Goal: Task Accomplishment & Management: Manage account settings

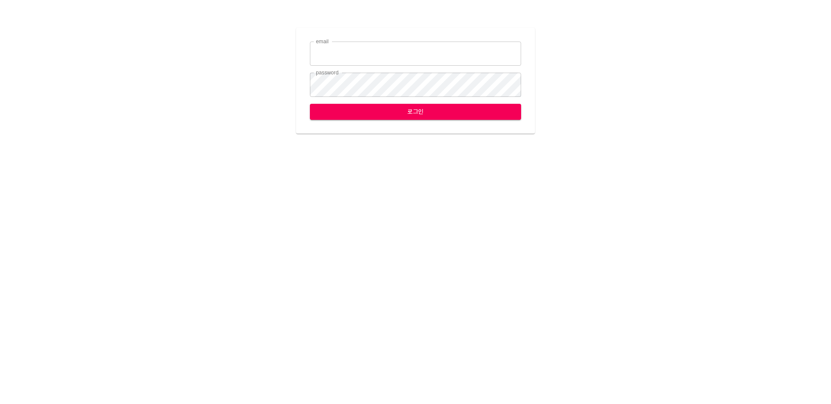
type input "[EMAIL_ADDRESS][DOMAIN_NAME]"
drag, startPoint x: 421, startPoint y: 124, endPoint x: 418, endPoint y: 116, distance: 8.9
click at [421, 124] on div "email jungce@ihateflyingbugs.com email password password 로그인" at bounding box center [415, 81] width 239 height 106
click at [418, 115] on span "로그인" at bounding box center [415, 111] width 197 height 11
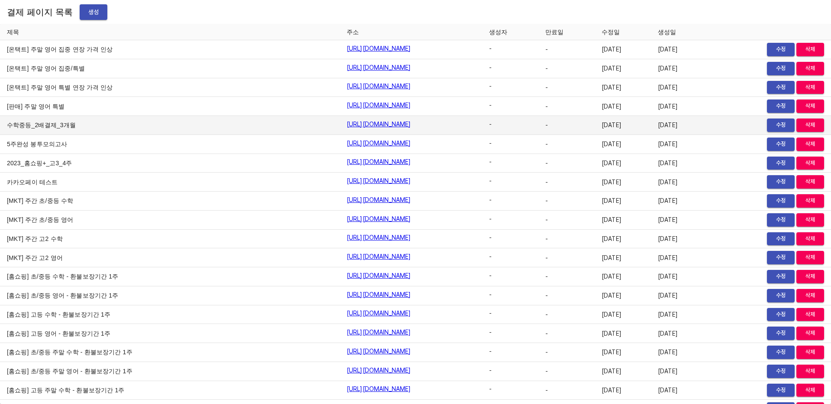
click at [146, 125] on td "수학중등_2배결제_3개월" at bounding box center [170, 125] width 340 height 19
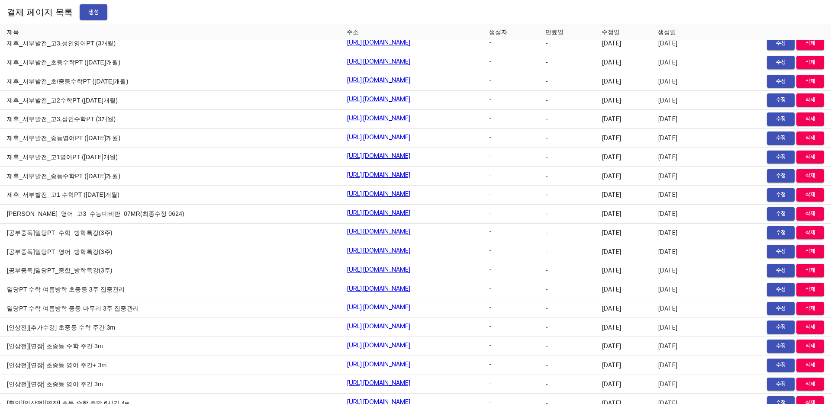
scroll to position [3167, 0]
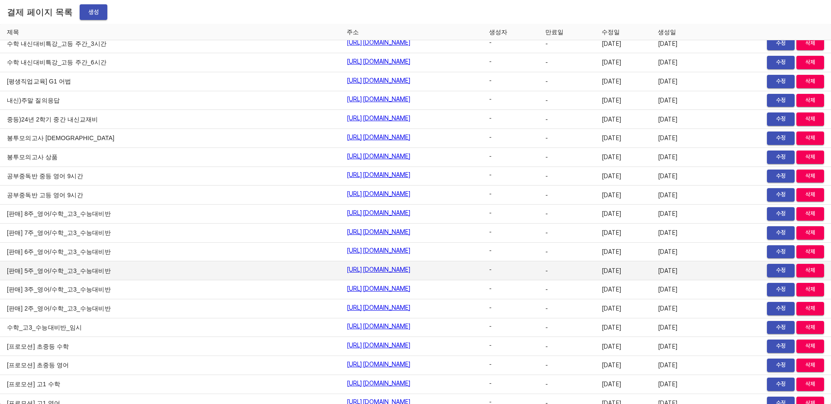
click at [80, 266] on td "[판매] 5주_영어/수학_고3_수능대비반" at bounding box center [170, 270] width 340 height 19
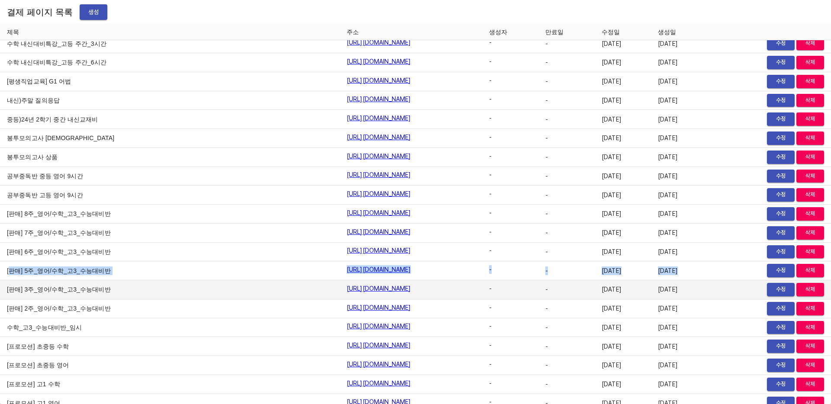
drag, startPoint x: 11, startPoint y: 269, endPoint x: 121, endPoint y: 281, distance: 110.1
click at [121, 281] on td "[판매] 3주_영어/수학_고3_수능대비반" at bounding box center [170, 289] width 340 height 19
click at [106, 293] on td "[판매] 3주_영어/수학_고3_수능대비반" at bounding box center [170, 289] width 340 height 19
click at [347, 291] on link "https://payment.mildang.kr/7mYARbp7Qu7Cit0vx7QBq" at bounding box center [379, 288] width 64 height 9
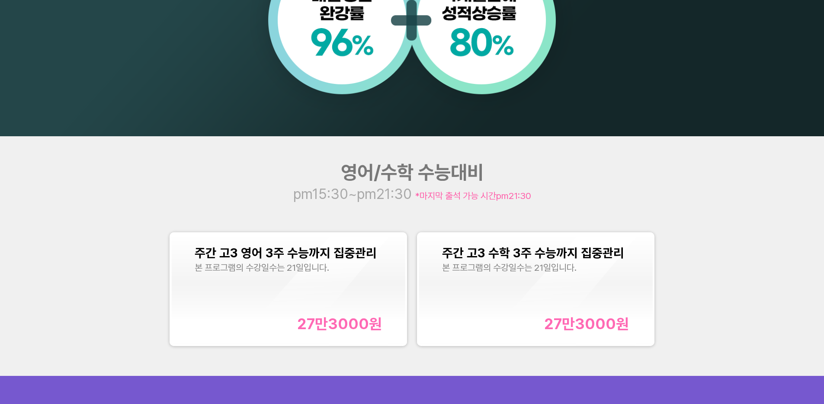
scroll to position [1045, 0]
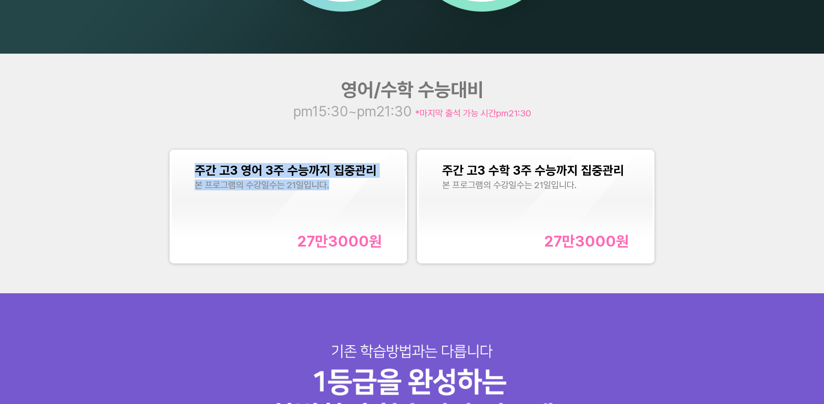
drag, startPoint x: 241, startPoint y: 170, endPoint x: 347, endPoint y: 188, distance: 107.5
click at [347, 188] on div "주간 고3 영어 3주 수능까지 집중관리 본 프로그램의 수강일수는 21일입니다. 27만3000 원" at bounding box center [288, 206] width 234 height 111
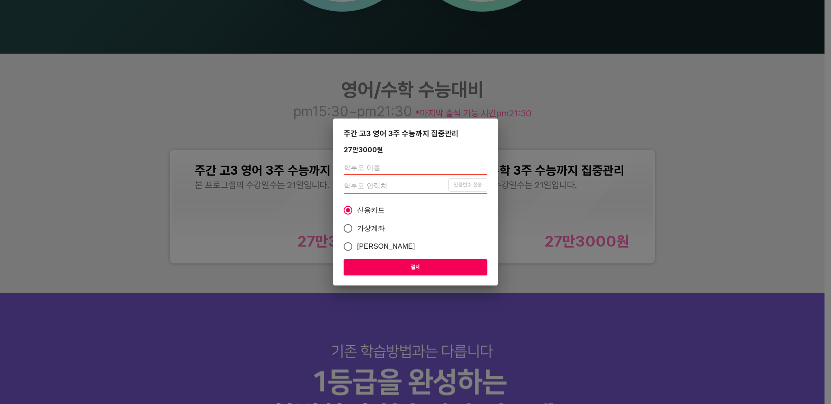
click at [128, 187] on div "주간 고3 영어 3주 수능까지 집중관리 27만3000 원 인증번호 전송 신용카드 가상계좌 카카오페이 결제" at bounding box center [415, 202] width 831 height 404
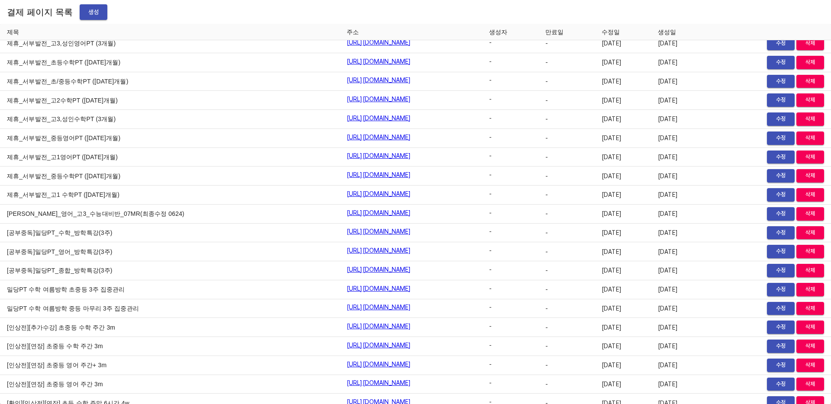
scroll to position [3167, 0]
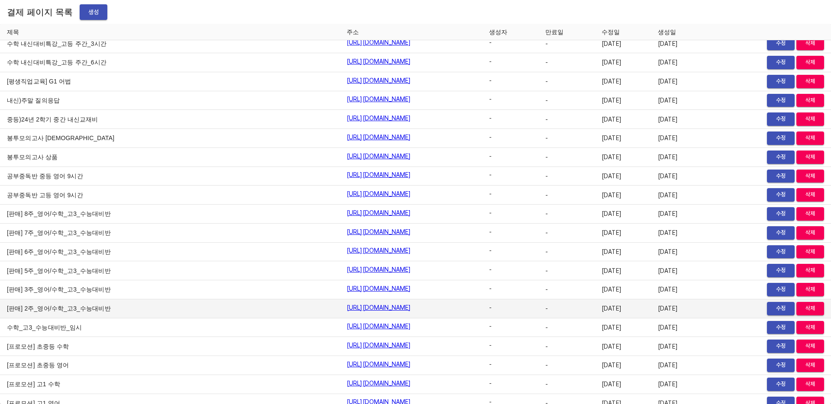
click at [347, 308] on link "[URL][DOMAIN_NAME]" at bounding box center [379, 307] width 64 height 9
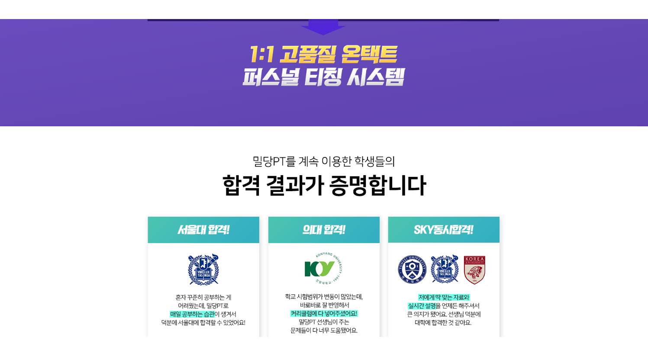
scroll to position [1560, 0]
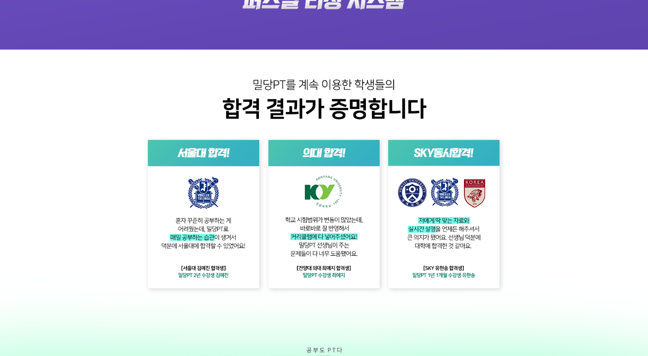
drag, startPoint x: 308, startPoint y: 16, endPoint x: 341, endPoint y: 0, distance: 35.8
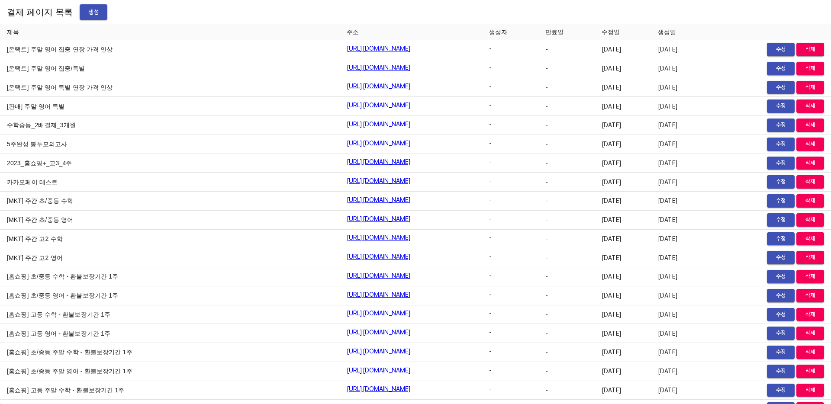
scroll to position [3242, 0]
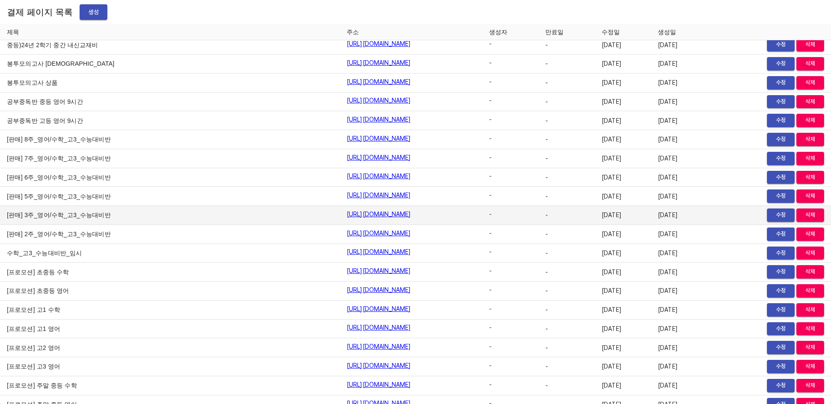
click at [773, 212] on span "수정" at bounding box center [780, 215] width 19 height 10
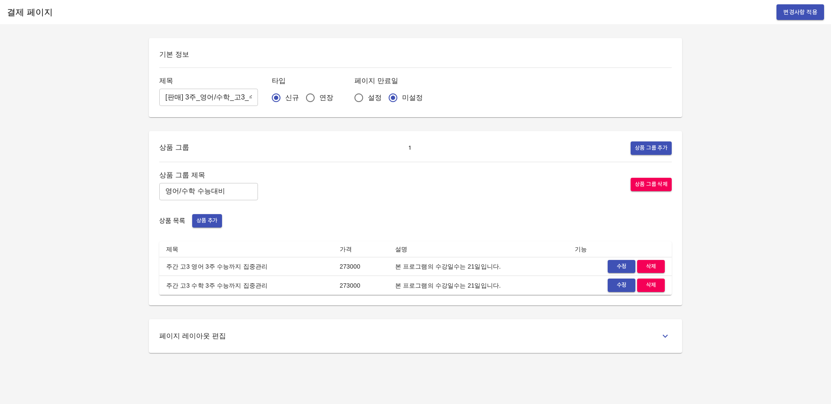
click at [618, 263] on span "수정" at bounding box center [621, 267] width 19 height 10
click at [610, 284] on button "수정" at bounding box center [621, 285] width 28 height 13
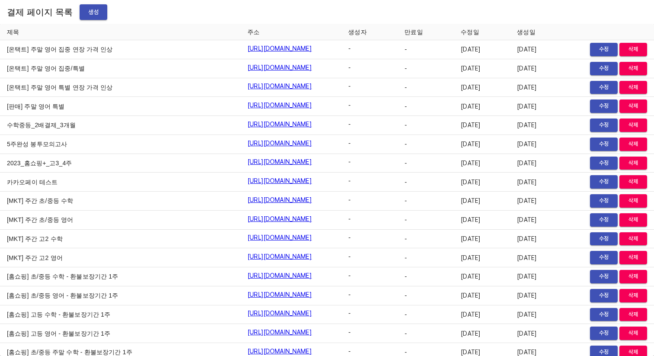
click at [89, 13] on span "생성" at bounding box center [94, 12] width 14 height 11
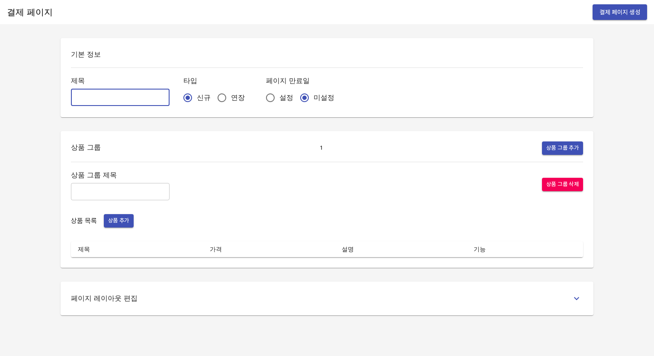
click at [96, 99] on input "text" at bounding box center [120, 97] width 99 height 17
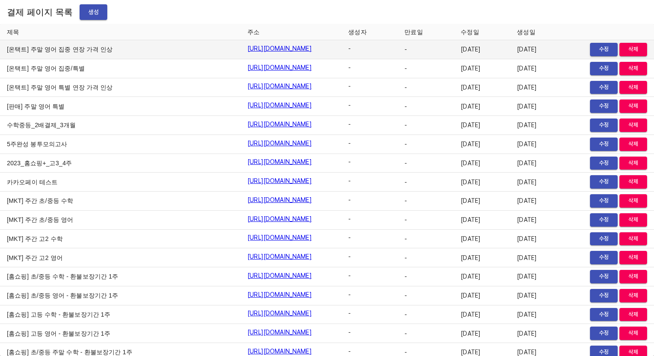
click at [117, 57] on td "[온택트] 주말 영어 집중 연장 가격 인상" at bounding box center [120, 49] width 241 height 19
drag, startPoint x: 112, startPoint y: 51, endPoint x: 14, endPoint y: 46, distance: 98.8
click at [29, 47] on td "[온택트] 주말 영어 집중 연장 가격 인상" at bounding box center [120, 49] width 241 height 19
drag, startPoint x: 6, startPoint y: 48, endPoint x: 106, endPoint y: 46, distance: 100.8
click at [96, 46] on td "[온택트] 주말 영어 집중 연장 가격 인상" at bounding box center [120, 49] width 241 height 19
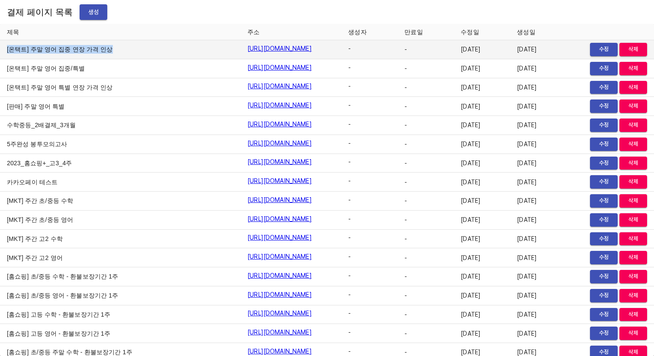
drag, startPoint x: 106, startPoint y: 46, endPoint x: 8, endPoint y: 46, distance: 98.6
click at [6, 47] on td "[온택트] 주말 영어 집중 연장 가격 인상" at bounding box center [120, 49] width 241 height 19
click at [8, 46] on td "[온택트] 주말 영어 집중 연장 가격 인상" at bounding box center [120, 49] width 241 height 19
drag, startPoint x: 7, startPoint y: 47, endPoint x: 97, endPoint y: 47, distance: 90.4
click at [97, 47] on td "[온택트] 주말 영어 집중 연장 가격 인상" at bounding box center [120, 49] width 241 height 19
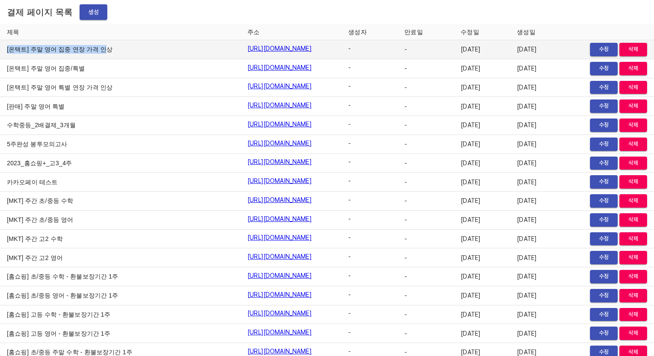
drag, startPoint x: 97, startPoint y: 47, endPoint x: 108, endPoint y: 48, distance: 10.9
click at [98, 47] on td "[온택트] 주말 영어 집중 연장 가격 인상" at bounding box center [120, 49] width 241 height 19
drag, startPoint x: 139, startPoint y: 52, endPoint x: 6, endPoint y: 50, distance: 133.7
click at [6, 50] on td "[온택트] 주말 영어 집중 연장 가격 인상" at bounding box center [120, 49] width 241 height 19
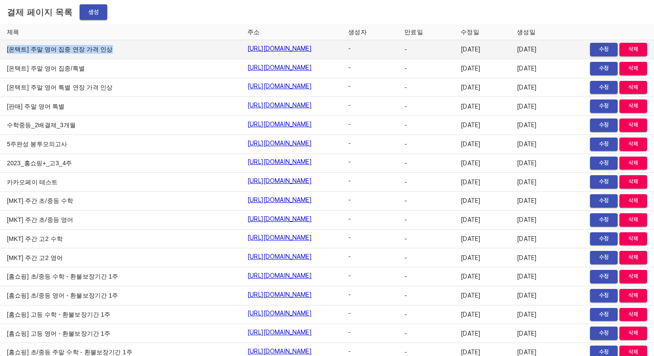
drag, startPoint x: 6, startPoint y: 50, endPoint x: 111, endPoint y: 48, distance: 105.6
click at [111, 48] on td "[온택트] 주말 영어 집중 연장 가격 인상" at bounding box center [120, 49] width 241 height 19
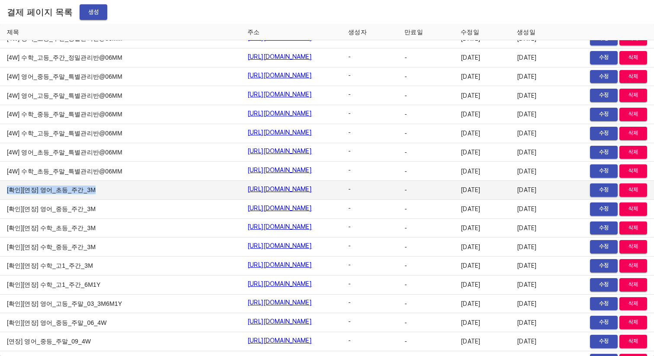
copy td "[확인][연장] 영어_초등_주간_3M"
drag, startPoint x: 7, startPoint y: 189, endPoint x: 98, endPoint y: 196, distance: 91.5
click at [98, 196] on td "[확인][연장] 영어_초등_주간_3M" at bounding box center [120, 190] width 241 height 19
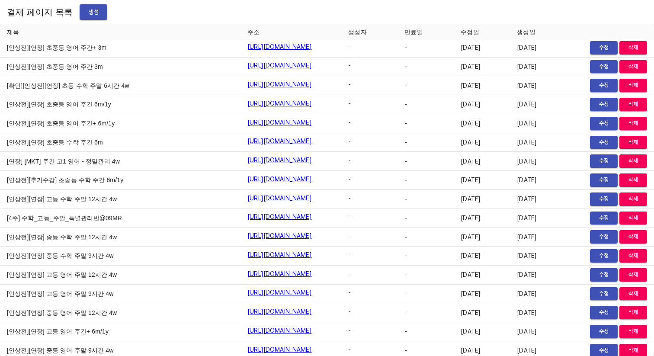
scroll to position [3248, 0]
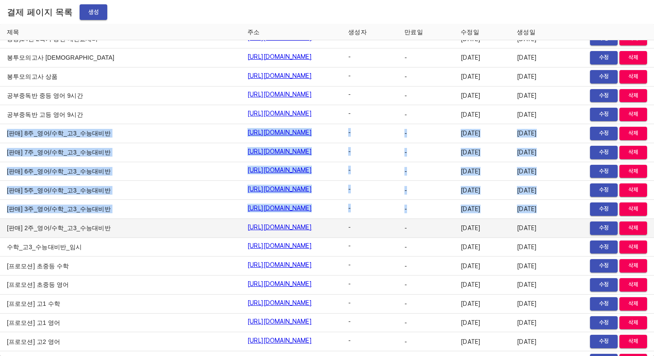
drag, startPoint x: 6, startPoint y: 135, endPoint x: 115, endPoint y: 220, distance: 137.9
click at [114, 224] on td "[판매] 2주_영어/수학_고3_수능대비반" at bounding box center [120, 228] width 241 height 19
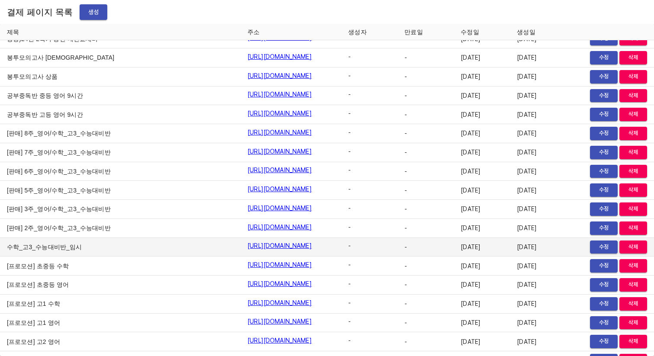
click at [247, 243] on link "[URL][DOMAIN_NAME]" at bounding box center [279, 245] width 64 height 9
click at [247, 242] on link "[URL][DOMAIN_NAME]" at bounding box center [279, 245] width 64 height 9
click at [247, 245] on link "[URL][DOMAIN_NAME]" at bounding box center [279, 245] width 64 height 9
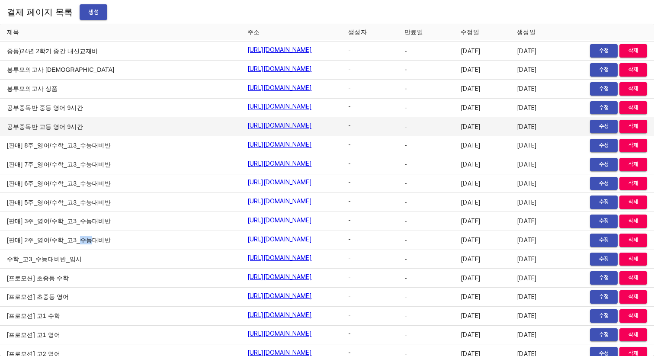
scroll to position [3295, 0]
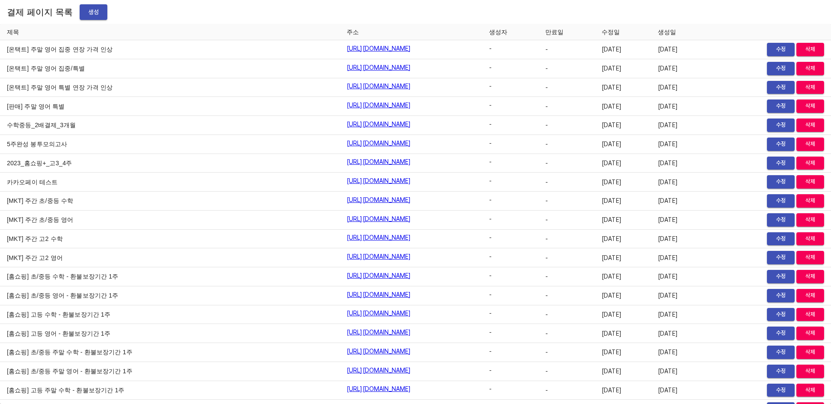
drag, startPoint x: 154, startPoint y: 26, endPoint x: 96, endPoint y: 19, distance: 58.3
click at [154, 26] on th "제목" at bounding box center [170, 32] width 340 height 16
click at [95, 19] on button "생성" at bounding box center [94, 12] width 28 height 16
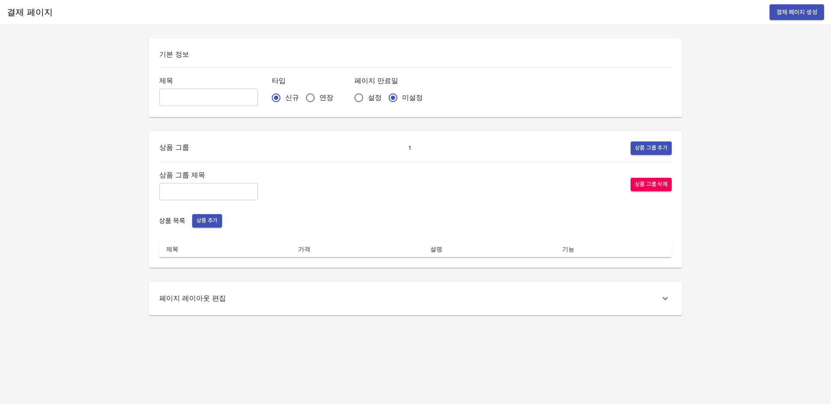
click at [181, 104] on input "text" at bounding box center [208, 97] width 99 height 17
paste input "[확인][연장] 영어_초등_주간_3M"
click at [197, 100] on input "[확인][연장] 영어_초등_주간_3M" at bounding box center [208, 97] width 99 height 17
click at [229, 99] on input "[확인][연장] 영어_초등_주간_3M" at bounding box center [208, 97] width 99 height 17
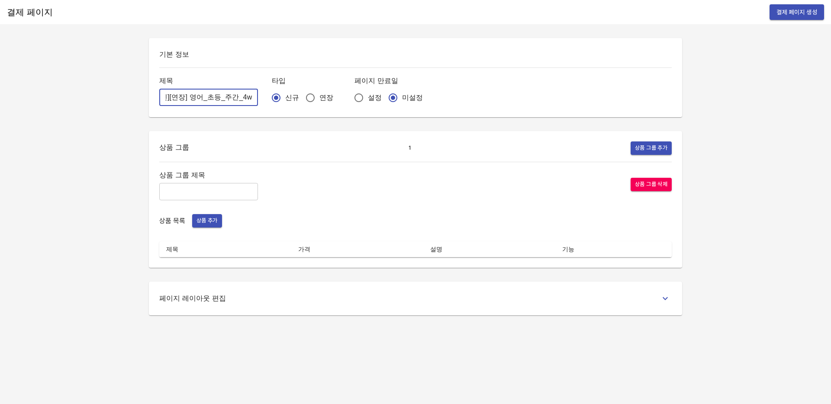
scroll to position [0, 19]
type input "[확인][연장] 영어_초등_주간_4w"
click at [301, 96] on input "연장" at bounding box center [310, 98] width 18 height 18
radio input "true"
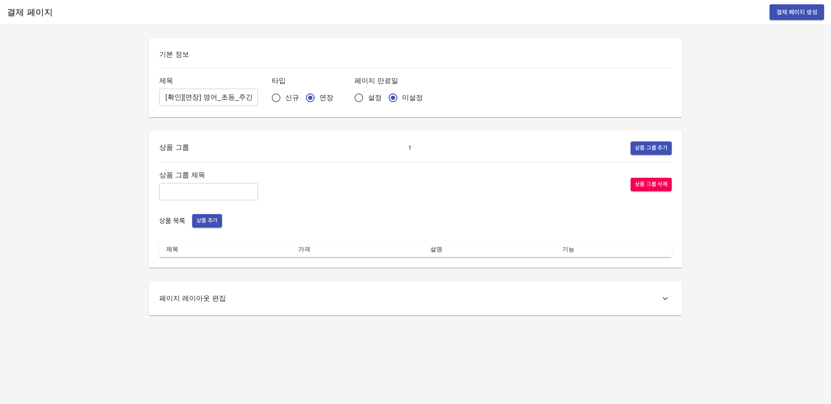
click at [218, 186] on input "text" at bounding box center [208, 191] width 99 height 17
type input "주간 집중관리"
click at [209, 225] on span "상품 추가" at bounding box center [206, 221] width 21 height 10
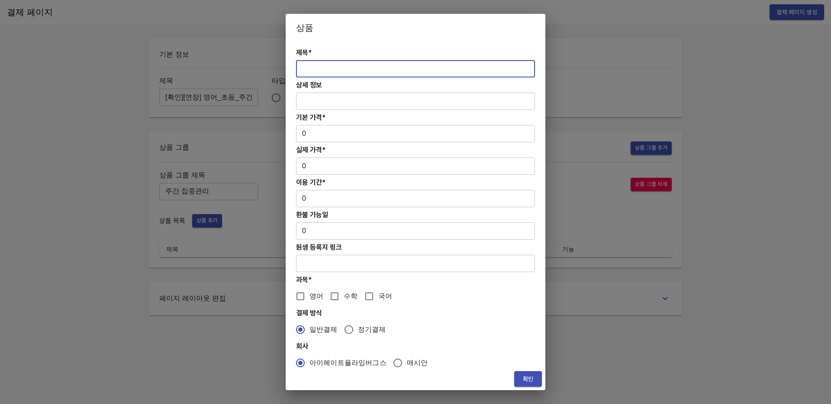
click at [316, 68] on input "text" at bounding box center [415, 68] width 239 height 17
paste input "[연장] 초등 영어PT 4주(약 1개월) 프로그램"
type input "[연장] 초등 영어PT 4주(약 1개월) 프로그램"
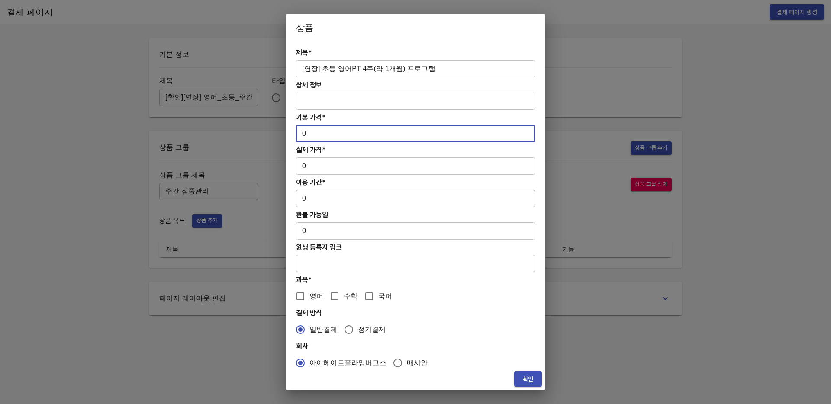
drag, startPoint x: 325, startPoint y: 138, endPoint x: 301, endPoint y: 136, distance: 24.3
click at [301, 136] on input "0" at bounding box center [415, 133] width 239 height 17
paste input "17900"
type input "179000"
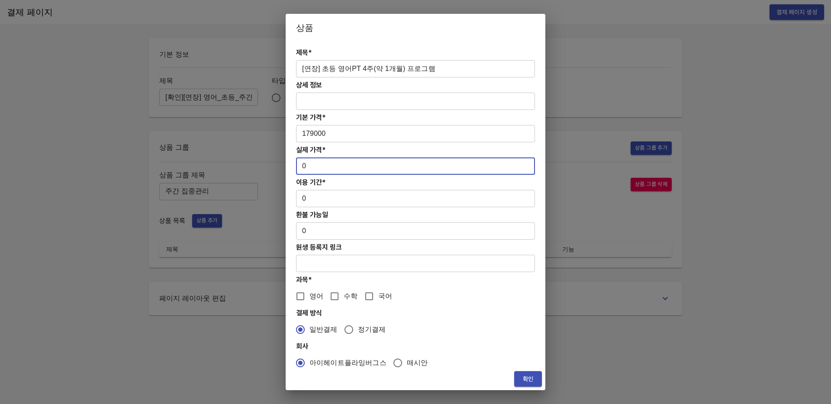
drag, startPoint x: 310, startPoint y: 163, endPoint x: 291, endPoint y: 166, distance: 19.3
click at [291, 166] on div "제목* [연장] 초등 영어PT 4주(약 1개월) 프로그램 ​ 상세 정보 ​ 기본 가격* 179000 ​ 실제 가격* 0 ​ 이용 기간* 0 ​…" at bounding box center [416, 205] width 260 height 326
paste input "17900"
type input "179000"
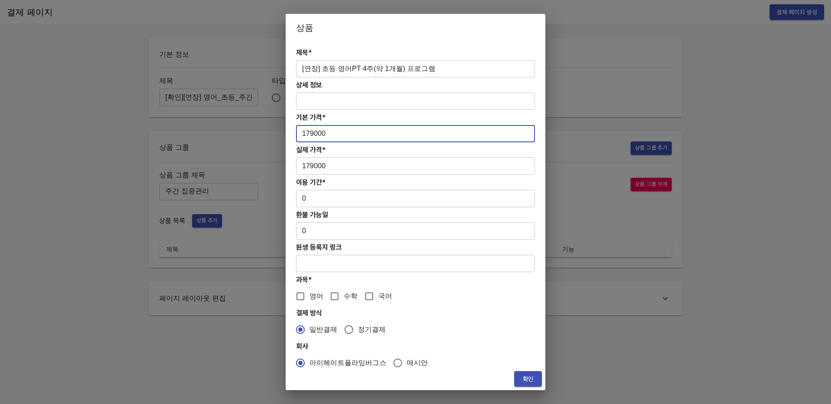
click at [305, 135] on input "179000" at bounding box center [415, 133] width 239 height 17
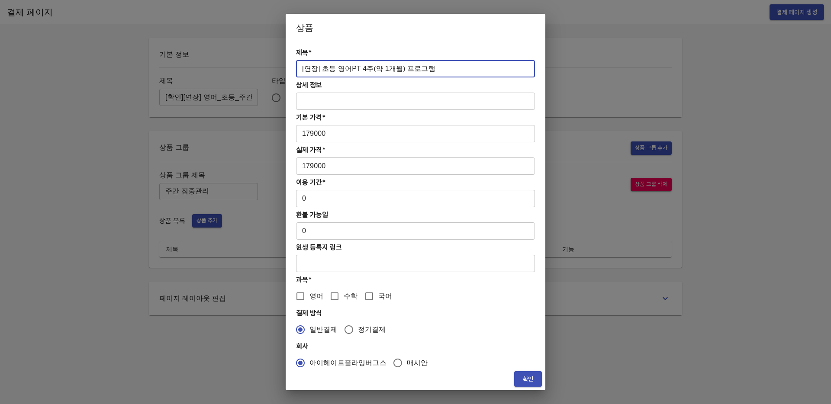
click at [303, 63] on input "[연장] 초등 영어PT 4주(약 1개월) 프로그램" at bounding box center [415, 68] width 239 height 17
click at [303, 168] on input "179000" at bounding box center [415, 165] width 239 height 17
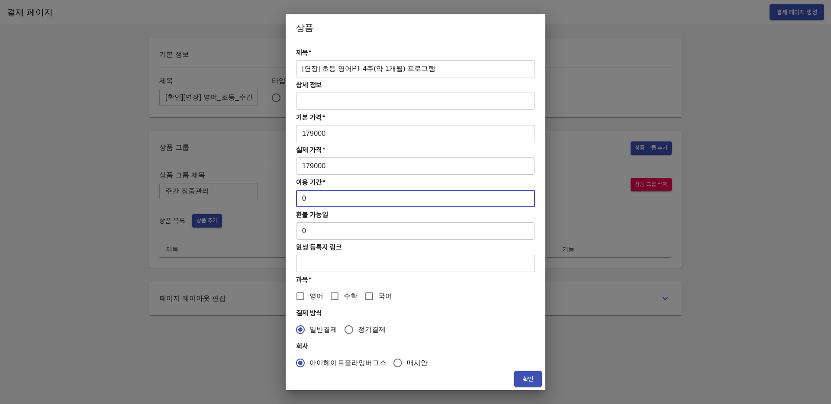
drag, startPoint x: 308, startPoint y: 196, endPoint x: 284, endPoint y: 197, distance: 23.8
click at [284, 197] on div "상품 제목* [연장] 초등 영어PT 4주(약 1개월) 프로그램 ​ 상세 정보 ​ 기본 가격* 179000 ​ 실제 가격* 179000 ​ 이용…" at bounding box center [415, 202] width 831 height 404
type input "28"
click at [297, 299] on input "영어" at bounding box center [300, 296] width 18 height 18
checkbox input "true"
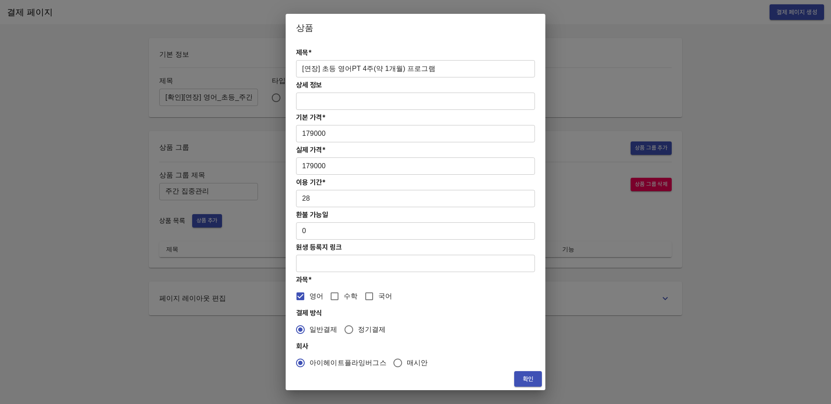
click at [521, 371] on button "확인" at bounding box center [528, 379] width 28 height 16
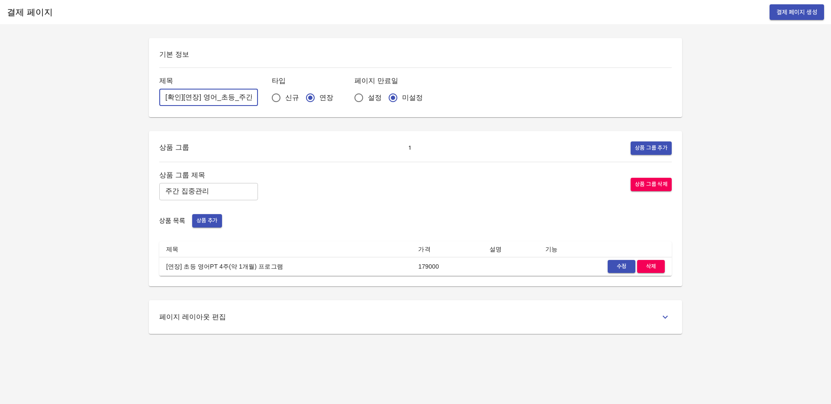
scroll to position [0, 19]
drag, startPoint x: 162, startPoint y: 97, endPoint x: 280, endPoint y: 94, distance: 117.7
click at [280, 94] on div "제목 [확인][연장] 영어_초등_주간_4w ​ 타입 신규 연장 페이지 만료일 설정 미설정" at bounding box center [415, 91] width 512 height 32
drag, startPoint x: 279, startPoint y: 139, endPoint x: 562, endPoint y: 67, distance: 292.3
click at [280, 139] on div "상품 그룹 1 상품 그룹 추가 상품 그룹 제목 주간 집중관리 ​ 상품 그룹 삭제 상품 목록 상품 추가 제목 가격 설명 기능 [연장] 초등 영어…" at bounding box center [415, 208] width 533 height 155
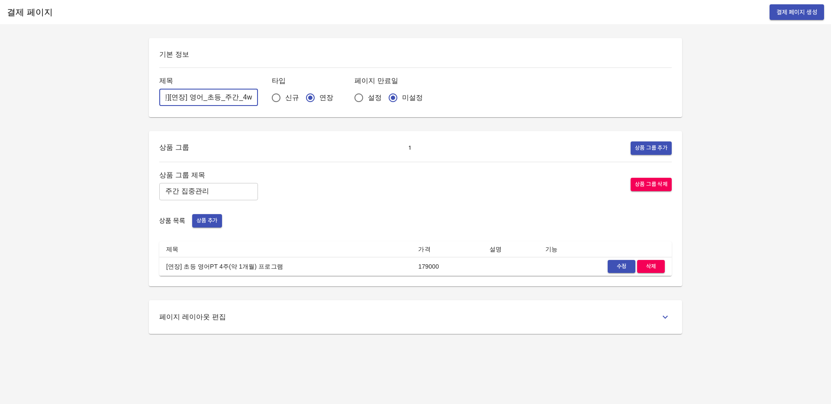
scroll to position [0, 0]
click at [802, 15] on span "결제 페이지 생성" at bounding box center [796, 12] width 41 height 11
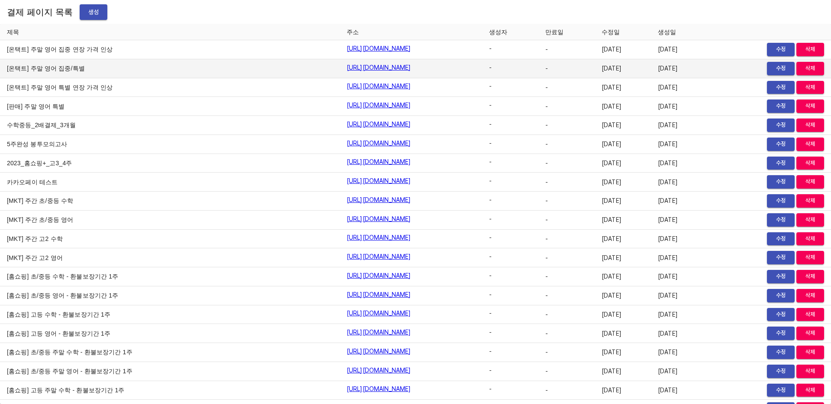
click at [97, 69] on td "[온택트] 주말 영어 집중/특별" at bounding box center [170, 68] width 340 height 19
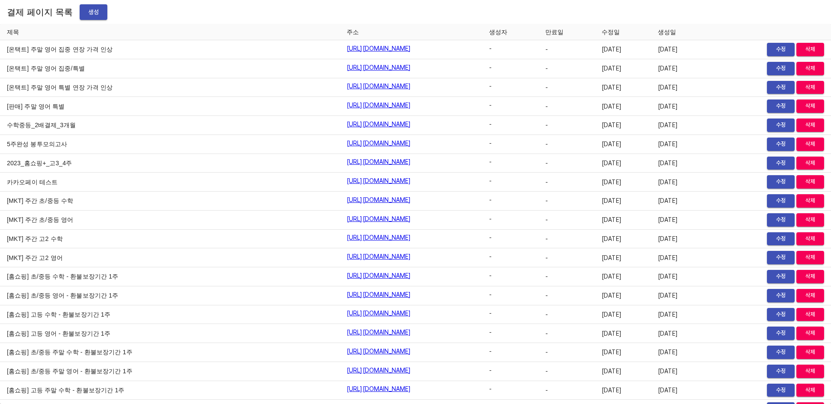
click at [87, 13] on span "생성" at bounding box center [94, 12] width 14 height 11
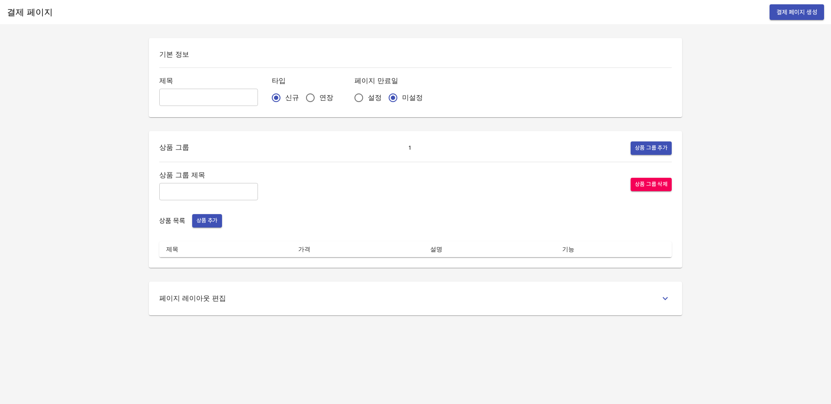
click at [166, 93] on input "text" at bounding box center [208, 97] width 99 height 17
paste input "[확인][연장] 영어_초등_주간_4w"
click at [192, 97] on input "[확인][연장] 영어_초등_주간_4w" at bounding box center [208, 97] width 99 height 17
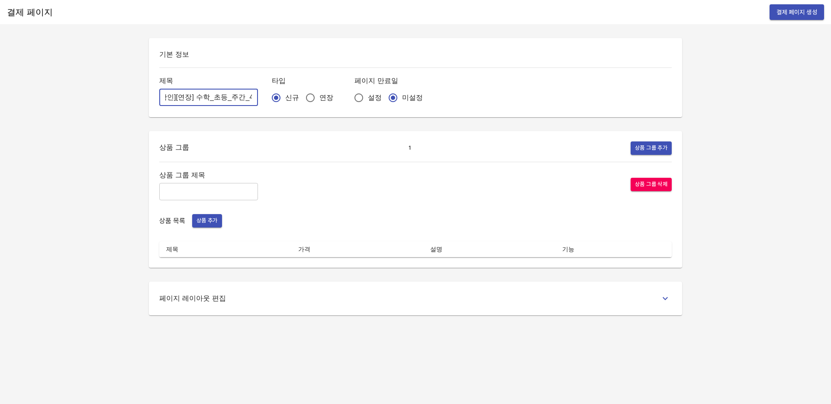
type input "[확인][연장] 수학_초등_주간_4w"
click at [302, 99] on input "연장" at bounding box center [310, 98] width 18 height 18
radio input "true"
click at [210, 190] on input "text" at bounding box center [208, 191] width 99 height 17
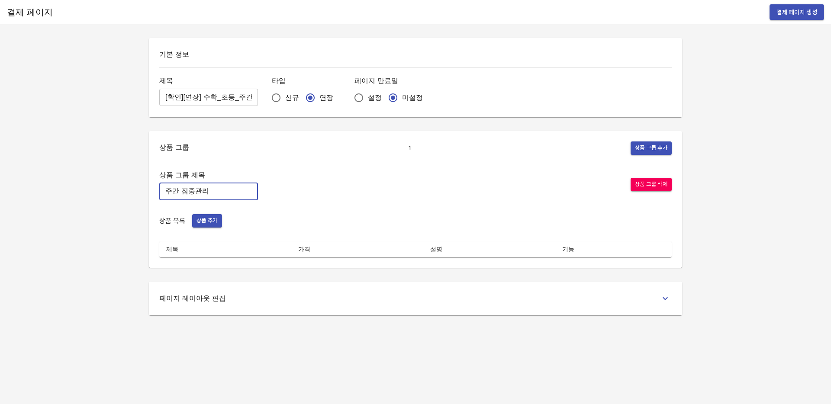
type input "주간 집중관리"
click at [207, 216] on span "상품 추가" at bounding box center [206, 221] width 21 height 10
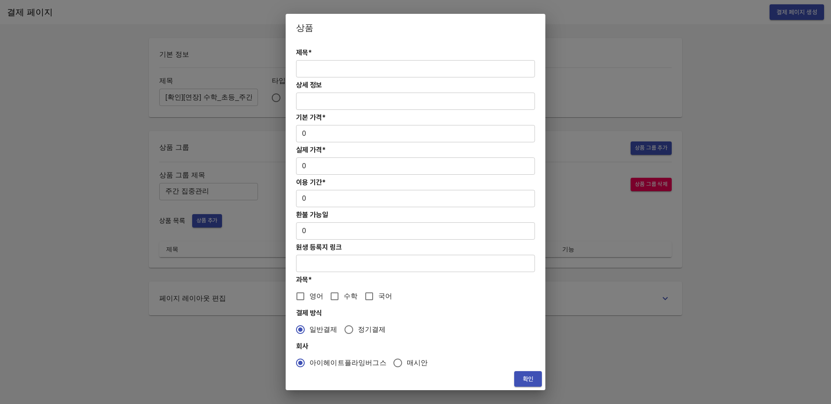
click at [308, 69] on input "text" at bounding box center [415, 68] width 239 height 17
paste input "[연장] 중등 주간 집중관리 영어 4주(약 1개월) 프로그램"
type input "[연장] 중등 주간 집중관리 영어 4주(약 1개월) 프로그램"
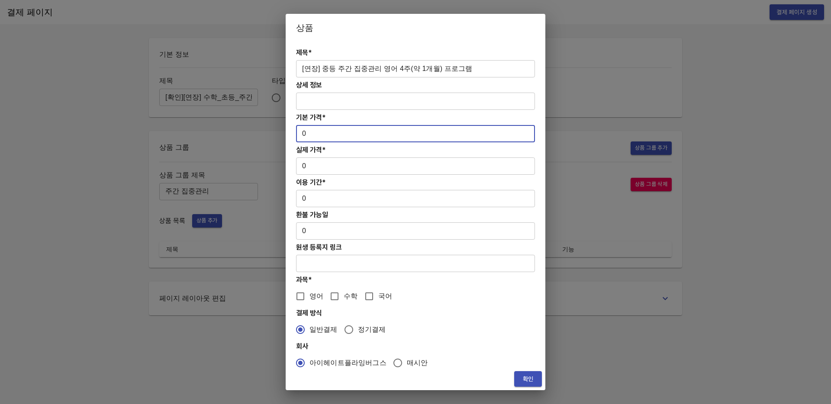
drag, startPoint x: 318, startPoint y: 138, endPoint x: 293, endPoint y: 137, distance: 25.1
click at [293, 137] on div "제목* [연장] 중등 주간 집중관리 영어 4주(약 1개월) 프로그램 ​ 상세 정보 ​ 기본 가격* 0 ​ 실제 가격* 0 ​ 이용 기간* 0 …" at bounding box center [416, 205] width 260 height 326
paste input "27800"
type input "278000"
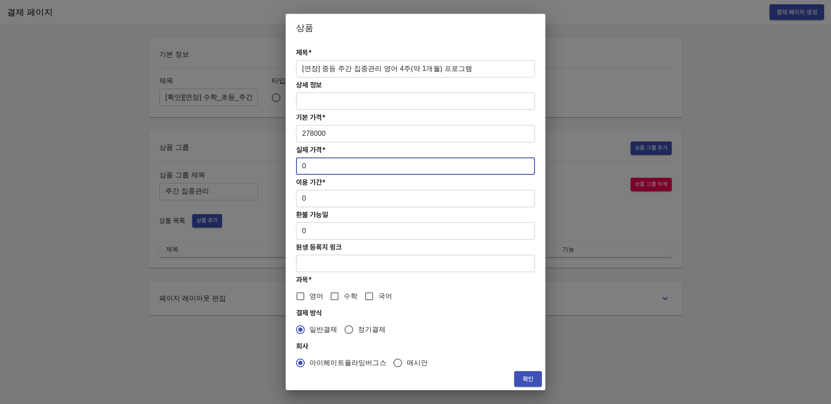
drag, startPoint x: 308, startPoint y: 171, endPoint x: 294, endPoint y: 170, distance: 14.3
click at [294, 170] on div "제목* [연장] 중등 주간 집중관리 영어 4주(약 1개월) 프로그램 ​ 상세 정보 ​ 기본 가격* 278000 ​ 실제 가격* 0 ​ 이용 기…" at bounding box center [416, 205] width 260 height 326
drag, startPoint x: 311, startPoint y: 165, endPoint x: 295, endPoint y: 165, distance: 16.0
click at [295, 165] on div "제목* [연장] 중등 주간 집중관리 영어 4주(약 1개월) 프로그램 ​ 상세 정보 ​ 기본 가격* 278000 ​ 실제 가격* 0 ​ 이용 기…" at bounding box center [416, 205] width 260 height 326
paste input "27800"
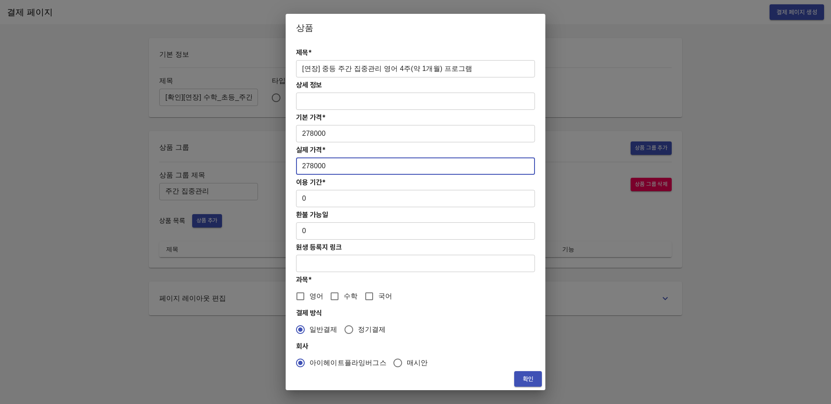
type input "278000"
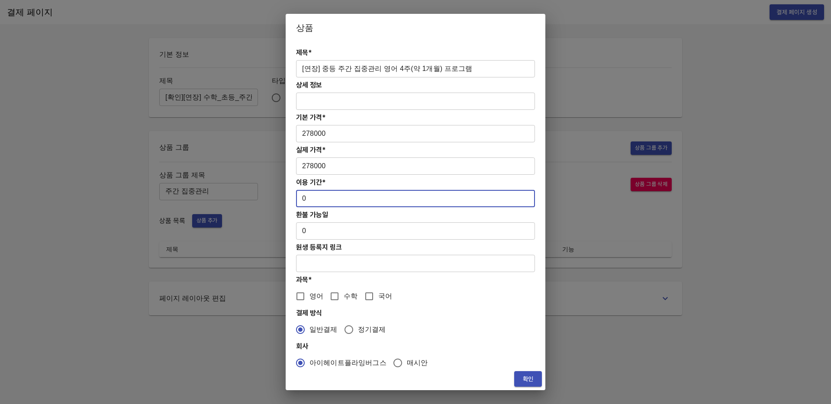
drag, startPoint x: 291, startPoint y: 202, endPoint x: 277, endPoint y: 200, distance: 14.0
click at [277, 200] on div "상품 제목* [연장] 중등 주간 집중관리 영어 4주(약 1개월) 프로그램 ​ 상세 정보 ​ 기본 가격* 278000 ​ 실제 가격* 27800…" at bounding box center [415, 202] width 831 height 404
type input "28"
click at [298, 294] on input "영어" at bounding box center [300, 296] width 18 height 18
checkbox input "true"
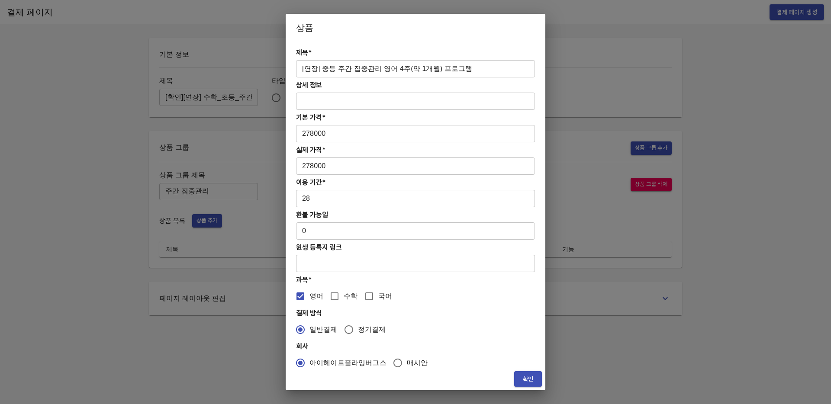
click at [533, 376] on span "확인" at bounding box center [528, 379] width 14 height 11
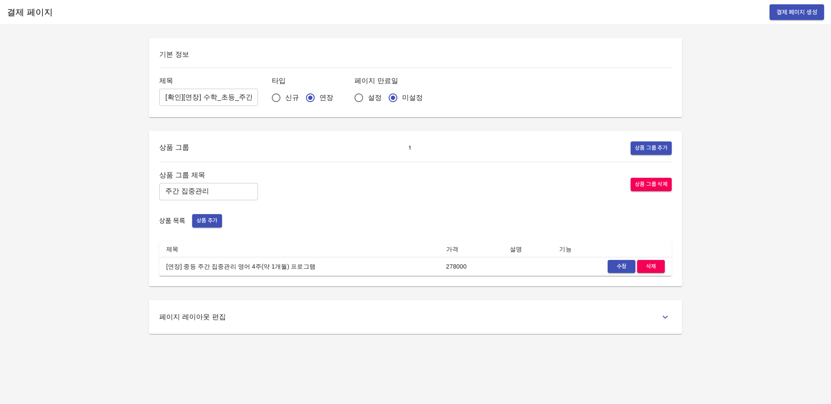
click at [483, 370] on div "결제 페이지 결제 페이지 생성 기본 정보 제목 [확인][연장] 수학_초등_주간_4w ​ 타입 신규 연장 페이지 만료일 설정 미설정 상품 그룹 …" at bounding box center [415, 202] width 831 height 404
click at [209, 97] on input "[확인][연장] 수학_초등_주간_4w" at bounding box center [208, 97] width 99 height 17
drag, startPoint x: 160, startPoint y: 95, endPoint x: 272, endPoint y: 97, distance: 111.7
click at [272, 97] on div "제목 [확인][연장] 영어_중등_주간_4w ​ 타입 신규 연장 페이지 만료일 설정 미설정" at bounding box center [415, 91] width 512 height 32
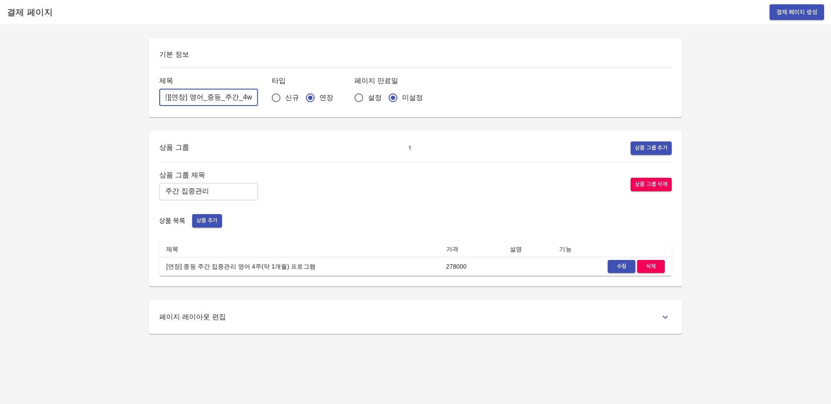
type input "[확인][연장] 영어_중등_주간_4w"
click at [250, 124] on div "기본 정보 제목 [확인][연장] 영어_중등_주간_4w ​ 타입 신규 연장 페이지 만료일 설정 미설정 상품 그룹 1 상품 그룹 추가 상품 그룹 …" at bounding box center [415, 186] width 554 height 296
click at [791, 7] on span "결제 페이지 생성" at bounding box center [796, 12] width 41 height 11
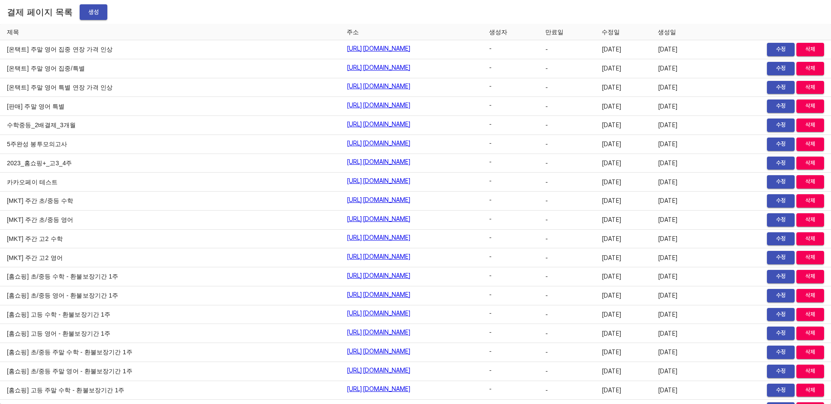
click at [135, 32] on th "제목" at bounding box center [170, 32] width 340 height 16
click at [87, 13] on span "생성" at bounding box center [94, 12] width 14 height 11
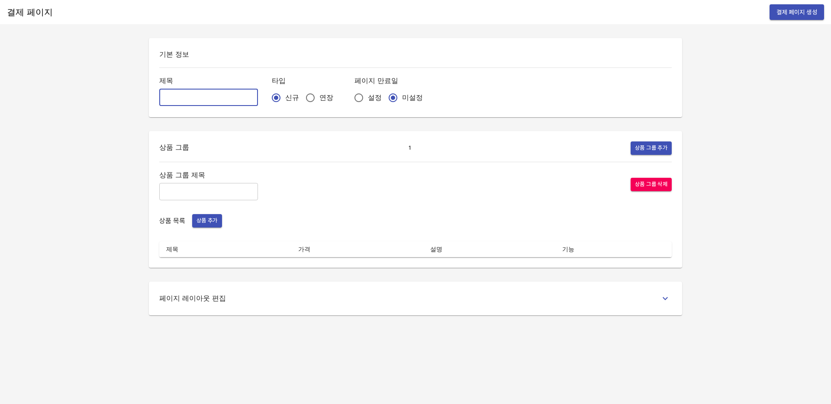
click at [186, 100] on input "text" at bounding box center [208, 97] width 99 height 17
paste input "[확인][연장] 영어_중등_주간_4w"
click at [205, 96] on input "[확인][연장] 영어_중등_주간_4w" at bounding box center [208, 97] width 99 height 17
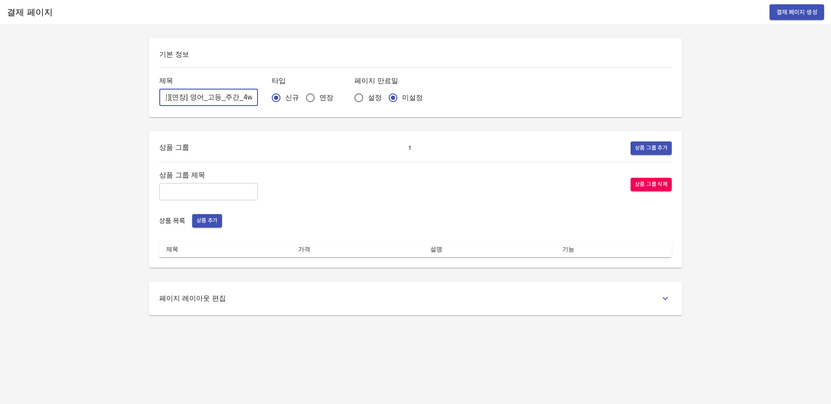
type input "[확인][연장] 영어_고등_주간_4w"
drag, startPoint x: 262, startPoint y: 136, endPoint x: 297, endPoint y: 103, distance: 48.0
click at [264, 135] on div "상품 그룹 1 상품 그룹 추가 상품 그룹 제목 ​ 상품 그룹 삭제 상품 목록 상품 추가 제목 가격 설명 기능" at bounding box center [415, 199] width 533 height 137
click at [301, 103] on input "연장" at bounding box center [310, 98] width 18 height 18
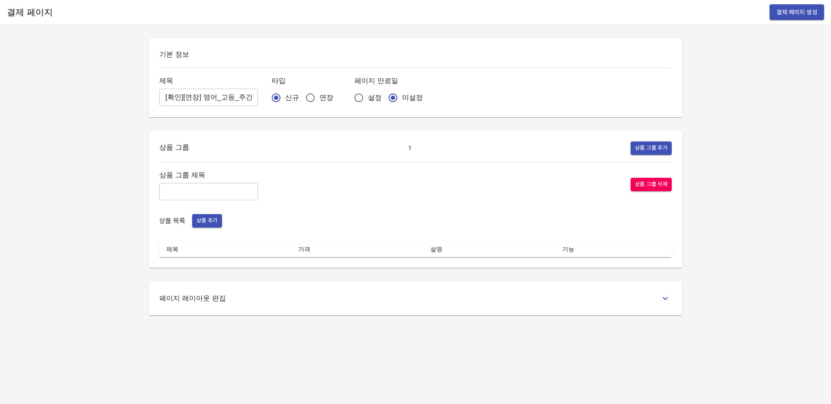
radio input "true"
click at [183, 192] on input "text" at bounding box center [208, 191] width 99 height 17
type input "주간 집중관리"
click at [230, 206] on div "상품 그룹 제목 주간 집중관리 ​ 상품 그룹 삭제 상품 목록 상품 추가 제목 가격 설명 기능" at bounding box center [415, 213] width 512 height 88
click at [214, 222] on span "상품 추가" at bounding box center [206, 221] width 21 height 10
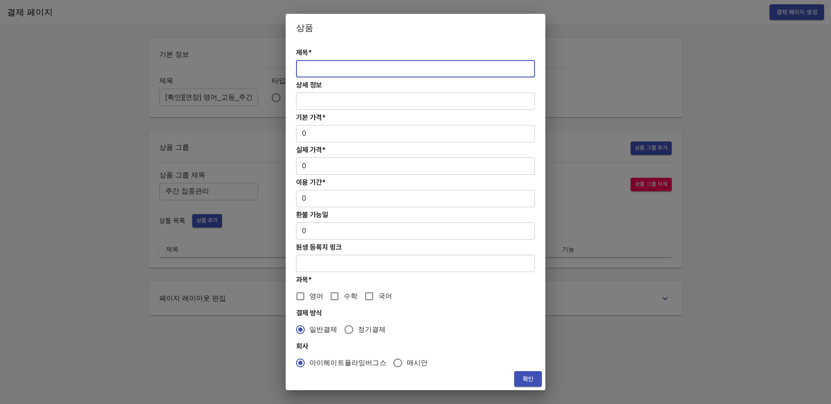
click at [318, 70] on input "text" at bounding box center [415, 68] width 239 height 17
paste input "[연장] 고등 주간 집중관리 영어 4주(약 1개월) 프로그램"
type input "[연장] 고등 주간 집중관리 영어 4주(약 1개월) 프로그램"
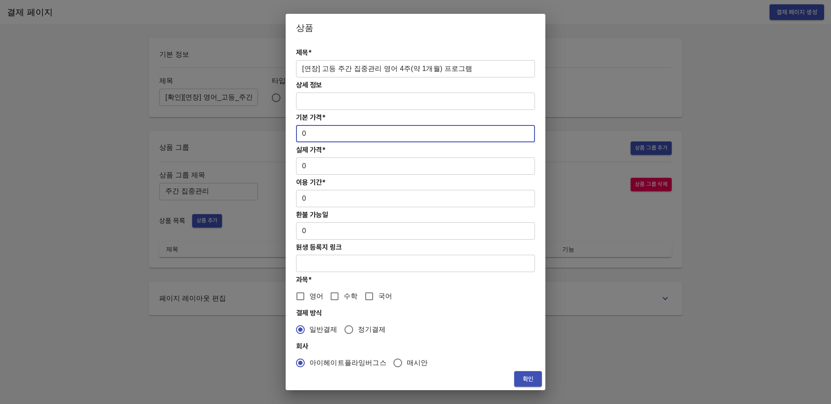
drag, startPoint x: 328, startPoint y: 138, endPoint x: 272, endPoint y: 134, distance: 56.0
click at [272, 134] on div "상품 제목* [연장] 고등 주간 집중관리 영어 4주(약 1개월) 프로그램 ​ 상세 정보 ​ 기본 가격* 0 ​ 실제 가격* 0 ​ 이용 기간*…" at bounding box center [415, 202] width 831 height 404
paste input "31300"
type input "313000"
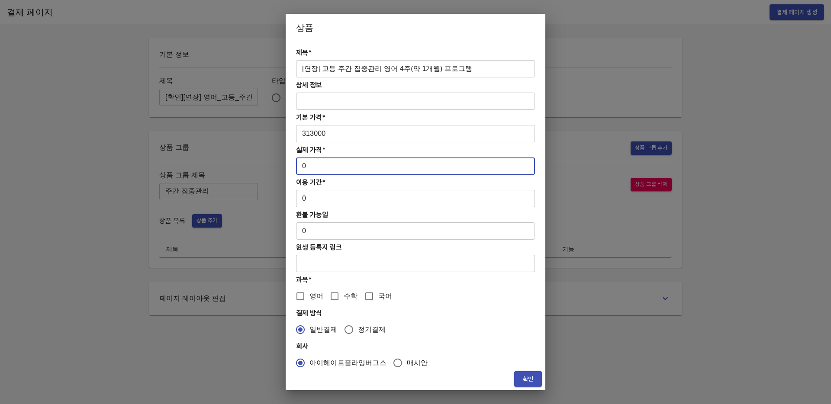
drag, startPoint x: 324, startPoint y: 173, endPoint x: 269, endPoint y: 162, distance: 55.6
click at [269, 162] on div "상품 제목* [연장] 고등 주간 집중관리 영어 4주(약 1개월) 프로그램 ​ 상세 정보 ​ 기본 가격* 313000 ​ 실제 가격* 0 ​ 이…" at bounding box center [415, 202] width 831 height 404
paste input "31300"
type input "313000"
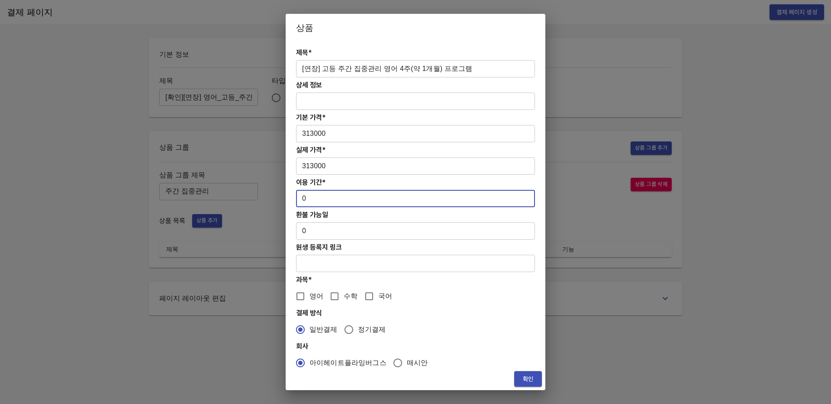
drag, startPoint x: 303, startPoint y: 201, endPoint x: 332, endPoint y: 193, distance: 29.7
click at [332, 193] on input "0" at bounding box center [415, 198] width 239 height 17
drag, startPoint x: 311, startPoint y: 203, endPoint x: 294, endPoint y: 200, distance: 17.1
click at [294, 200] on div "제목* [연장] 고등 주간 집중관리 영어 4주(약 1개월) 프로그램 ​ 상세 정보 ​ 기본 가격* 313000 ​ 실제 가격* 313000 ​…" at bounding box center [416, 205] width 260 height 326
type input "28"
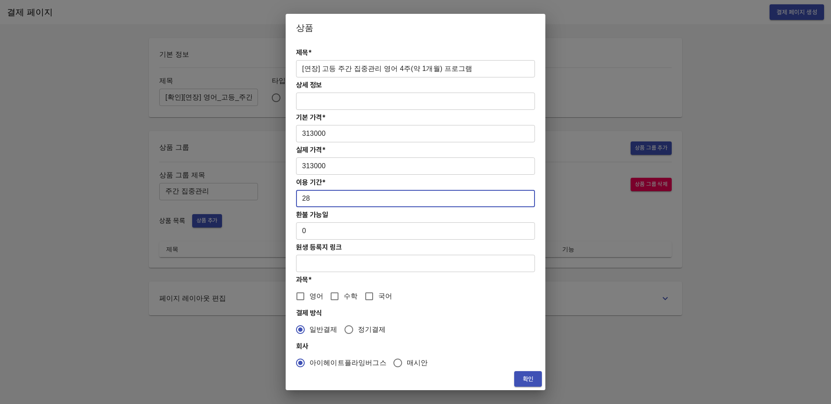
click at [300, 298] on input "영어" at bounding box center [300, 296] width 18 height 18
checkbox input "true"
click at [545, 378] on div "확인" at bounding box center [416, 379] width 260 height 23
click at [529, 376] on span "확인" at bounding box center [528, 379] width 14 height 11
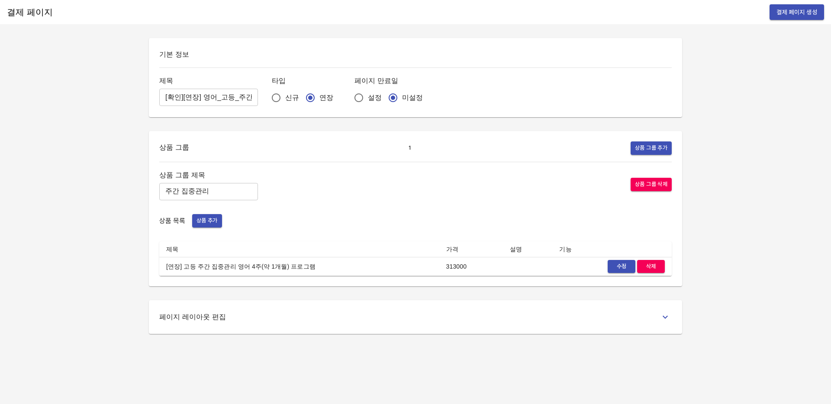
click at [156, 90] on div "기본 정보 제목 [확인][연장] 영어_고등_주간_4w ​ 타입 신규 연장 페이지 만료일 설정 미설정" at bounding box center [415, 77] width 533 height 79
drag, startPoint x: 157, startPoint y: 92, endPoint x: 211, endPoint y: 99, distance: 54.0
click at [211, 99] on div "기본 정보 제목 [확인][연장] 영어_고등_주간_4w ​ 타입 신규 연장 페이지 만료일 설정 미설정" at bounding box center [415, 77] width 533 height 79
drag, startPoint x: 192, startPoint y: 96, endPoint x: 251, endPoint y: 96, distance: 58.8
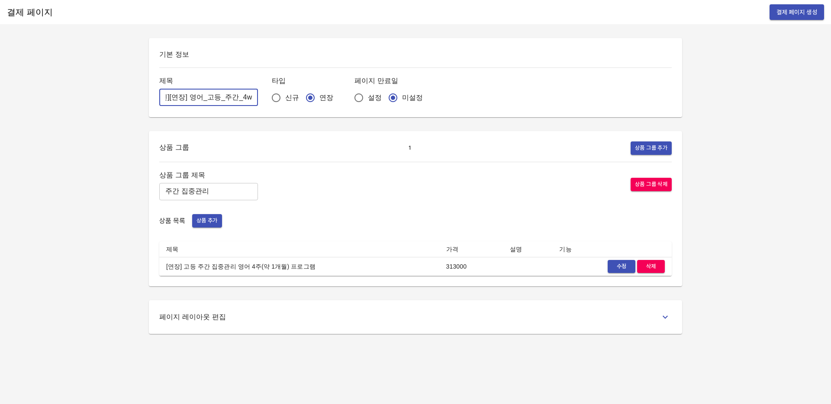
click at [251, 96] on div "제목 [확인][연장] 영어_고등_주간_4w ​ 타입 신규 연장 페이지 만료일 설정 미설정" at bounding box center [415, 91] width 512 height 32
drag, startPoint x: 543, startPoint y: 96, endPoint x: 751, endPoint y: 17, distance: 222.9
click at [543, 95] on div "제목 [확인][연장] 영어_고등_주간_4w ​ 타입 신규 연장 페이지 만료일 설정 미설정" at bounding box center [415, 91] width 512 height 32
click at [812, 13] on span "결제 페이지 생성" at bounding box center [796, 12] width 41 height 11
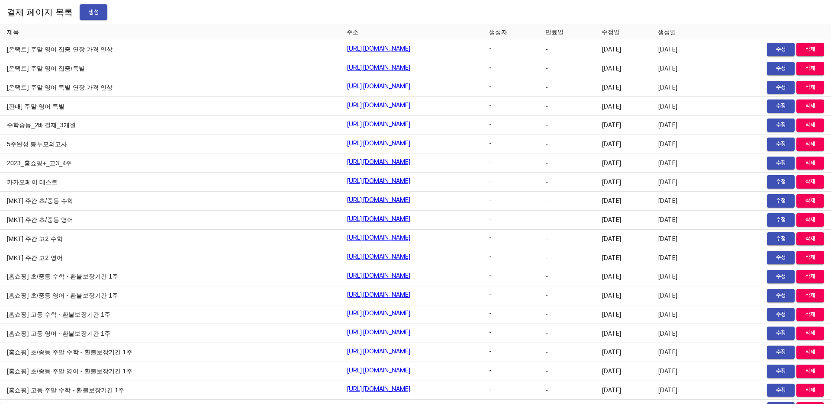
click at [70, 15] on div "결제 페이지 목록 생성" at bounding box center [415, 12] width 831 height 24
click at [87, 14] on span "생성" at bounding box center [94, 12] width 14 height 11
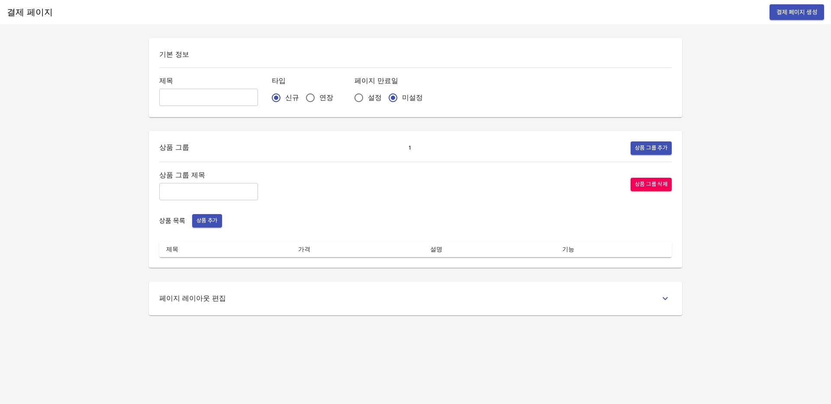
click at [174, 92] on input "text" at bounding box center [208, 97] width 99 height 17
paste input "[확인][연장] 영어_고등_주간_4w"
type input "[확인][연장] 영어_고등_주말_4w"
click at [281, 120] on div "기본 정보 제목 [확인][연장] 영어_고등_주말_4w ​ 타입 신규 연장 페이지 만료일 설정 미설정 상품 그룹 1 상품 그룹 추가 상품 그룹 …" at bounding box center [415, 176] width 554 height 277
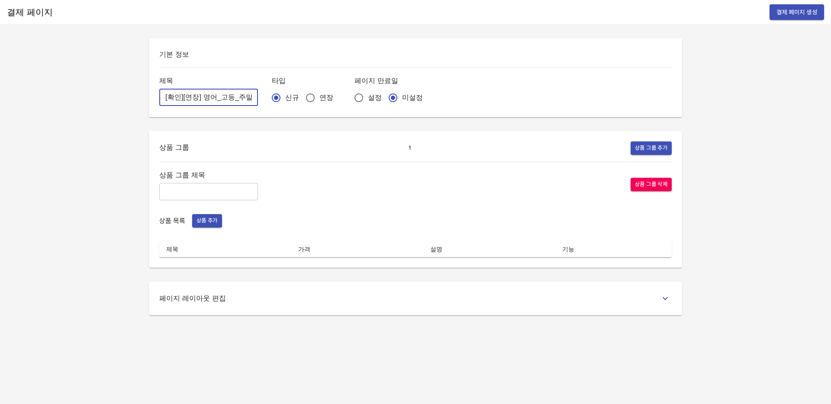
scroll to position [0, 19]
drag, startPoint x: 233, startPoint y: 100, endPoint x: 265, endPoint y: 100, distance: 32.5
click at [265, 100] on div "제목 [확인][연장] 영어_고등_주말_4w ​ 타입 신규 연장 페이지 만료일 설정 미설정" at bounding box center [415, 91] width 512 height 32
click at [239, 118] on div "기본 정보 제목 [확인][연장] 영어_고등_주말_4w ​ 타입 신규 연장 페이지 만료일 설정 미설정 상품 그룹 1 상품 그룹 추가 상품 그룹 …" at bounding box center [415, 176] width 554 height 277
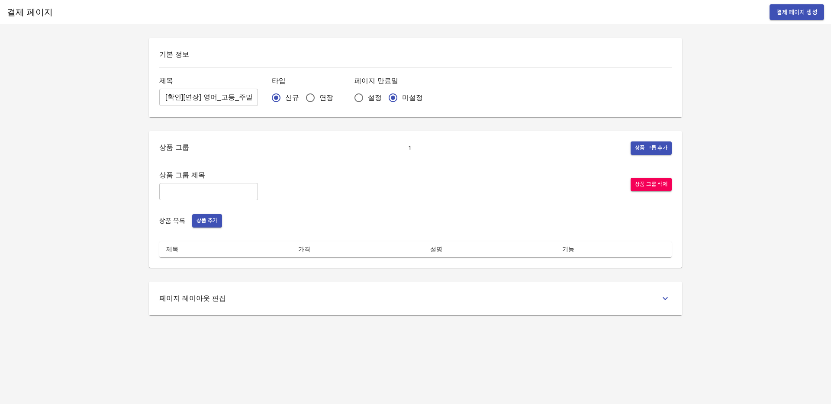
click at [301, 97] on input "연장" at bounding box center [310, 98] width 18 height 18
radio input "true"
click at [196, 196] on input "text" at bounding box center [208, 191] width 99 height 17
type input "주말 특별PT"
click at [209, 224] on span "상품 추가" at bounding box center [206, 221] width 21 height 10
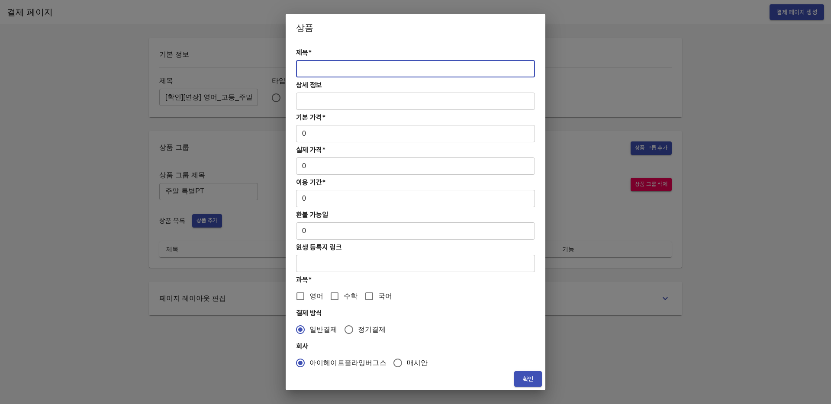
click at [337, 68] on input "text" at bounding box center [415, 68] width 239 height 17
paste input "[연장] 주말 중등 6시간 영어 4주(약 1개월) 특별PT"
type input "[연장] 주말 중등 6시간 영어 4주(약 1개월) 특별PT"
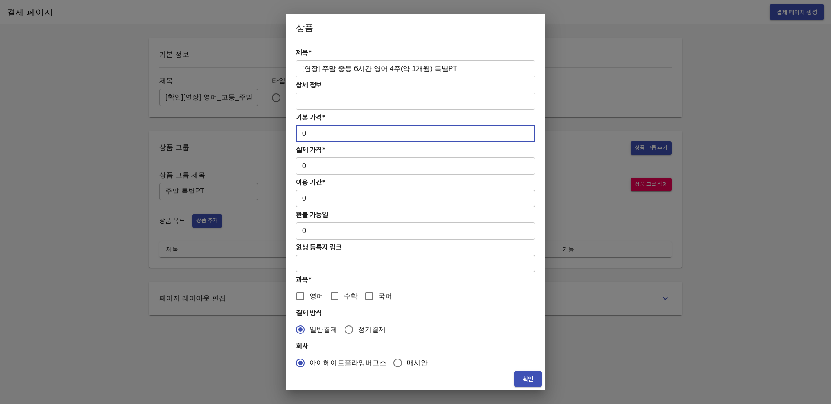
drag, startPoint x: 311, startPoint y: 135, endPoint x: 286, endPoint y: 133, distance: 25.2
click at [286, 133] on div "제목* [연장] 주말 중등 6시간 영어 4주(약 1개월) 특별PT ​ 상세 정보 ​ 기본 가격* 0 ​ 실제 가격* 0 ​ 이용 기간* 0 ​…" at bounding box center [416, 205] width 260 height 326
paste input "27800"
type input "278000"
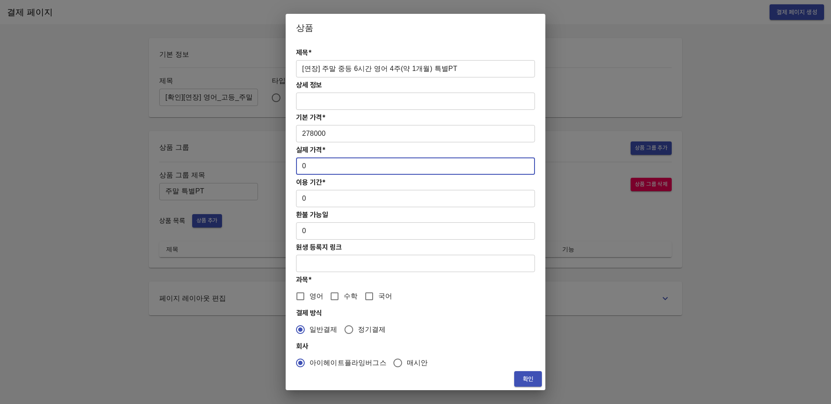
drag, startPoint x: 313, startPoint y: 167, endPoint x: 292, endPoint y: 166, distance: 21.7
click at [292, 166] on div "제목* [연장] 주말 중등 6시간 영어 4주(약 1개월) 특별PT ​ 상세 정보 ​ 기본 가격* 278000 ​ 실제 가격* 0 ​ 이용 기간…" at bounding box center [416, 205] width 260 height 326
paste input "27800"
type input "278000"
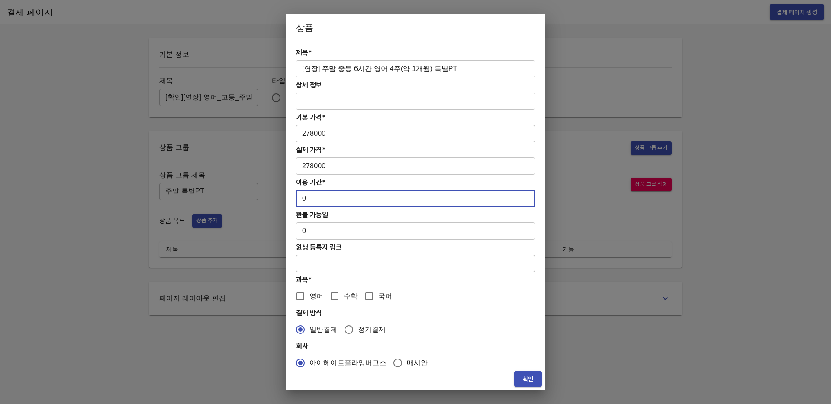
drag, startPoint x: 307, startPoint y: 197, endPoint x: 295, endPoint y: 196, distance: 12.1
click at [295, 196] on div "제목* [연장] 주말 중등 6시간 영어 4주(약 1개월) 특별PT ​ 상세 정보 ​ 기본 가격* 278000 ​ 실제 가격* 278000 ​ …" at bounding box center [416, 205] width 260 height 326
type input "28"
click at [293, 293] on input "영어" at bounding box center [300, 296] width 18 height 18
checkbox input "true"
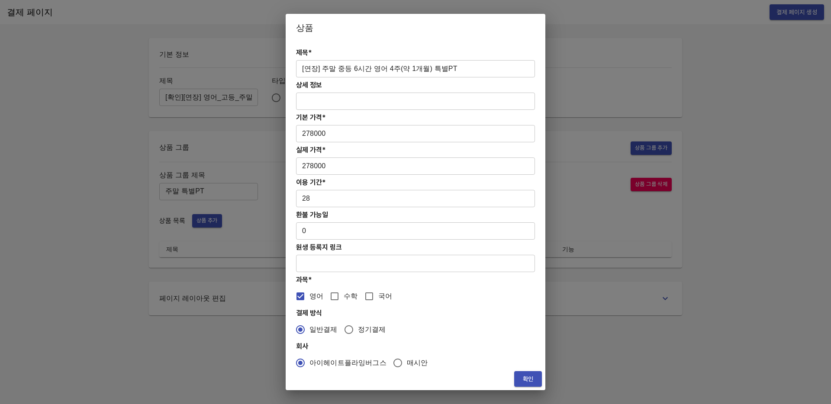
drag, startPoint x: 532, startPoint y: 382, endPoint x: 497, endPoint y: 344, distance: 51.4
click at [532, 382] on span "확인" at bounding box center [528, 379] width 14 height 11
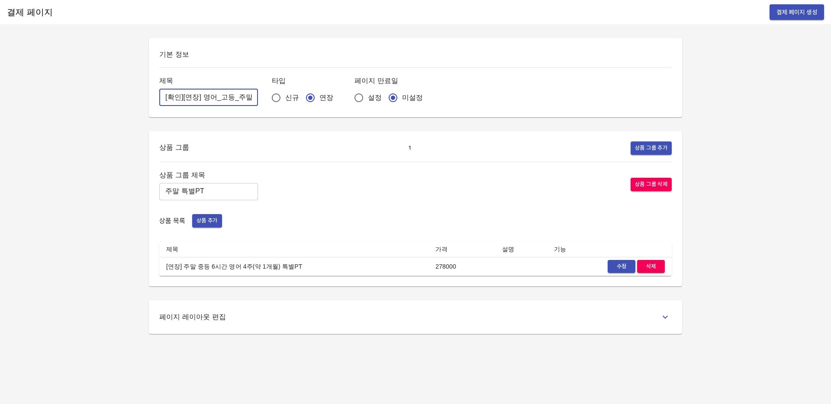
click at [209, 103] on input "[확인][연장] 영어_고등_주말_4w" at bounding box center [208, 97] width 99 height 17
click at [225, 96] on input "[확인][연장] 영어_고등_주말_4w" at bounding box center [208, 97] width 99 height 17
drag, startPoint x: 161, startPoint y: 98, endPoint x: 246, endPoint y: 98, distance: 85.2
click at [246, 98] on div "제목 [확인][연장] 영어_중등_주말_4w ​ 타입 신규 연장 페이지 만료일 설정 미설정" at bounding box center [415, 91] width 512 height 32
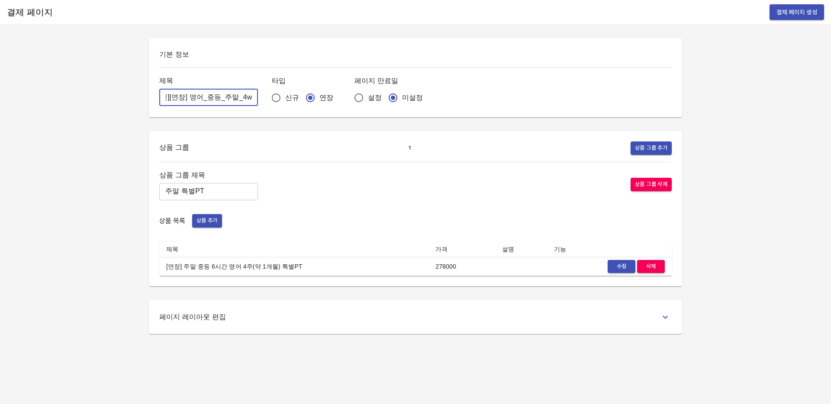
type input "[확인][연장] 영어_중등_주말_4w"
drag, startPoint x: 247, startPoint y: 77, endPoint x: 243, endPoint y: 77, distance: 4.8
click at [243, 77] on div "제목 [확인][연장] 영어_중등_주말_4w ​ 타입 신규 연장 페이지 만료일 설정 미설정" at bounding box center [415, 91] width 512 height 32
click at [788, 11] on span "결제 페이지 생성" at bounding box center [796, 12] width 41 height 11
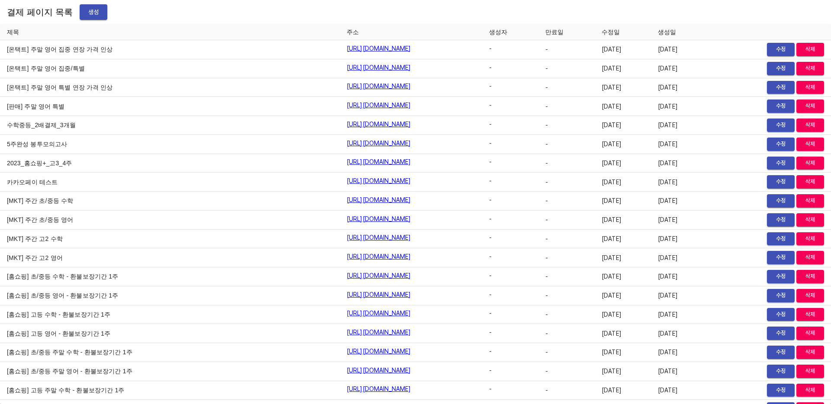
click at [87, 13] on span "생성" at bounding box center [94, 12] width 14 height 11
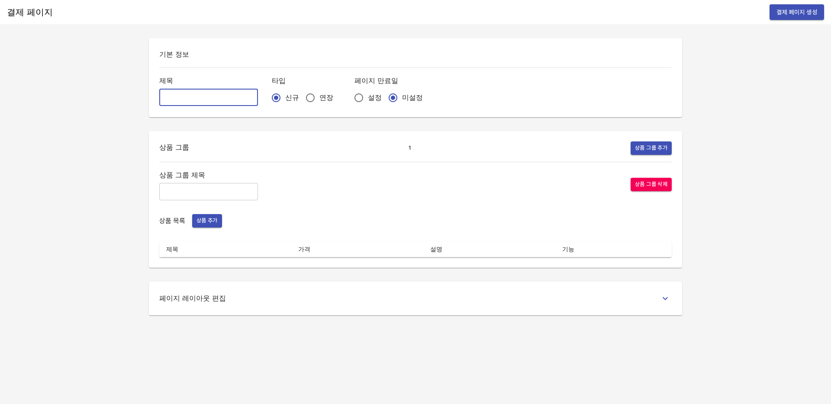
paste input "[확인][연장] 영어_중등_주말_4w"
click at [182, 97] on input "[확인][연장] 영어_중등_주말_4w" at bounding box center [208, 97] width 99 height 17
click at [200, 97] on input "[확인][연장] 영어_중등_주말_4w" at bounding box center [208, 97] width 99 height 17
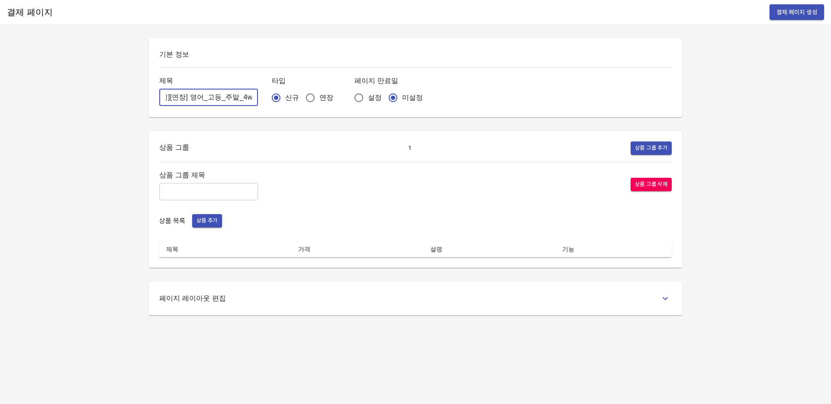
type input "[확인][연장] 영어_고등_주말_4w"
click at [301, 103] on input "연장" at bounding box center [310, 98] width 18 height 18
radio input "true"
click at [218, 188] on input "text" at bounding box center [208, 191] width 99 height 17
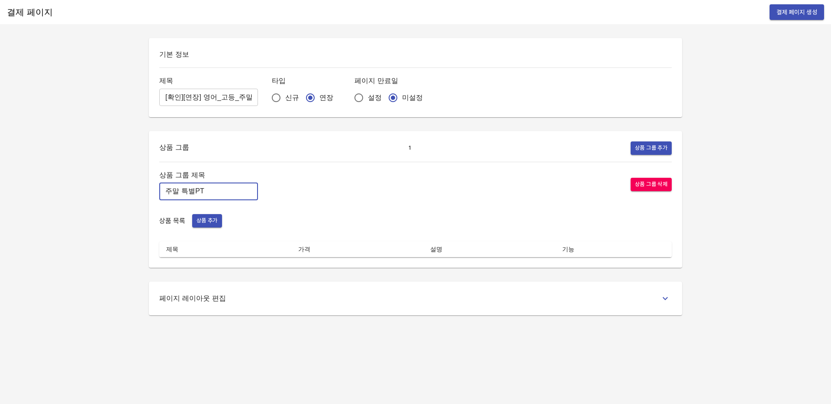
type input "주말 특별PT"
click at [209, 223] on span "상품 추가" at bounding box center [206, 221] width 21 height 10
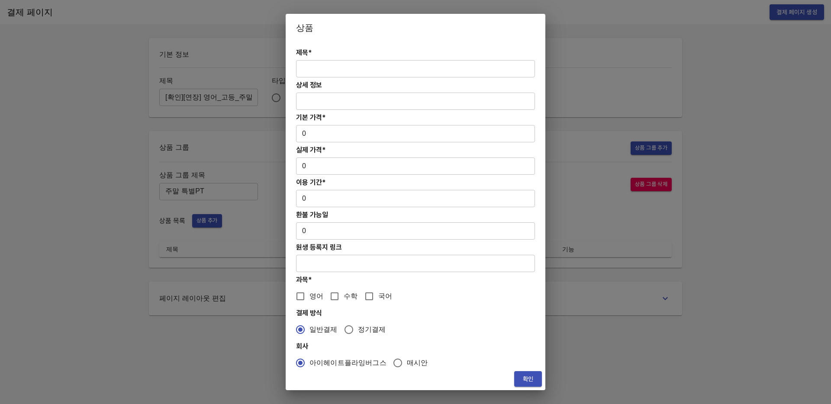
click at [320, 70] on input "text" at bounding box center [415, 68] width 239 height 17
paste input "[연장] 주말 고등 6시간 영어 4주(약 1개월) 특별PT"
type input "[연장] 주말 고등 6시간 영어 4주(약 1개월) 특별PT"
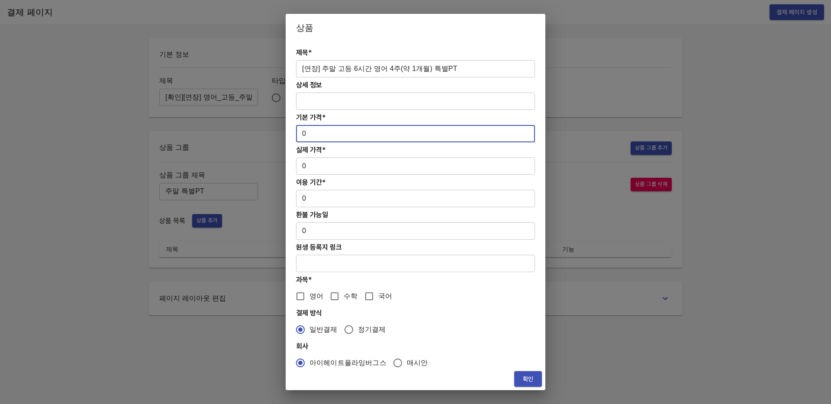
drag, startPoint x: 307, startPoint y: 136, endPoint x: 298, endPoint y: 133, distance: 9.9
click at [298, 133] on input "0" at bounding box center [415, 133] width 239 height 17
paste input "31300"
type input "313000"
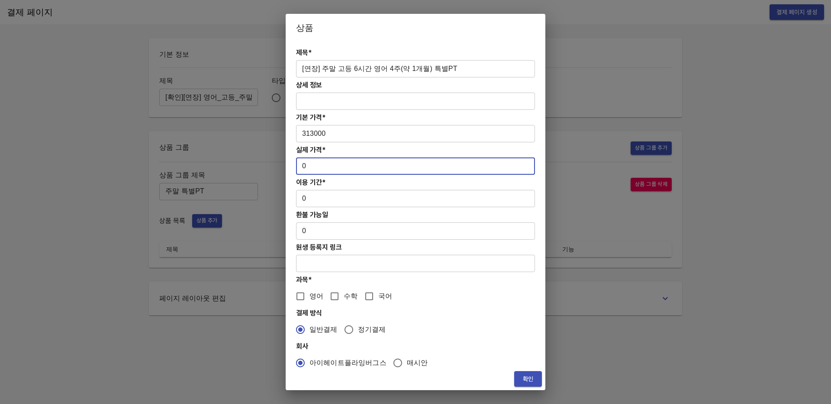
drag, startPoint x: 305, startPoint y: 164, endPoint x: 299, endPoint y: 167, distance: 6.6
click at [299, 165] on input "0" at bounding box center [415, 165] width 239 height 17
paste input "31300"
type input "313000"
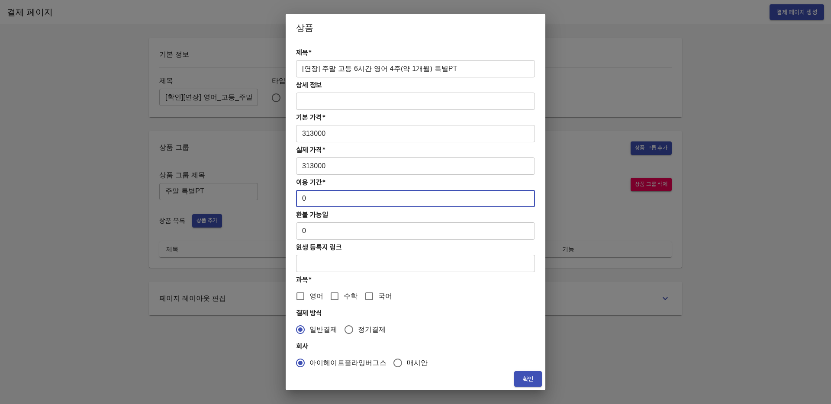
drag, startPoint x: 311, startPoint y: 202, endPoint x: 284, endPoint y: 200, distance: 26.9
click at [284, 200] on div "상품 제목* [연장] 주말 고등 6시간 영어 4주(약 1개월) 특별PT ​ 상세 정보 ​ 기본 가격* 313000 ​ 실제 가격* 313000…" at bounding box center [415, 202] width 831 height 404
type input "28"
click at [306, 297] on input "영어" at bounding box center [300, 296] width 18 height 18
checkbox input "true"
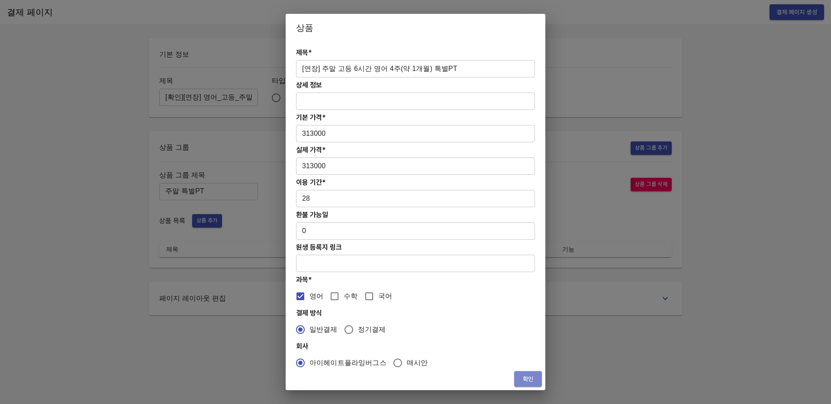
click at [525, 379] on span "확인" at bounding box center [528, 379] width 14 height 11
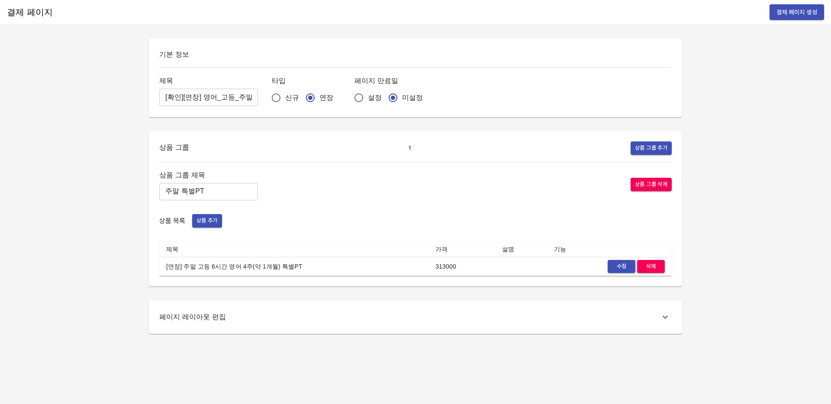
click at [346, 356] on div "결제 페이지 결제 페이지 생성 기본 정보 제목 [확인][연장] 영어_고등_주말_4w ​ 타입 신규 연장 페이지 만료일 설정 미설정 상품 그룹 …" at bounding box center [415, 202] width 831 height 404
drag, startPoint x: 164, startPoint y: 265, endPoint x: 284, endPoint y: 267, distance: 119.9
click at [284, 267] on td "[연장] 주말 고등 6시간 영어 4주(약 1개월) 특별PT" at bounding box center [293, 266] width 269 height 19
click at [307, 267] on td "[연장] 주말 고등 6시간 영어 4주(약 1개월) 특별PT" at bounding box center [293, 266] width 269 height 19
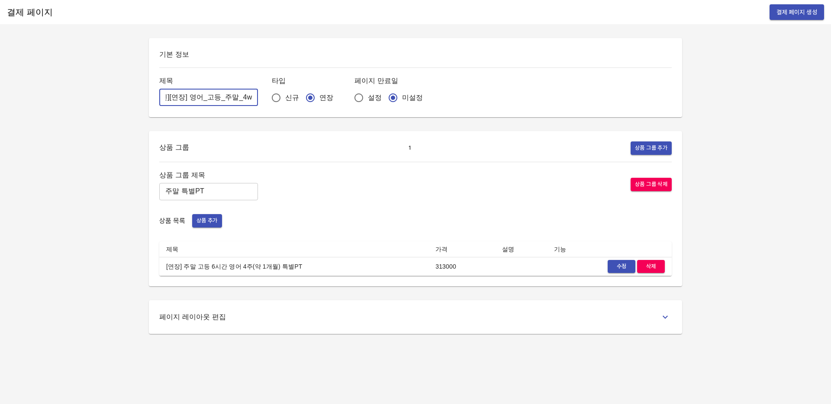
drag, startPoint x: 161, startPoint y: 99, endPoint x: 242, endPoint y: 98, distance: 80.9
click at [242, 98] on input "[확인][연장] 영어_고등_주말_4w" at bounding box center [208, 97] width 99 height 17
click at [221, 98] on input "[확인][연장] 영어_고등_주말_4w" at bounding box center [208, 97] width 99 height 17
click at [298, 191] on div "상품 그룹 제목 주말 특별PT ​ 상품 그룹 삭제" at bounding box center [415, 184] width 512 height 31
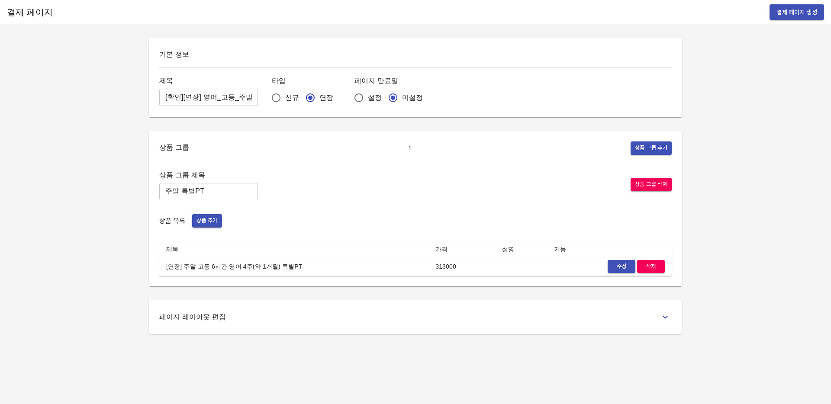
click at [783, 13] on span "결제 페이지 생성" at bounding box center [796, 12] width 41 height 11
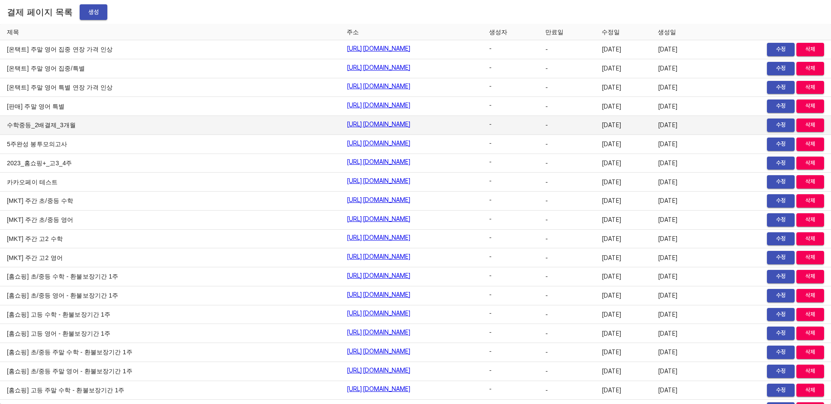
click at [83, 119] on td "수학중등_2배결제_3개월" at bounding box center [170, 125] width 340 height 19
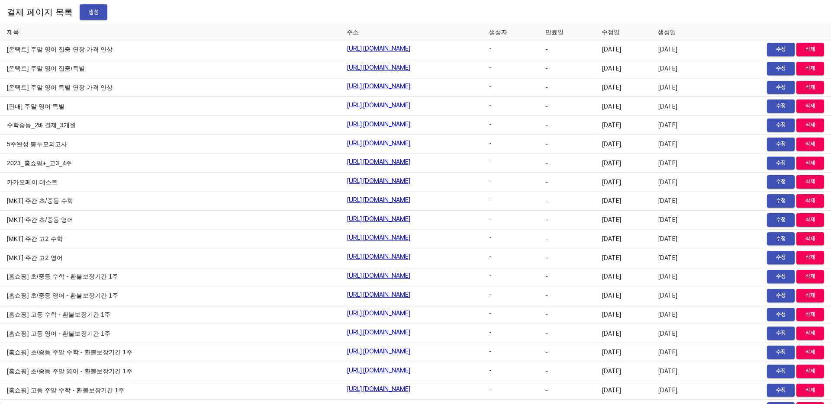
click at [82, 18] on button "생성" at bounding box center [94, 12] width 28 height 16
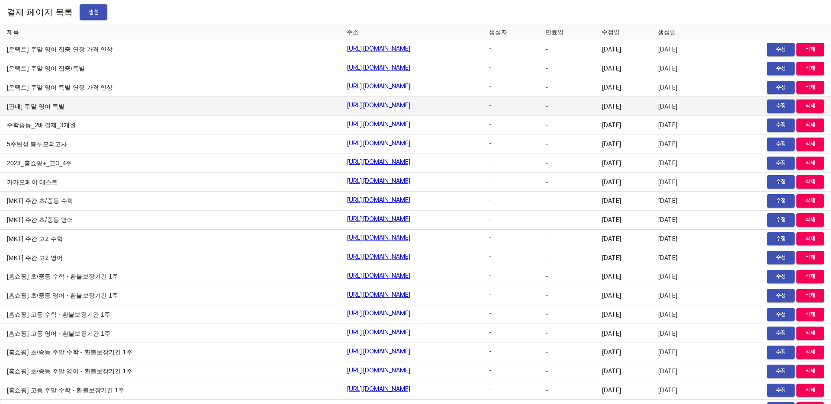
click at [93, 99] on td "[판매] 주말 영어 특별" at bounding box center [170, 106] width 340 height 19
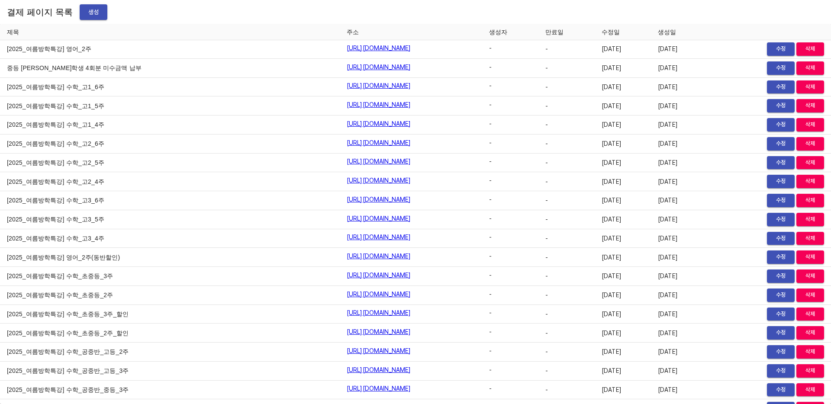
scroll to position [9934, 0]
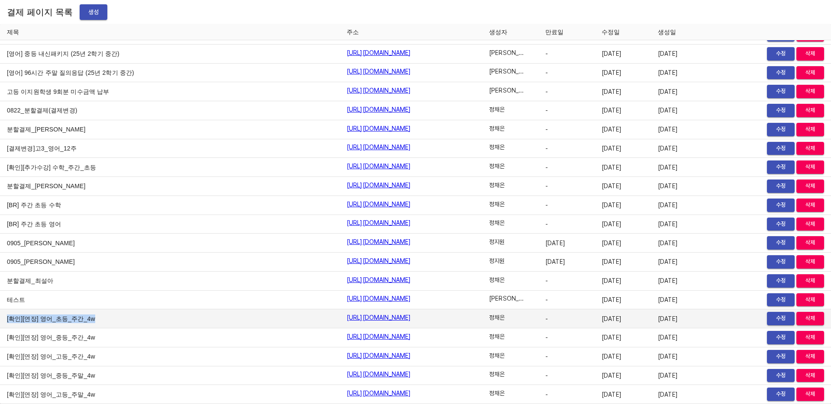
drag, startPoint x: 4, startPoint y: 321, endPoint x: 96, endPoint y: 319, distance: 91.8
click at [96, 319] on td "[확인][연장] 영어_초등_주간_4w" at bounding box center [170, 318] width 340 height 19
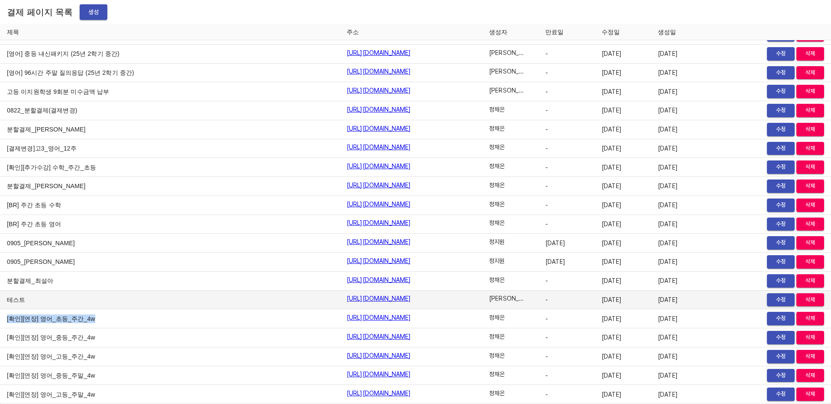
copy td "[확인][연장] 영어_초등_주간_4w"
click at [94, 295] on td "테스트" at bounding box center [170, 300] width 340 height 19
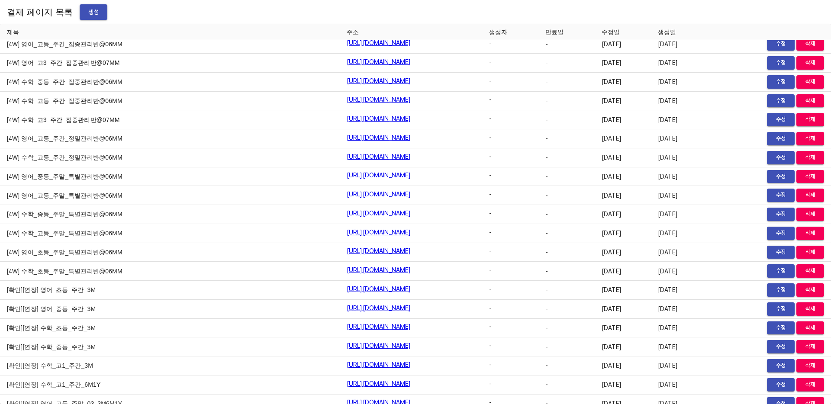
scroll to position [0, 0]
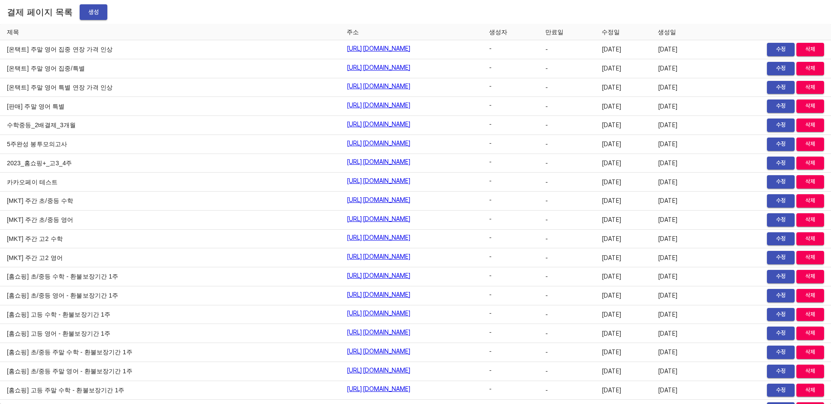
drag, startPoint x: 212, startPoint y: 18, endPoint x: 170, endPoint y: 17, distance: 41.1
click at [209, 18] on div "결제 페이지 목록 생성" at bounding box center [415, 12] width 831 height 24
click at [94, 14] on button "생성" at bounding box center [94, 12] width 28 height 16
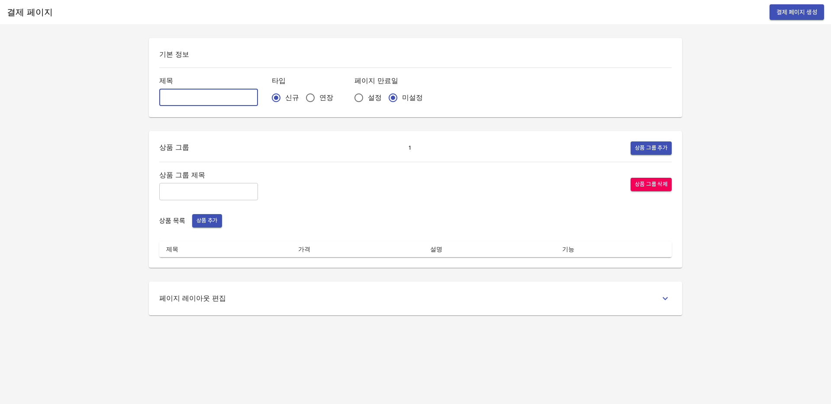
click at [177, 93] on input "text" at bounding box center [208, 97] width 99 height 17
paste input "313000"
type input "313000"
click at [213, 92] on input "text" at bounding box center [208, 97] width 99 height 17
paste input "[확인][연장] 영어_초등_주간_4w"
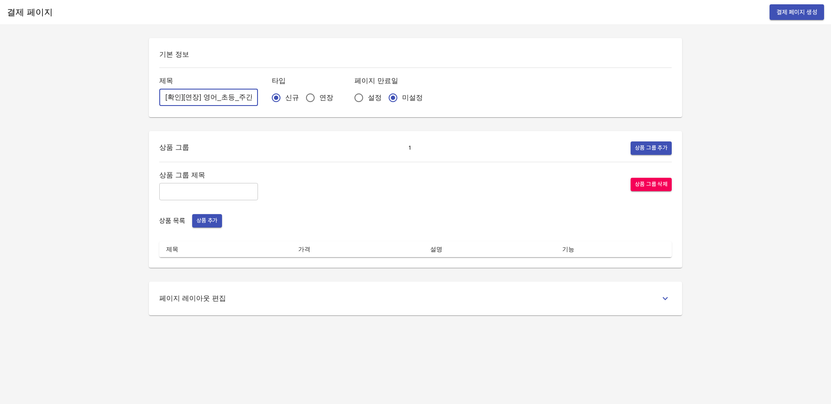
scroll to position [0, 19]
click at [187, 96] on input "[확인][연장] 영어_초등_주간_4w" at bounding box center [208, 97] width 99 height 17
drag, startPoint x: 173, startPoint y: 98, endPoint x: 236, endPoint y: 98, distance: 63.2
click at [236, 98] on input "[확인][연장] 수학_초등_주간_4w" at bounding box center [208, 97] width 99 height 17
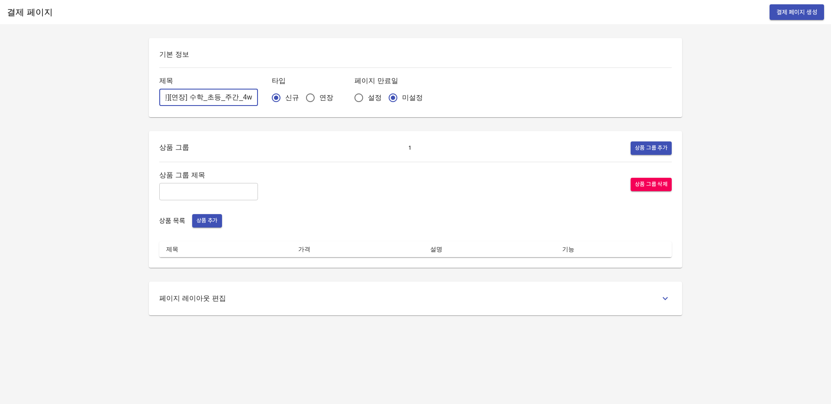
click at [236, 98] on input "[확인][연장] 수학_초등_주간_4w" at bounding box center [208, 97] width 99 height 17
type input "[확인][연장] 수학_초등_주간_4w"
click at [301, 98] on input "연장" at bounding box center [310, 98] width 18 height 18
radio input "true"
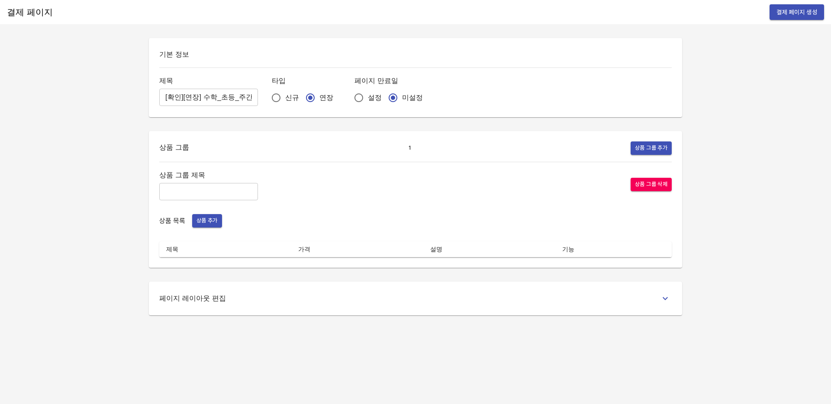
drag, startPoint x: 235, startPoint y: 154, endPoint x: 218, endPoint y: 172, distance: 25.1
click at [235, 154] on div "상품 그룹 1 상품 그룹 추가" at bounding box center [415, 147] width 512 height 13
click at [200, 186] on input "text" at bounding box center [208, 191] width 99 height 17
type input "주간 집중관리"
click at [209, 217] on span "상품 추가" at bounding box center [206, 221] width 21 height 10
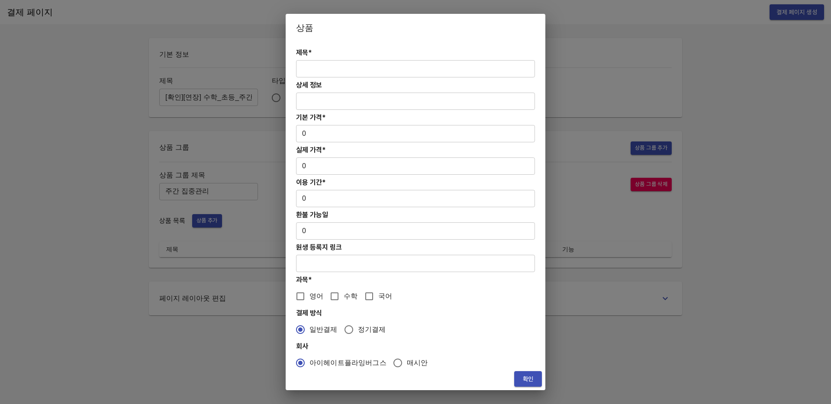
click at [315, 70] on input "text" at bounding box center [415, 68] width 239 height 17
paste input "[연장] 초등 수학PT 4주(약 1개월) 프로그램"
type input "[연장] 초등 수학PT 4주(약 1개월) 프로그램"
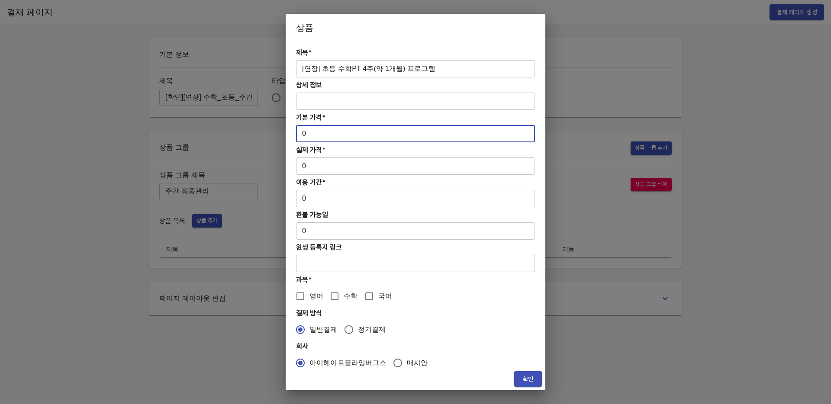
click at [317, 141] on input "0" at bounding box center [415, 133] width 239 height 17
drag, startPoint x: 313, startPoint y: 133, endPoint x: 298, endPoint y: 141, distance: 16.8
click at [290, 132] on div "제목* [연장] 초등 수학PT 4주(약 1개월) 프로그램 ​ 상세 정보 ​ 기본 가격* 0 ​ 실제 가격* 0 ​ 이용 기간* 0 ​ 환불 가…" at bounding box center [416, 205] width 260 height 326
paste input "17900"
type input "179000"
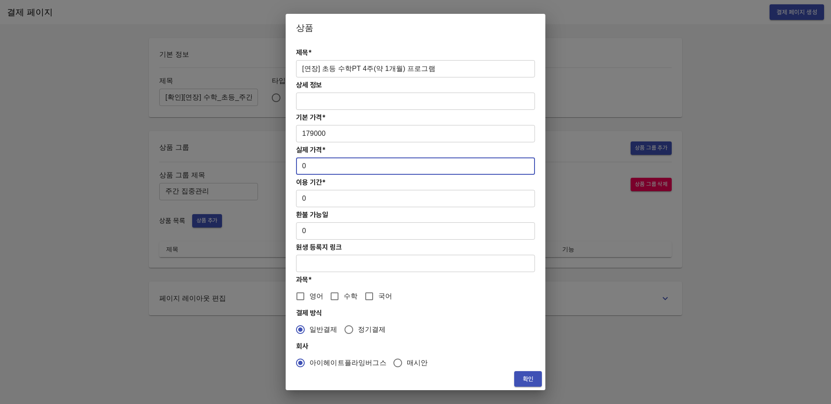
drag, startPoint x: 312, startPoint y: 164, endPoint x: 282, endPoint y: 165, distance: 29.9
click at [282, 165] on div "상품 제목* [연장] 초등 수학PT 4주(약 1개월) 프로그램 ​ 상세 정보 ​ 기본 가격* 179000 ​ 실제 가격* 0 ​ 이용 기간* …" at bounding box center [415, 202] width 831 height 404
paste input "17900"
type input "179000"
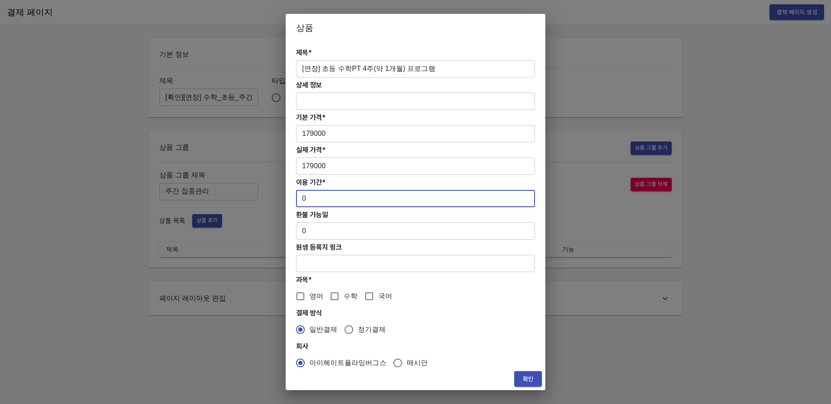
drag, startPoint x: 305, startPoint y: 198, endPoint x: 294, endPoint y: 199, distance: 11.3
click at [294, 199] on div "제목* [연장] 초등 수학PT 4주(약 1개월) 프로그램 ​ 상세 정보 ​ 기본 가격* 179000 ​ 실제 가격* 179000 ​ 이용 기간…" at bounding box center [416, 205] width 260 height 326
type input "28"
click at [325, 296] on input "수학" at bounding box center [334, 296] width 18 height 18
checkbox input "true"
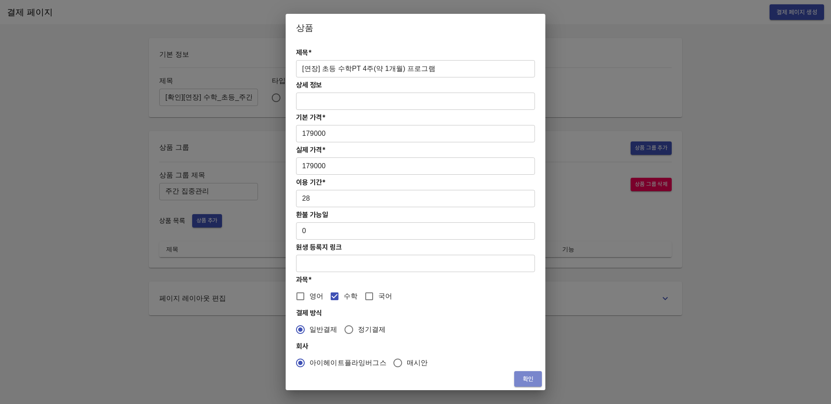
click at [527, 376] on span "확인" at bounding box center [528, 379] width 14 height 11
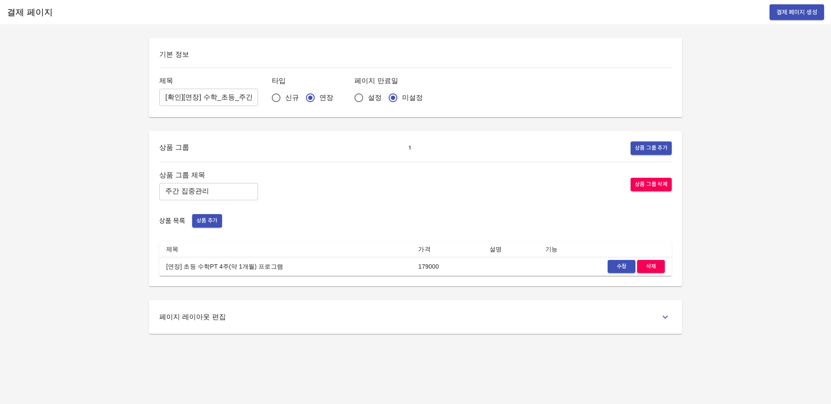
drag, startPoint x: 293, startPoint y: 323, endPoint x: 241, endPoint y: 308, distance: 53.8
click at [292, 323] on div "페이지 레이아웃 편집" at bounding box center [415, 317] width 512 height 13
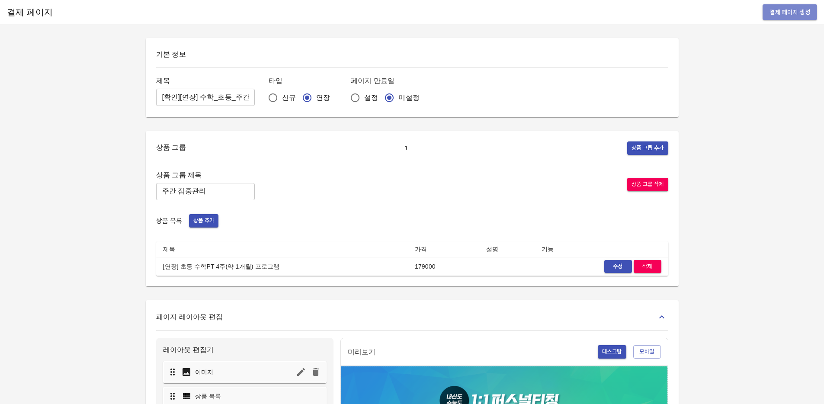
click at [778, 8] on span "결제 페이지 생성" at bounding box center [790, 12] width 41 height 11
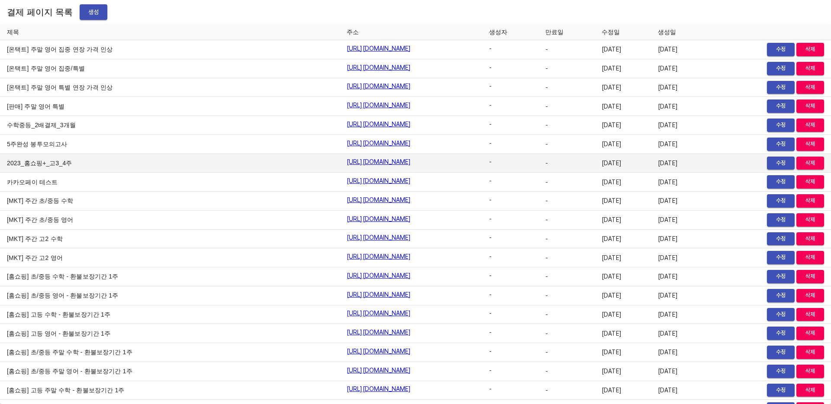
click at [133, 155] on td "2023_홈쇼핑+_고3_4주" at bounding box center [170, 163] width 340 height 19
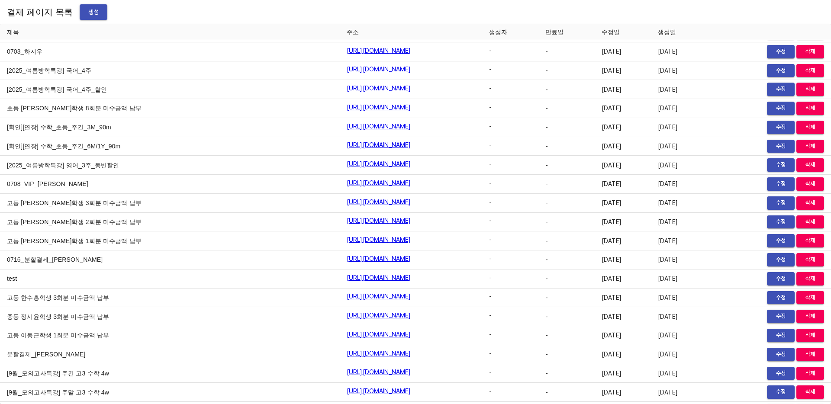
scroll to position [9953, 0]
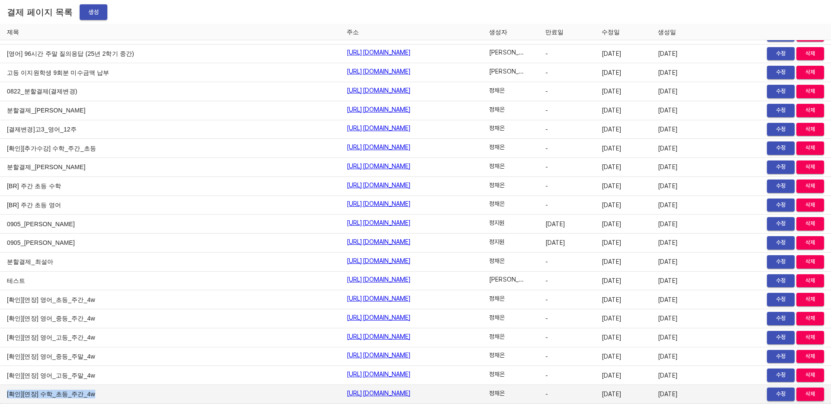
drag, startPoint x: 5, startPoint y: 395, endPoint x: 109, endPoint y: 395, distance: 103.8
click at [109, 395] on td "[확인][연장] 수학_초등_주간_4w" at bounding box center [170, 394] width 340 height 19
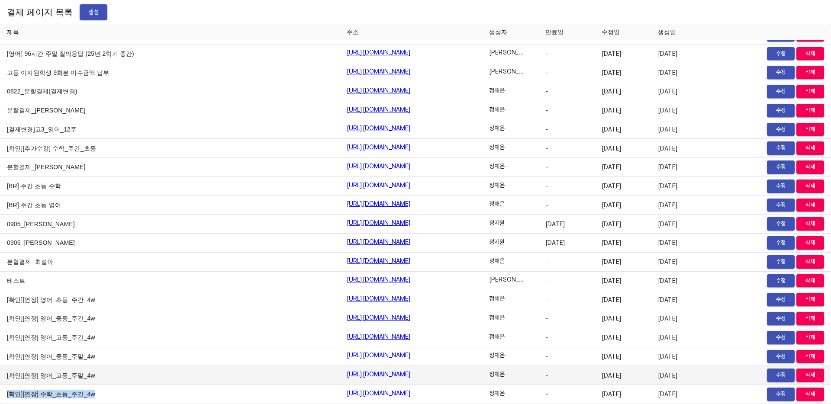
copy td "[확인][연장] 수학_초등_주간_4w"
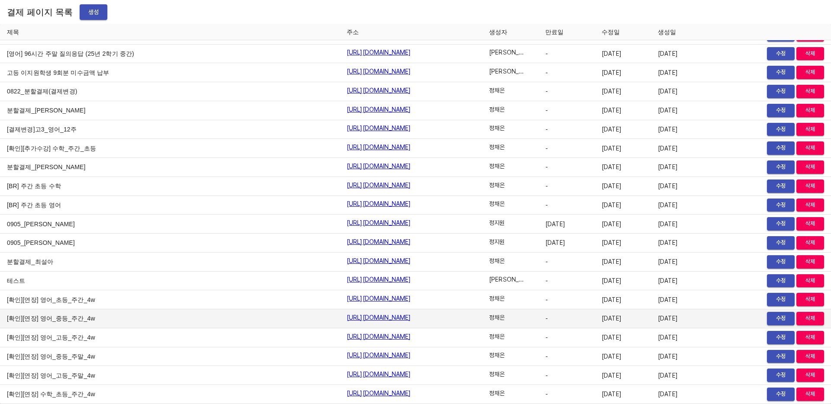
click at [131, 326] on td "[확인][연장] 영어_중등_주간_4w" at bounding box center [170, 318] width 340 height 19
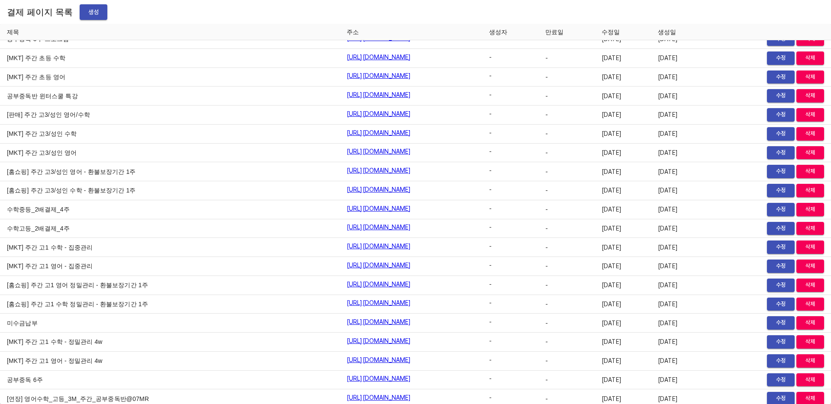
scroll to position [0, 0]
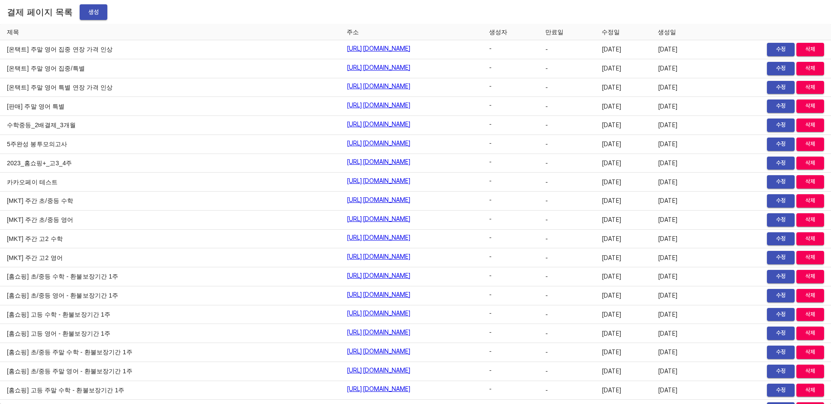
click at [87, 12] on span "생성" at bounding box center [94, 12] width 14 height 11
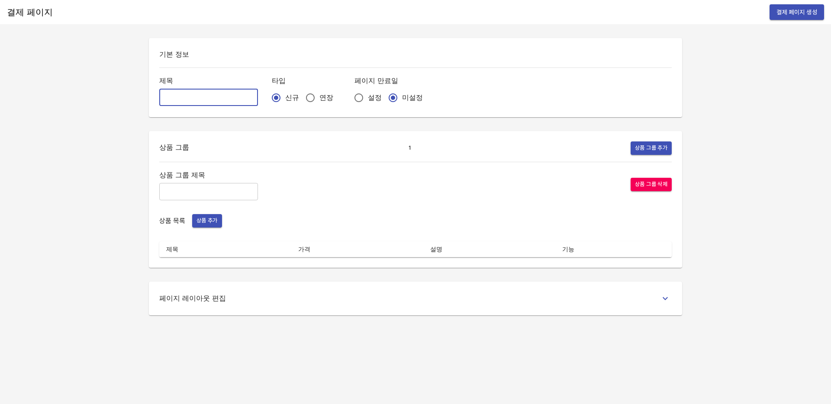
click at [187, 97] on input "text" at bounding box center [208, 97] width 99 height 17
paste input "[확인][연장] 수학_초등_주간_4w"
click at [209, 95] on input "[확인][연장] 수학_초등_주간_4w" at bounding box center [208, 97] width 99 height 17
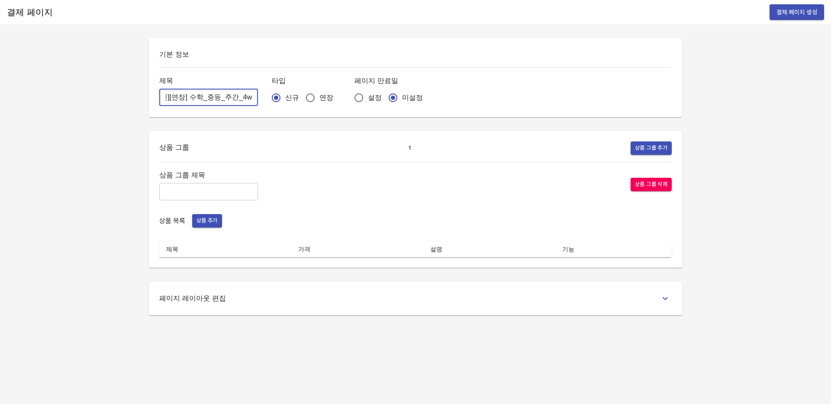
drag, startPoint x: 207, startPoint y: 96, endPoint x: 254, endPoint y: 92, distance: 46.9
click at [254, 92] on div "제목 [확인][연장] 수학_중등_주간_4w ​ 타입 신규 연장 페이지 만료일 설정 미설정" at bounding box center [415, 91] width 512 height 32
click at [230, 95] on input "[확인][연장] 수학_중등_주간_4w" at bounding box center [208, 97] width 99 height 17
type input "[확인][연장] 수학_중등_주간_4w"
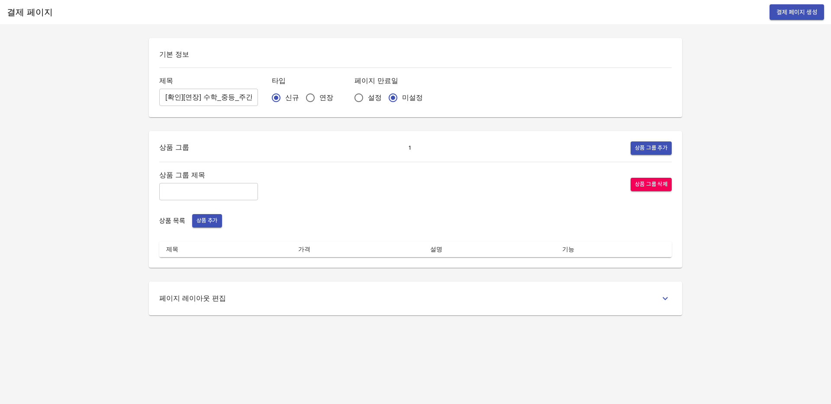
drag, startPoint x: 158, startPoint y: 94, endPoint x: 189, endPoint y: 98, distance: 31.3
click at [189, 98] on div "기본 정보 제목 [확인][연장] 수학_중등_주간_4w ​ 타입 신규 연장 페이지 만료일 설정 미설정" at bounding box center [415, 77] width 533 height 79
drag, startPoint x: 189, startPoint y: 98, endPoint x: 281, endPoint y: 100, distance: 92.2
click at [281, 100] on div "제목 [확인][연장] 수학_중등_주간_4w ​ 타입 신규 연장 페이지 만료일 설정 미설정" at bounding box center [415, 91] width 512 height 32
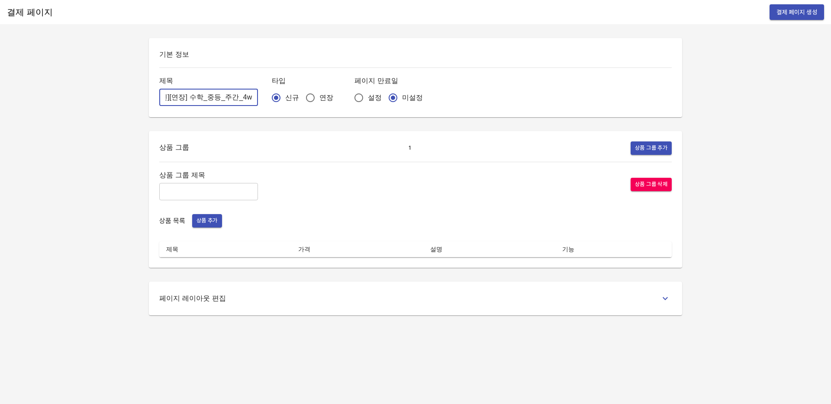
click at [238, 187] on input "text" at bounding box center [208, 191] width 99 height 17
type input "주간 집중관리"
click at [210, 218] on span "상품 추가" at bounding box center [206, 221] width 21 height 10
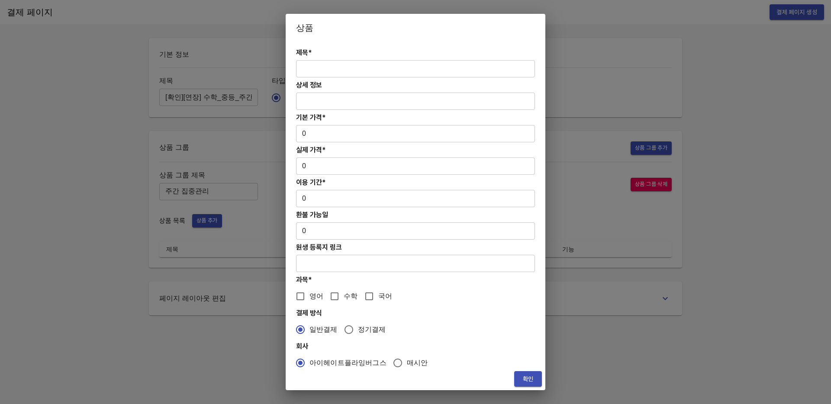
click at [341, 68] on input "text" at bounding box center [415, 68] width 239 height 17
paste input "[연장] 초중등 주간 집중관리 수학 4주(약 1개월) 프로그램"
type input "[연장] 초중등 주간 집중관리 수학 4주(약 1개월) 프로그램"
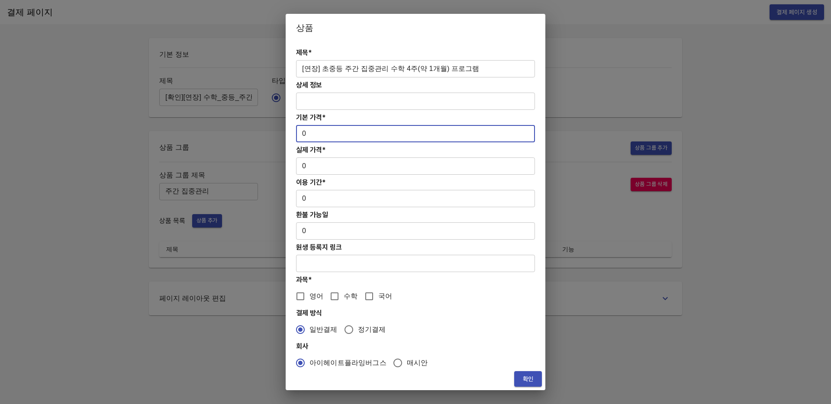
drag, startPoint x: 344, startPoint y: 126, endPoint x: 347, endPoint y: 135, distance: 9.4
click at [347, 135] on input "0" at bounding box center [415, 133] width 239 height 17
paste input "27800"
type input "278000"
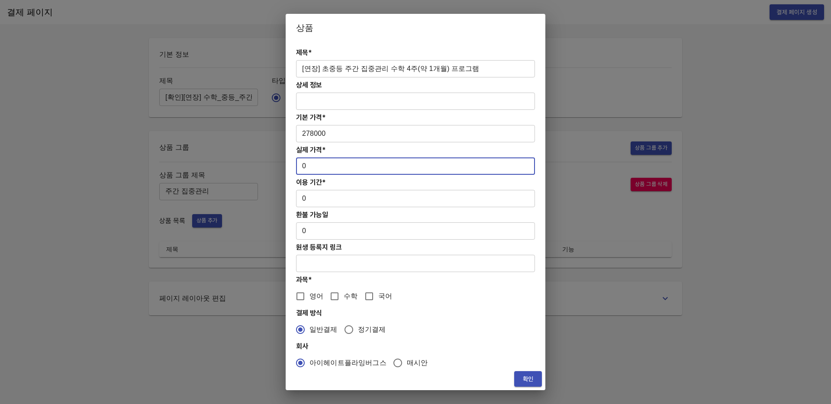
drag, startPoint x: 312, startPoint y: 171, endPoint x: 295, endPoint y: 167, distance: 17.7
click at [295, 167] on div "제목* [연장] 초중등 주간 집중관리 수학 4주(약 1개월) 프로그램 ​ 상세 정보 ​ 기본 가격* 278000 ​ 실제 가격* 0 ​ 이용 …" at bounding box center [416, 205] width 260 height 326
paste input "27800"
type input "278000"
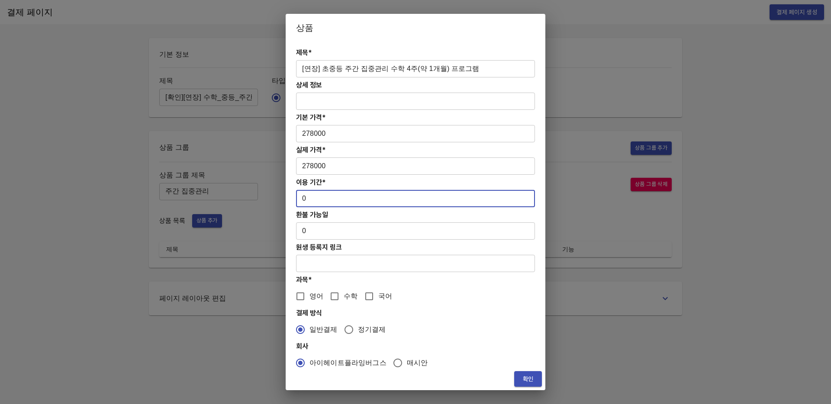
drag, startPoint x: 310, startPoint y: 198, endPoint x: 289, endPoint y: 198, distance: 21.2
click at [289, 198] on div "제목* [연장] 초중등 주간 집중관리 수학 4주(약 1개월) 프로그램 ​ 상세 정보 ​ 기본 가격* 278000 ​ 실제 가격* 278000 …" at bounding box center [416, 205] width 260 height 326
type input "28"
click at [304, 69] on input "[연장] 초중등 주간 집중관리 수학 4주(약 1개월) 프로그램" at bounding box center [415, 68] width 239 height 17
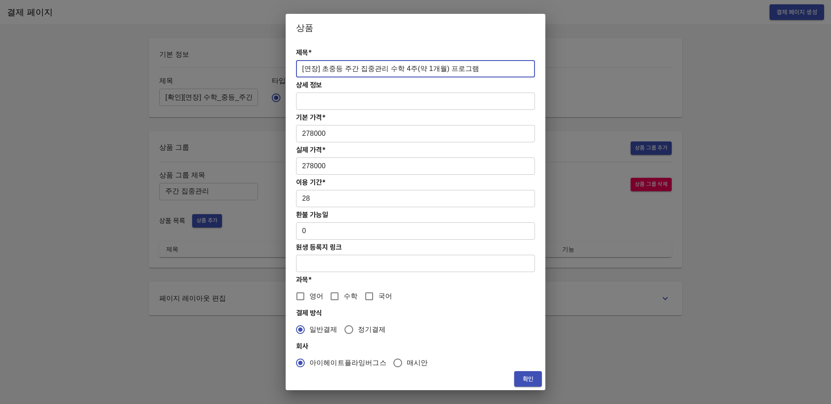
click at [337, 292] on input "수학" at bounding box center [334, 296] width 18 height 18
checkbox input "true"
click at [520, 377] on button "확인" at bounding box center [528, 379] width 28 height 16
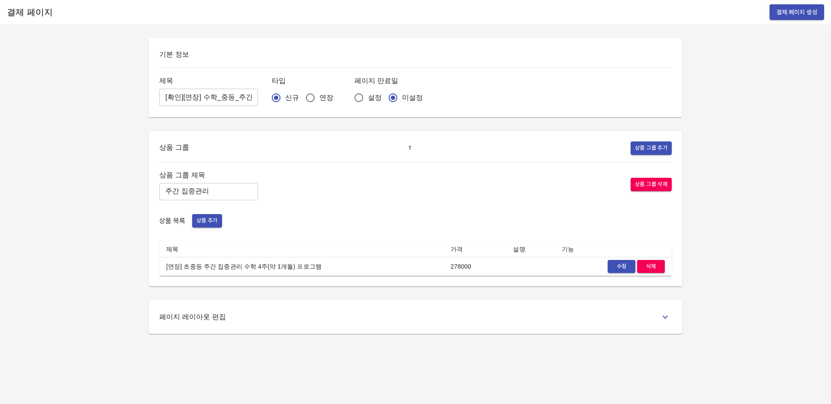
click at [519, 375] on div "결제 페이지 결제 페이지 생성 기본 정보 제목 [확인][연장] 수학_중등_주간_4w ​ 타입 신규 연장 페이지 만료일 설정 미설정 상품 그룹 …" at bounding box center [415, 202] width 831 height 404
drag, startPoint x: 166, startPoint y: 98, endPoint x: 285, endPoint y: 98, distance: 119.0
click at [285, 98] on div "제목 [확인][연장] 수학_중등_주간_4w ​ 타입 신규 연장 페이지 만료일 설정 미설정" at bounding box center [415, 91] width 512 height 32
click at [239, 98] on input "[확인][연장] 수학_중등_주간_4w" at bounding box center [208, 97] width 99 height 17
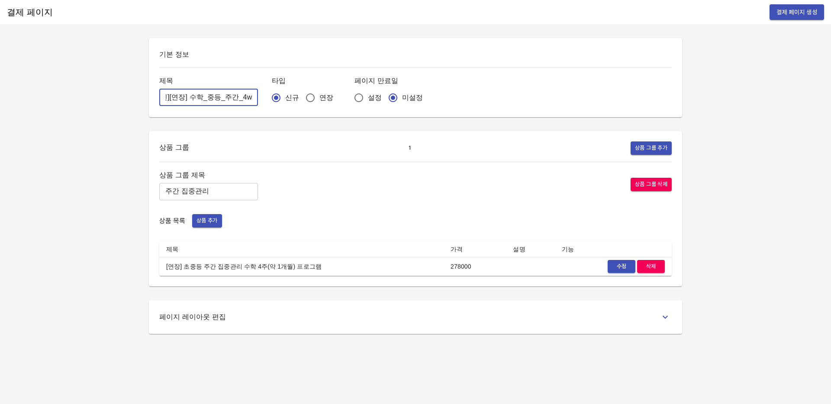
scroll to position [0, 0]
drag, startPoint x: 238, startPoint y: 98, endPoint x: 127, endPoint y: 99, distance: 110.8
click at [127, 99] on div "결제 페이지 결제 페이지 생성 기본 정보 제목 [확인][연장] 수학_중등_주간_4w ​ 타입 신규 연장 페이지 만료일 설정 미설정 상품 그룹 …" at bounding box center [415, 202] width 831 height 404
click at [505, 92] on div "제목 [확인][연장] 수학_중등_주간_4w ​ 타입 신규 연장 페이지 만료일 설정 미설정" at bounding box center [415, 91] width 512 height 32
click at [301, 103] on input "연장" at bounding box center [310, 98] width 18 height 18
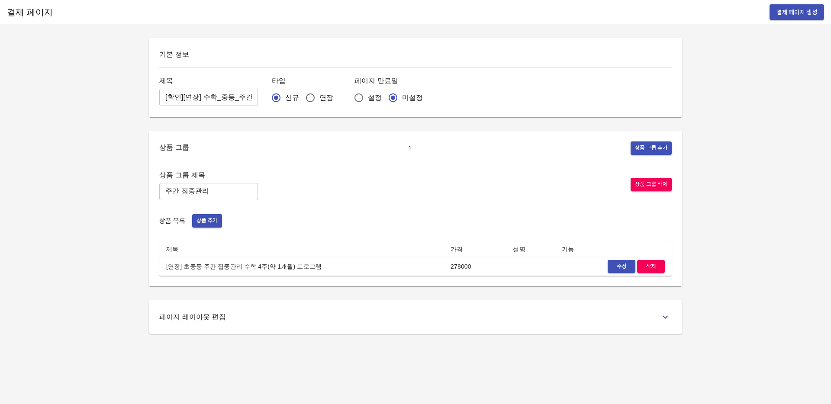
radio input "true"
click at [786, 17] on span "결제 페이지 생성" at bounding box center [796, 12] width 41 height 11
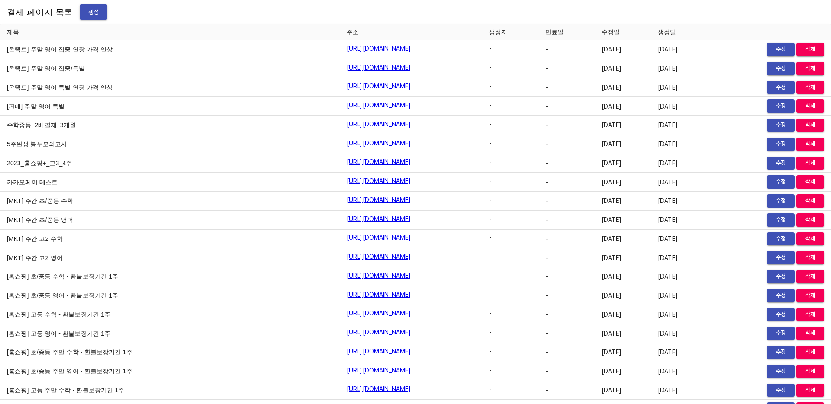
click at [127, 199] on td "[MKT] 주간 초/중등 수학" at bounding box center [170, 201] width 340 height 19
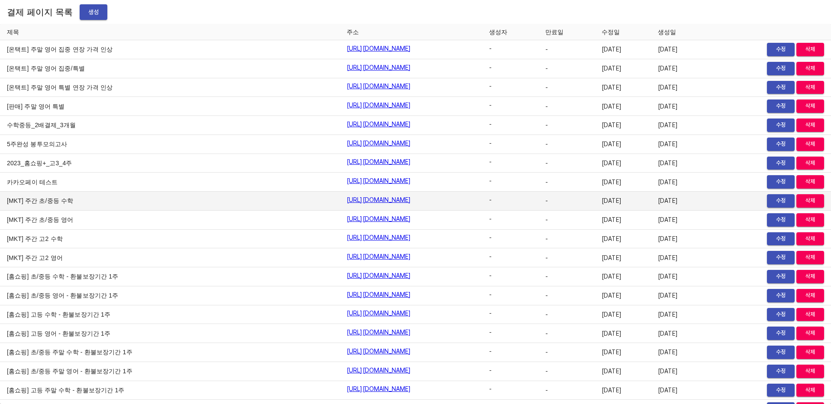
scroll to position [9972, 0]
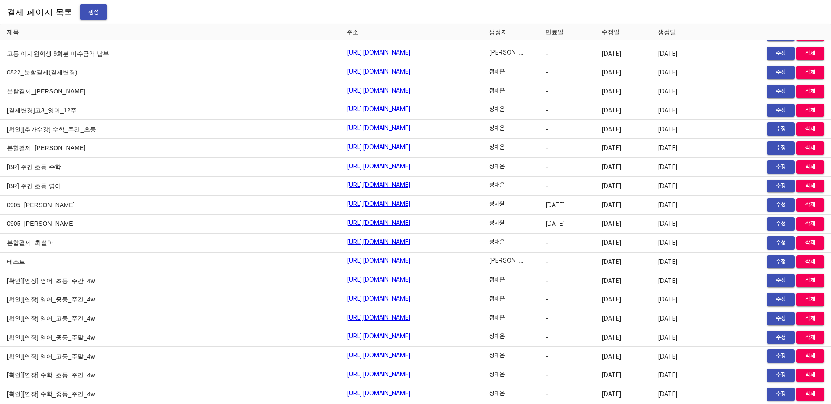
click at [87, 16] on span "생성" at bounding box center [94, 12] width 14 height 11
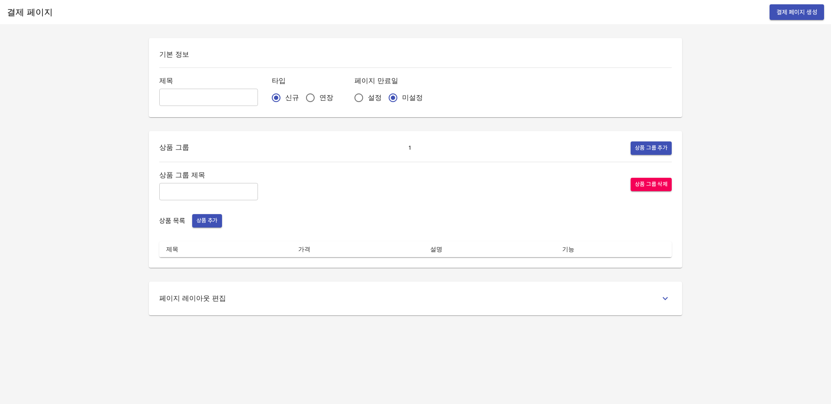
click at [181, 103] on input "text" at bounding box center [208, 97] width 99 height 17
paste input "[확인][연장] 수학_중등_주간_4w"
click at [208, 101] on input "[확인][연장] 수학_중등_주간_4w" at bounding box center [208, 97] width 99 height 17
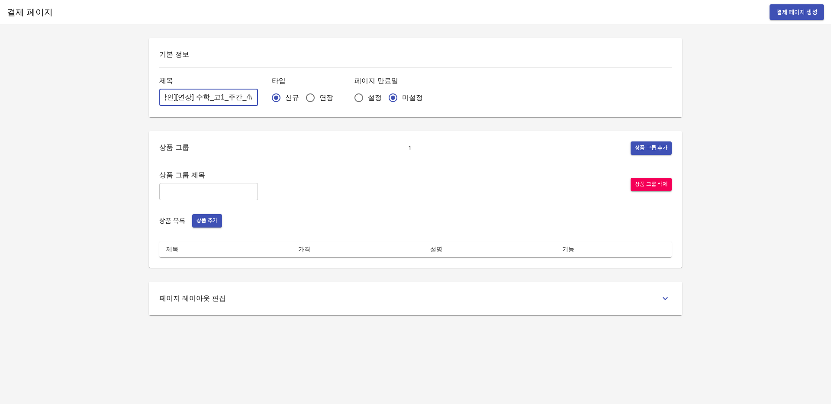
type input "[확인][연장] 수학_고1_주간_4w"
drag, startPoint x: 211, startPoint y: 88, endPoint x: 255, endPoint y: 89, distance: 44.6
click at [255, 89] on div "제목 [확인][연장] 수학_고1_주간_4w ​ 타입 신규 연장 페이지 만료일 설정 미설정" at bounding box center [415, 91] width 512 height 32
drag, startPoint x: 200, startPoint y: 100, endPoint x: 248, endPoint y: 98, distance: 47.6
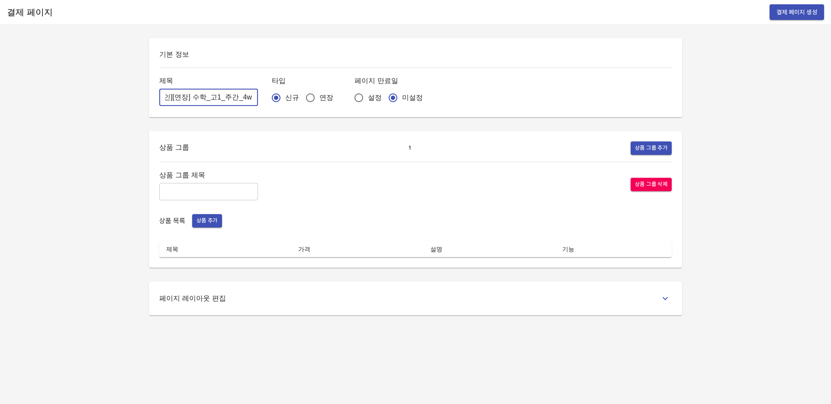
click at [248, 98] on div "제목 [확인][연장] 수학_고1_주간_4w ​ 타입 신규 연장 페이지 만료일 설정 미설정" at bounding box center [415, 91] width 512 height 32
drag, startPoint x: 254, startPoint y: 119, endPoint x: 260, endPoint y: 116, distance: 6.4
click at [260, 116] on div "기본 정보 제목 [확인][연장] 수학_고1_주간_4w ​ 타입 신규 연장 페이지 만료일 설정 미설정 상품 그룹 1 상품 그룹 추가 상품 그룹 …" at bounding box center [415, 176] width 554 height 277
click at [301, 102] on input "연장" at bounding box center [310, 98] width 18 height 18
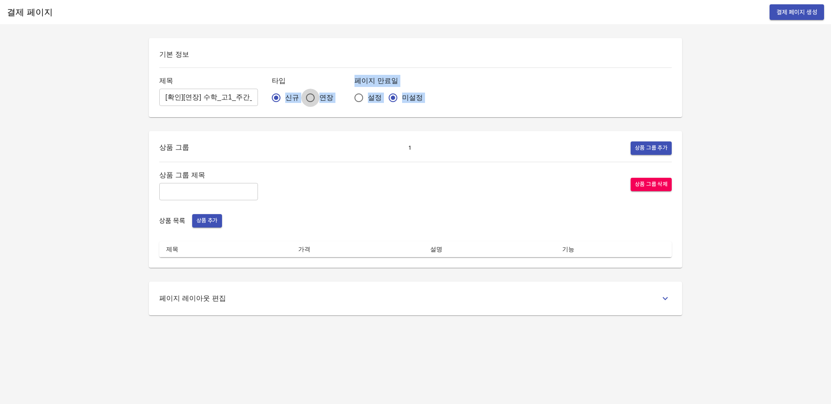
radio input "true"
click at [205, 186] on input "text" at bounding box center [208, 191] width 99 height 17
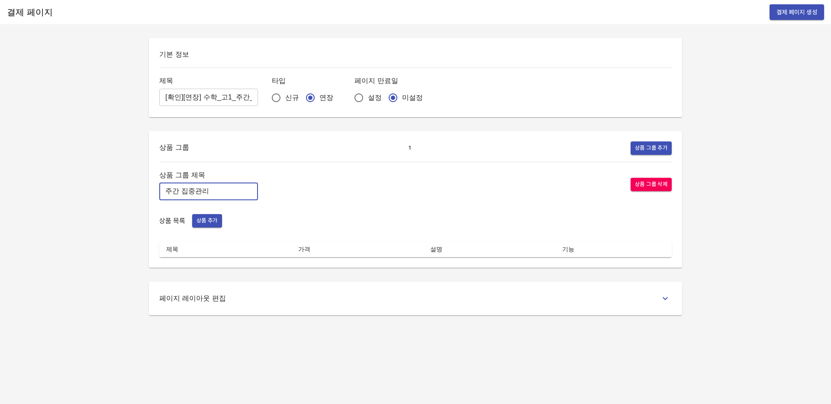
type input "주간 집중관리"
click at [195, 219] on button "상품 추가" at bounding box center [207, 220] width 30 height 13
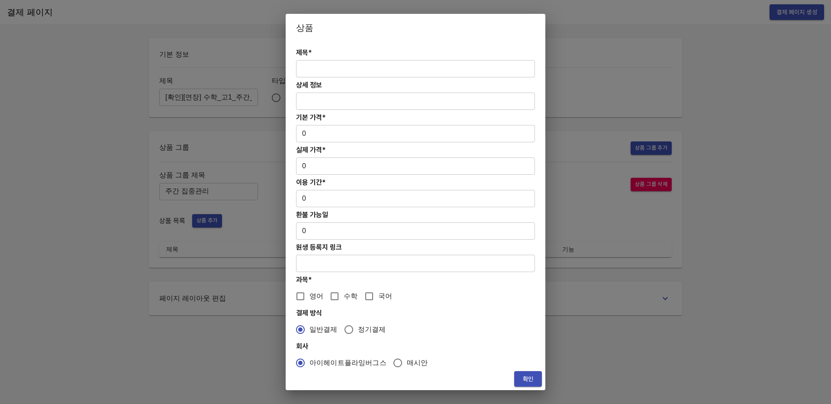
drag, startPoint x: 301, startPoint y: 77, endPoint x: 308, endPoint y: 72, distance: 8.7
click at [301, 77] on div "제목* ​ 상세 정보 ​ 기본 가격* 0 ​ 실제 가격* 0 ​ 이용 기간* 0 ​ 환불 가능일 0 ​ 원생 등록지 링크 ​ 과목* 영어 수학…" at bounding box center [416, 205] width 260 height 326
click at [310, 71] on input "text" at bounding box center [415, 68] width 239 height 17
paste input "[연장] 고등 주간 집중관리 수학 4주(약 1개월) 프로그램"
type input "[연장] 고등 주간 집중관리 수학 4주(약 1개월) 프로그램"
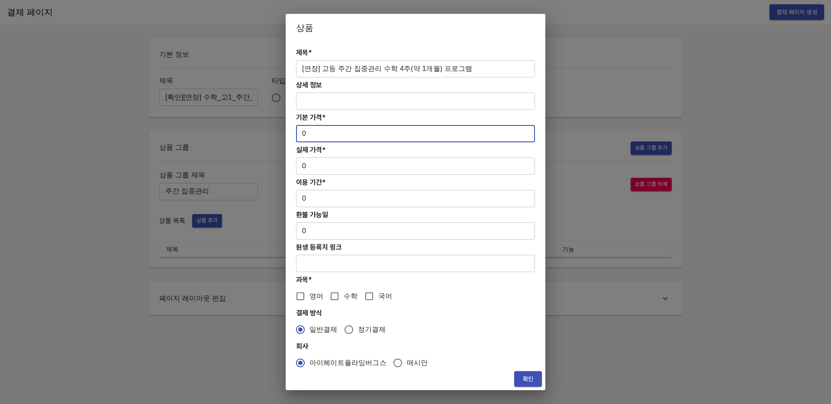
drag, startPoint x: 312, startPoint y: 137, endPoint x: 295, endPoint y: 148, distance: 20.6
click at [294, 136] on div "제목* [연장] 고등 주간 집중관리 수학 4주(약 1개월) 프로그램 ​ 상세 정보 ​ 기본 가격* 0 ​ 실제 가격* 0 ​ 이용 기간* 0 …" at bounding box center [416, 205] width 260 height 326
paste input "31300"
type input "313000"
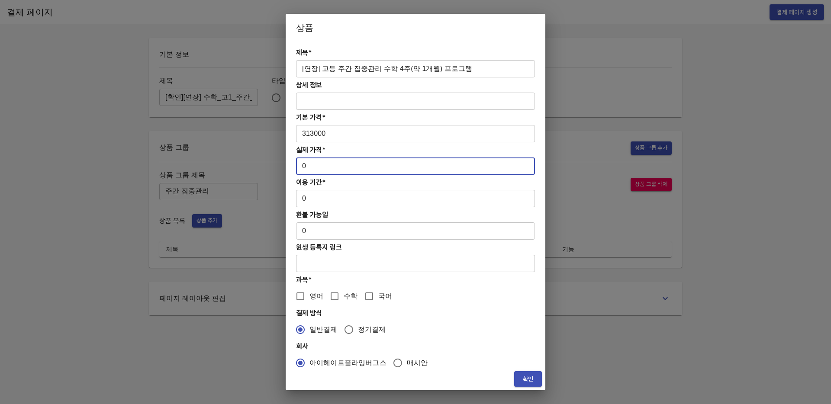
drag, startPoint x: 301, startPoint y: 166, endPoint x: 307, endPoint y: 167, distance: 5.8
click at [307, 167] on input "0" at bounding box center [415, 165] width 239 height 17
paste input "31300"
type input "313000"
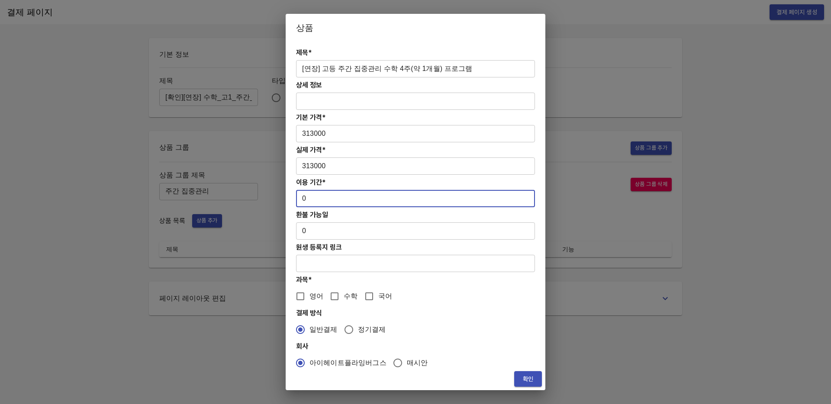
drag, startPoint x: 308, startPoint y: 198, endPoint x: 294, endPoint y: 199, distance: 13.9
click at [294, 199] on div "제목* [연장] 고등 주간 집중관리 수학 4주(약 1개월) 프로그램 ​ 상세 정보 ​ 기본 가격* 313000 ​ 실제 가격* 313000 ​…" at bounding box center [416, 205] width 260 height 326
type input "28"
drag, startPoint x: 305, startPoint y: 236, endPoint x: 287, endPoint y: 236, distance: 18.6
click at [287, 236] on div "제목* [연장] 고등 주간 집중관리 수학 4주(약 1개월) 프로그램 ​ 상세 정보 ​ 기본 가격* 313000 ​ 실제 가격* 313000 ​…" at bounding box center [416, 205] width 260 height 326
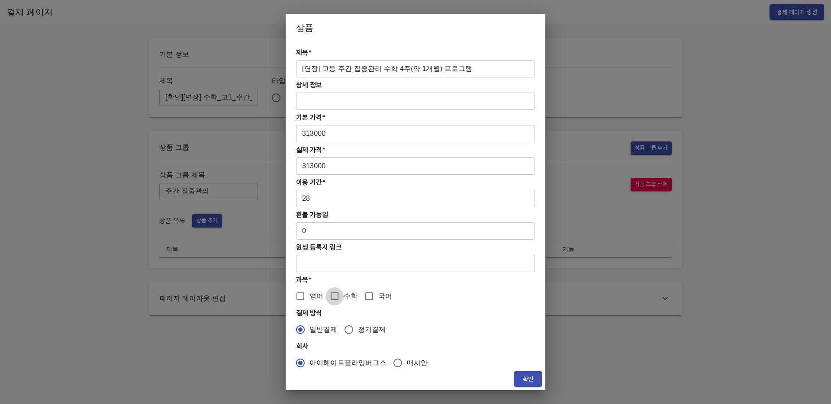
click at [339, 295] on input "수학" at bounding box center [334, 296] width 18 height 18
checkbox input "true"
click at [533, 378] on span "확인" at bounding box center [528, 379] width 14 height 11
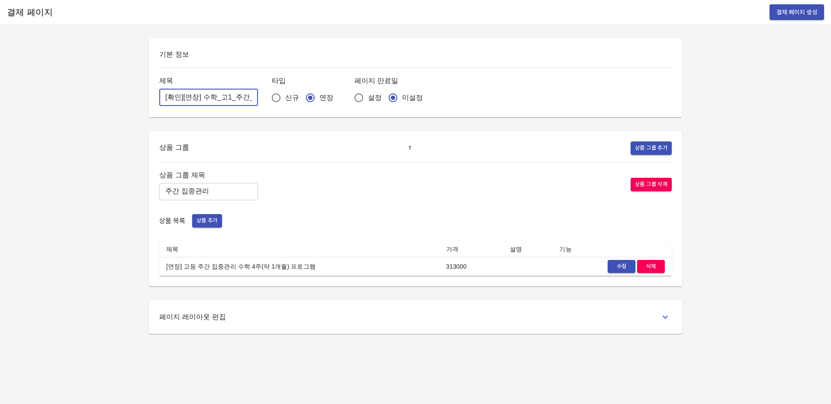
scroll to position [0, 17]
drag, startPoint x: 161, startPoint y: 97, endPoint x: 230, endPoint y: 100, distance: 69.3
click at [233, 99] on input "[확인][연장] 수학_고1_주간_4w" at bounding box center [208, 97] width 99 height 17
click at [236, 96] on input "[확인][연장] 수학_고1_주간_4w" at bounding box center [208, 97] width 99 height 17
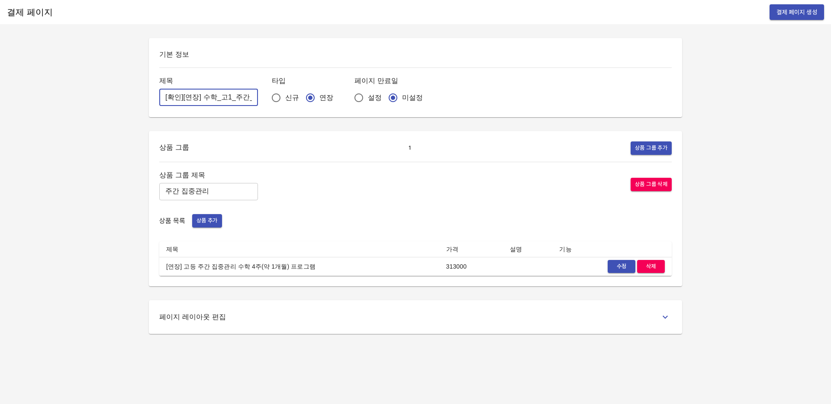
drag, startPoint x: 238, startPoint y: 96, endPoint x: 131, endPoint y: 98, distance: 107.7
click at [131, 98] on div "결제 페이지 결제 페이지 생성 기본 정보 제목 [확인][연장] 수학_고1_주간_4w ​ 타입 신규 연장 페이지 만료일 설정 미설정 상품 그룹 …" at bounding box center [415, 202] width 831 height 404
click at [180, 112] on div "기본 정보 제목 [확인][연장] 수학_고1_주간_4w ​ 타입 신규 연장 페이지 만료일 설정 미설정" at bounding box center [415, 77] width 533 height 79
click at [785, 17] on button "결제 페이지 생성" at bounding box center [796, 12] width 55 height 16
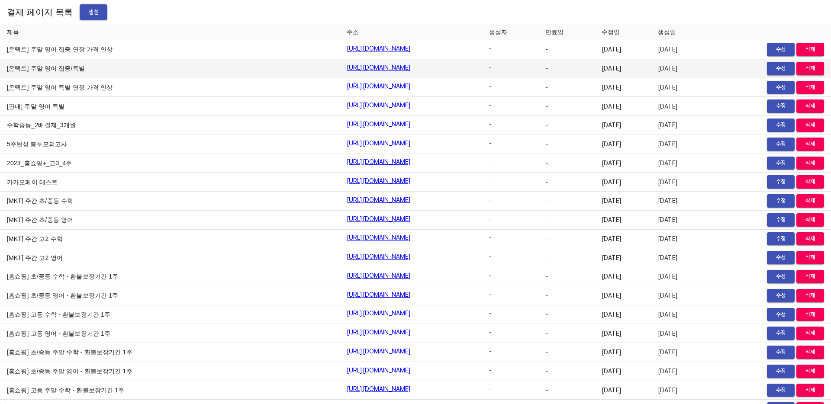
drag, startPoint x: 110, startPoint y: 89, endPoint x: 108, endPoint y: 64, distance: 24.4
click at [110, 86] on td "[온택트] 주말 영어 특별 연장 가격 인상" at bounding box center [170, 87] width 340 height 19
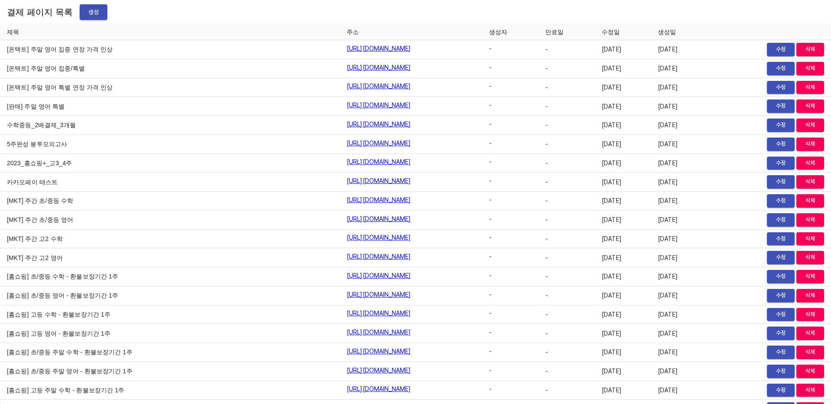
click at [91, 14] on span "생성" at bounding box center [94, 12] width 14 height 11
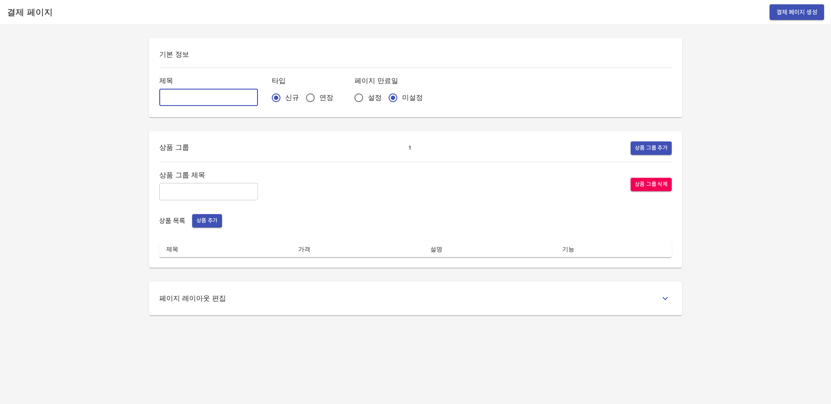
click at [167, 96] on input "text" at bounding box center [208, 97] width 99 height 17
paste input "[확인][연장] 수학_고1_주간_4w"
click at [210, 97] on input "[확인][연장] 수학_고1_주간_4w" at bounding box center [208, 97] width 99 height 17
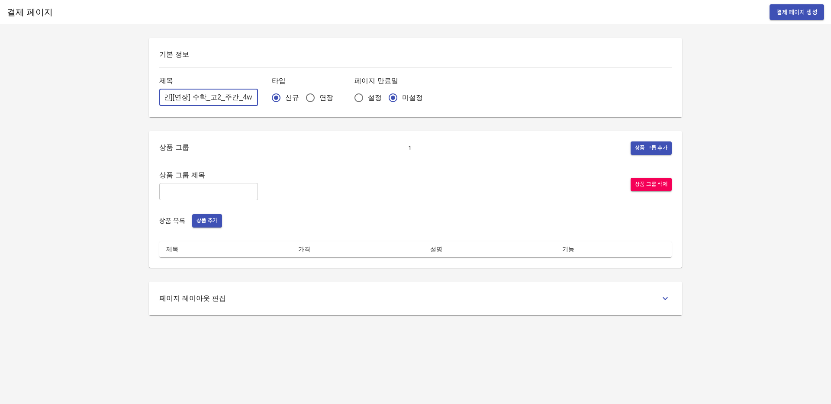
type input "[확인][연장] 수학_고2_주간_4w"
click at [301, 96] on input "연장" at bounding box center [310, 98] width 18 height 18
radio input "true"
click at [216, 191] on input "text" at bounding box center [208, 191] width 99 height 17
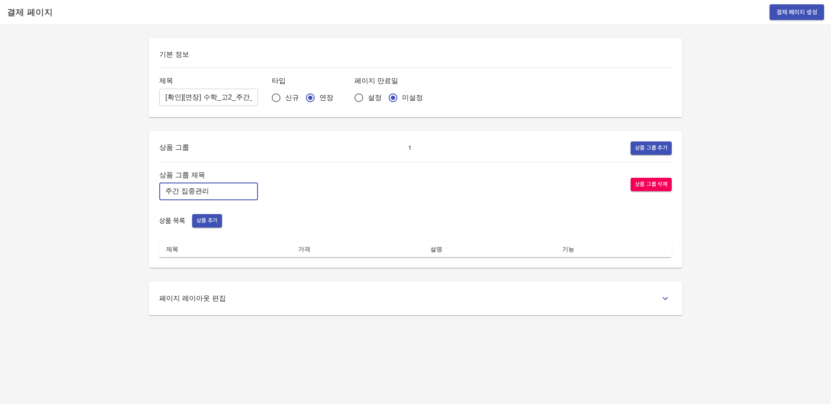
type input "주간 집중관리"
click at [208, 221] on span "상품 추가" at bounding box center [206, 221] width 21 height 10
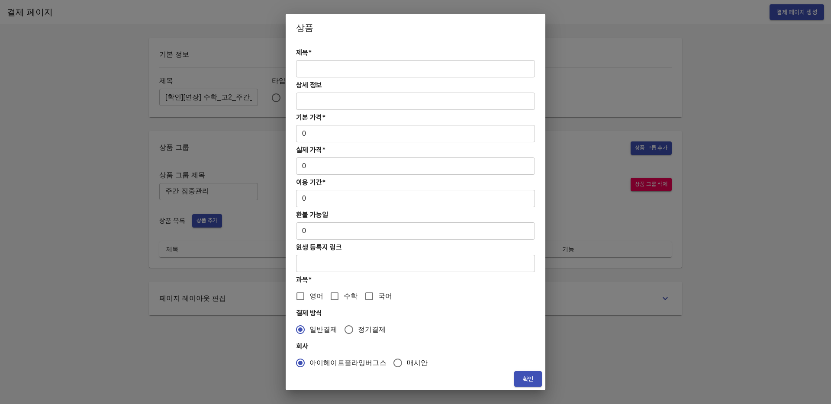
click at [345, 72] on input "text" at bounding box center [415, 68] width 239 height 17
paste input "[연장] 주간 집중관리 고2 수학PT 4주(약 1개월) 프로그램_120분"
type input "[연장] 주간 집중관리 고2 수학PT 4주(약 1개월) 프로그램_120분"
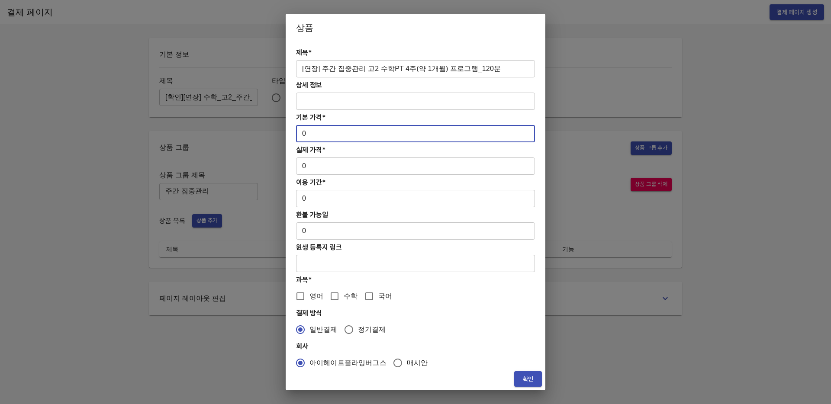
drag, startPoint x: 328, startPoint y: 139, endPoint x: 299, endPoint y: 137, distance: 29.1
click at [297, 135] on input "0" at bounding box center [415, 133] width 239 height 17
paste input "41760"
type input "417600"
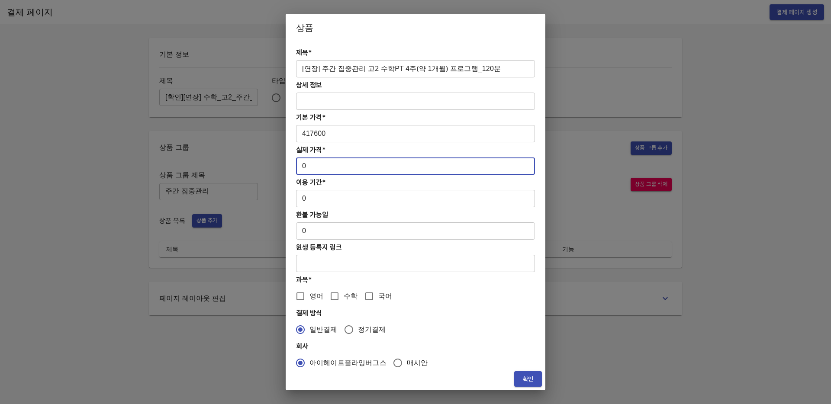
drag, startPoint x: 313, startPoint y: 170, endPoint x: 310, endPoint y: 191, distance: 21.0
click at [297, 169] on input "0" at bounding box center [415, 165] width 239 height 17
paste input "41760"
type input "417600"
drag, startPoint x: 315, startPoint y: 202, endPoint x: 289, endPoint y: 199, distance: 26.9
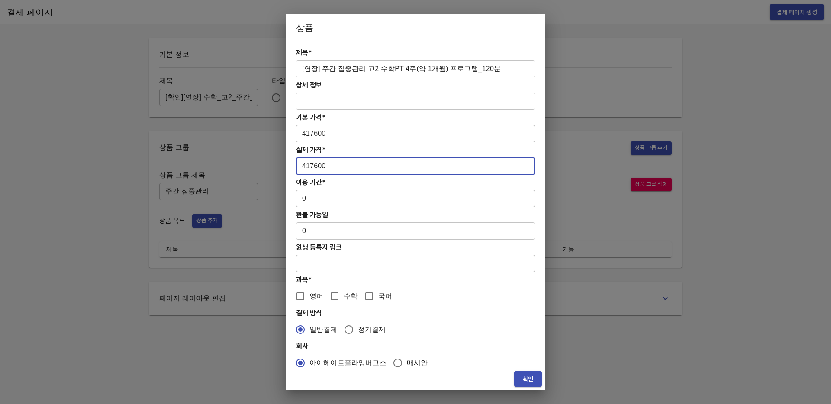
click at [289, 199] on div "제목* [연장] 주간 집중관리 고2 수학PT 4주(약 1개월) 프로그램_120분 ​ 상세 정보 ​ 기본 가격* 417600 ​ 실제 가격* 4…" at bounding box center [416, 205] width 260 height 326
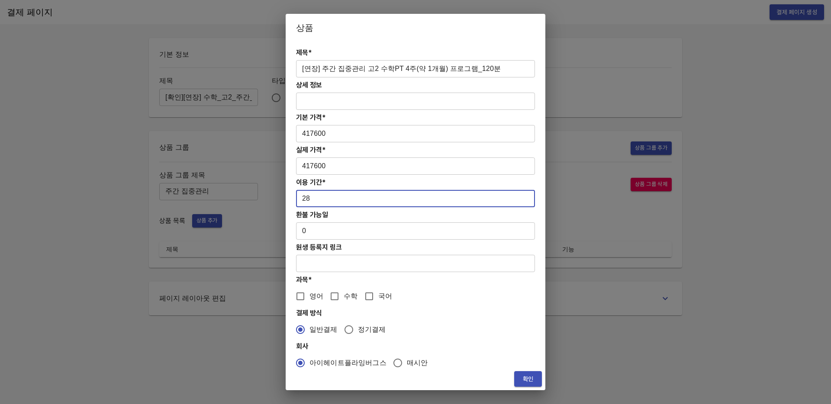
type input "28"
click at [329, 298] on input "수학" at bounding box center [334, 296] width 18 height 18
checkbox input "true"
click at [520, 377] on button "확인" at bounding box center [528, 379] width 28 height 16
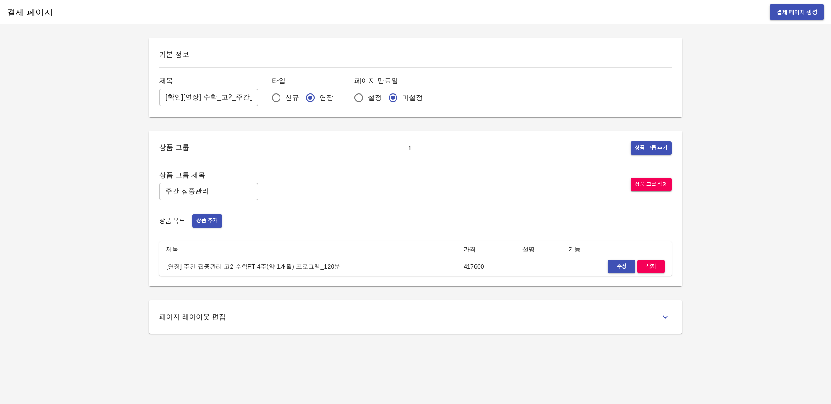
drag, startPoint x: 353, startPoint y: 243, endPoint x: 292, endPoint y: 243, distance: 60.6
click at [352, 243] on th "제목" at bounding box center [307, 249] width 297 height 16
drag, startPoint x: 162, startPoint y: 99, endPoint x: 255, endPoint y: 99, distance: 93.0
click at [255, 99] on div "제목 [확인][연장] 수학_고2_주간_4w ​ 타입 신규 연장 페이지 만료일 설정 미설정" at bounding box center [415, 91] width 512 height 32
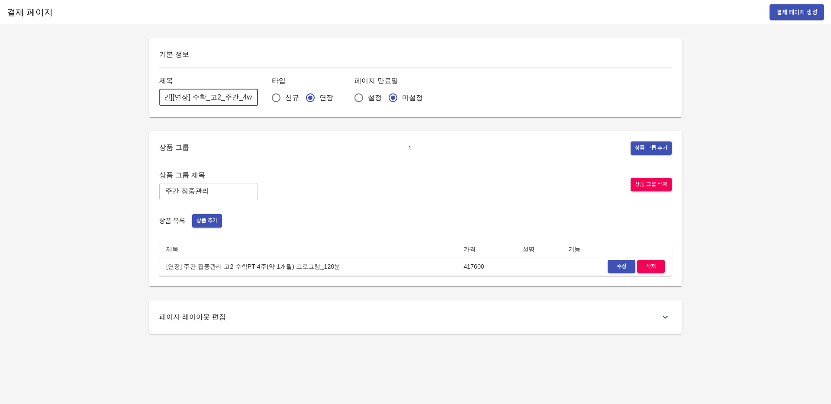
drag, startPoint x: 603, startPoint y: 102, endPoint x: 658, endPoint y: 90, distance: 56.4
click at [604, 102] on div "제목 [확인][연장] 수학_고2_주간_4w ​ 타입 신규 연장 페이지 만료일 설정 미설정" at bounding box center [415, 91] width 512 height 32
click at [809, 3] on div "결제 페이지 결제 페이지 생성" at bounding box center [415, 12] width 831 height 24
click at [808, 6] on button "결제 페이지 생성" at bounding box center [796, 12] width 55 height 16
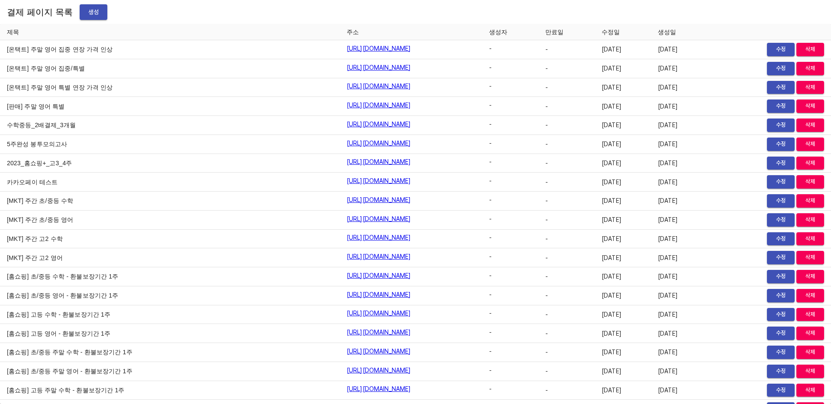
click at [90, 16] on span "생성" at bounding box center [94, 12] width 14 height 11
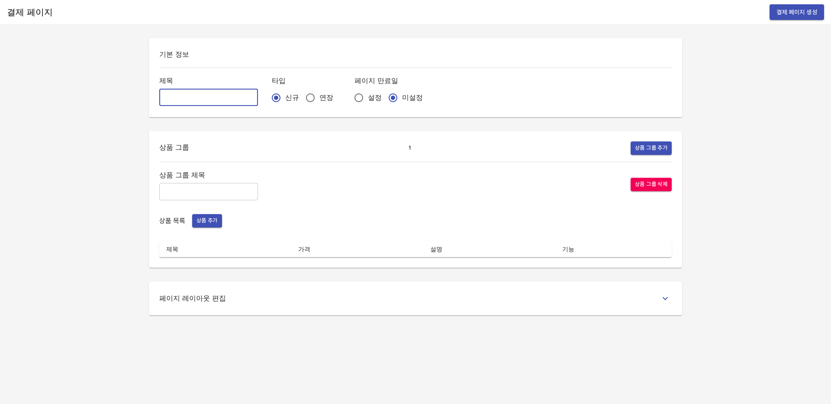
click at [183, 92] on input "text" at bounding box center [208, 97] width 99 height 17
paste input "[확인][연장] 수학_고2_주간_4w"
click at [213, 98] on input "[확인][연장] 수학_고2_주간_4w" at bounding box center [208, 97] width 99 height 17
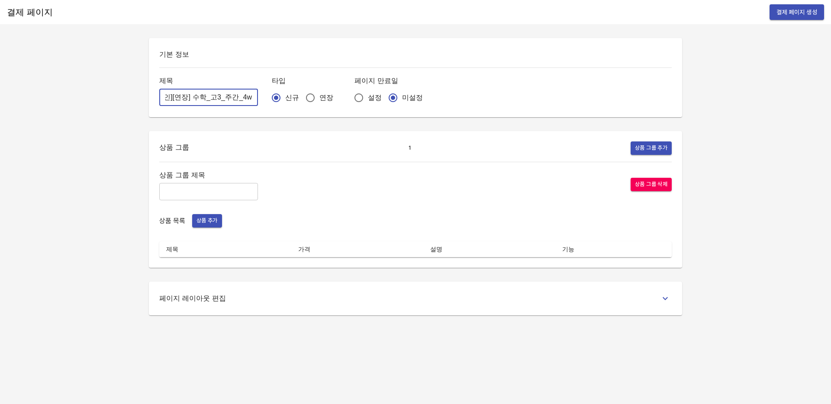
drag, startPoint x: 195, startPoint y: 94, endPoint x: 240, endPoint y: 94, distance: 45.4
click at [240, 94] on input "[확인][연장] 수학_고3_주간_4w" at bounding box center [208, 97] width 99 height 17
click at [238, 99] on input "[확인][연장] 수학_고3_주간_4w" at bounding box center [208, 97] width 99 height 17
type input "[확인][연장] 수학_고3_주간_4w"
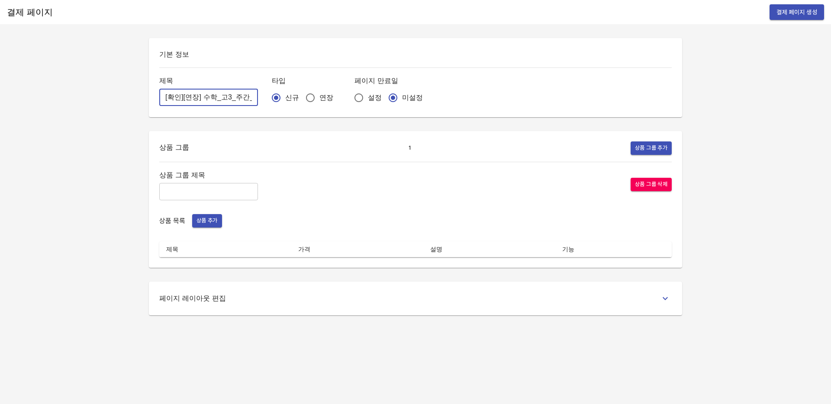
click at [319, 96] on span "연장" at bounding box center [326, 98] width 14 height 10
click at [304, 96] on input "연장" at bounding box center [310, 98] width 18 height 18
radio input "true"
click at [209, 189] on input "text" at bounding box center [208, 191] width 99 height 17
type input "주간 집중관리"
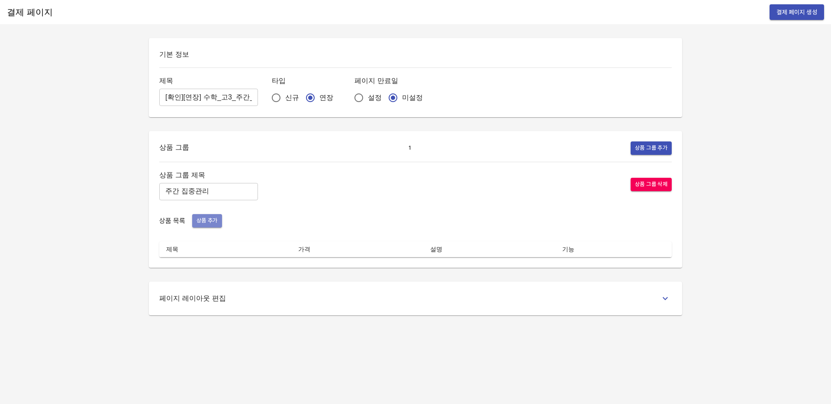
click at [208, 226] on button "상품 추가" at bounding box center [207, 220] width 30 height 13
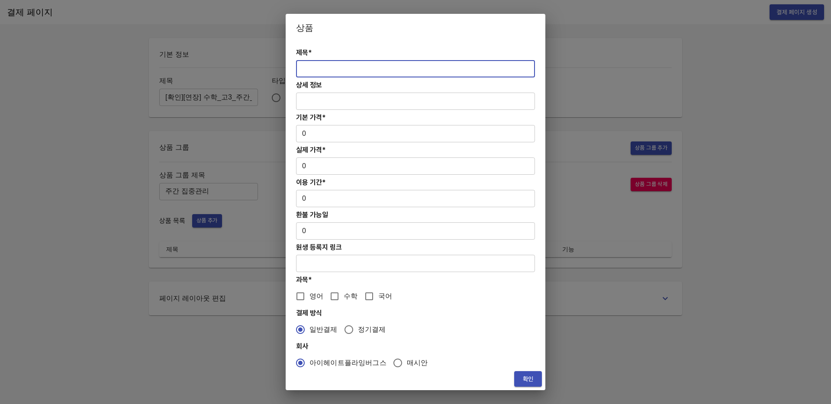
click at [327, 67] on input "text" at bounding box center [415, 68] width 239 height 17
paste input "[연장] 주간 집중관리 고3,성인 수학PT 4주(약 1개월) 프로그램_120분"
type input "[연장] 주간 집중관리 고3,성인 수학PT 4주(약 1개월) 프로그램_120분"
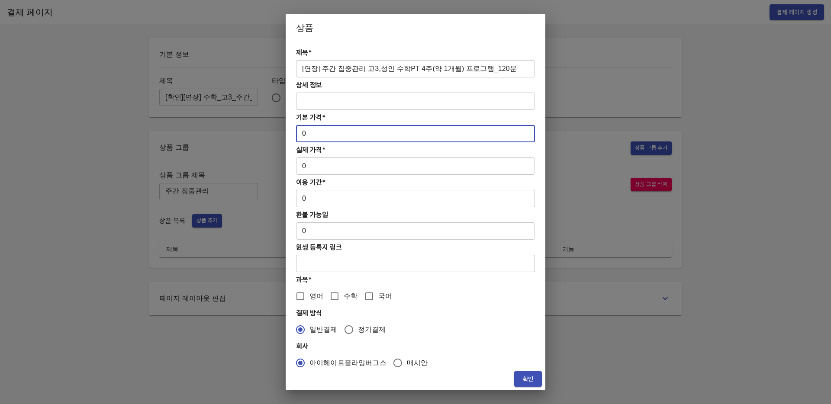
drag, startPoint x: 325, startPoint y: 138, endPoint x: 286, endPoint y: 137, distance: 39.0
click at [286, 137] on div "제목* [연장] 주간 집중관리 고3,성인 수학PT 4주(약 1개월) 프로그램_120분 ​ 상세 정보 ​ 기본 가격* 0 ​ 실제 가격* 0 ​…" at bounding box center [416, 205] width 260 height 326
click at [323, 134] on input "0" at bounding box center [415, 133] width 239 height 17
drag, startPoint x: 321, startPoint y: 135, endPoint x: 283, endPoint y: 129, distance: 38.2
click at [283, 129] on div "상품 제목* [연장] 주간 집중관리 고3,성인 수학PT 4주(약 1개월) 프로그램_120분 ​ 상세 정보 ​ 기본 가격* 0 ​ 실제 가격* …" at bounding box center [415, 202] width 831 height 404
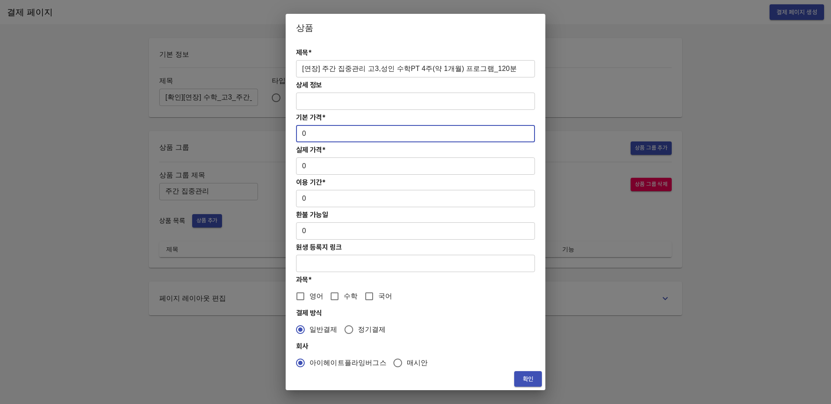
paste input "46900"
type input "469000"
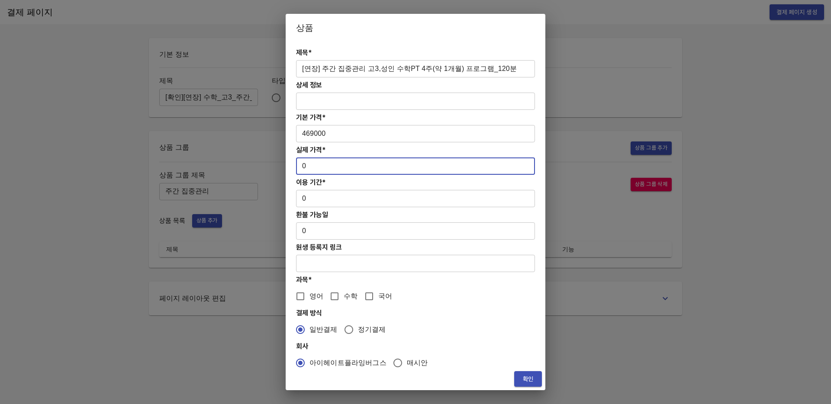
drag, startPoint x: 315, startPoint y: 174, endPoint x: 287, endPoint y: 169, distance: 28.1
click at [287, 169] on div "제목* [연장] 주간 집중관리 고3,성인 수학PT 4주(약 1개월) 프로그램_120분 ​ 상세 정보 ​ 기본 가격* 469000 ​ 실제 가격…" at bounding box center [416, 205] width 260 height 326
paste input "46900"
type input "469000"
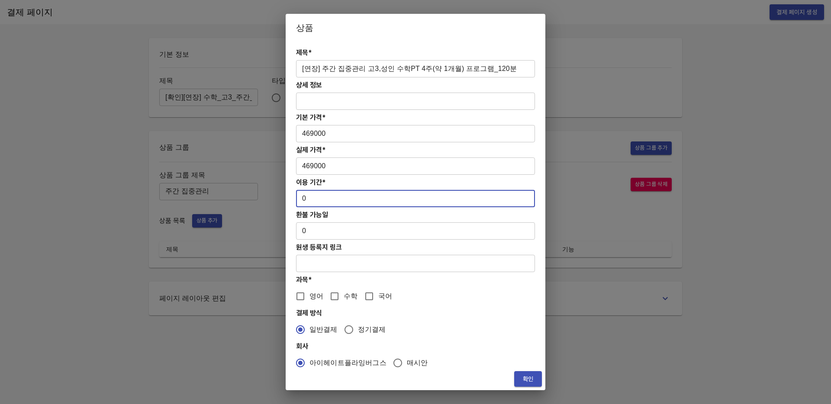
drag, startPoint x: 302, startPoint y: 202, endPoint x: 321, endPoint y: 199, distance: 18.4
click at [321, 199] on input "0" at bounding box center [415, 198] width 239 height 17
type input "28"
click at [323, 232] on input "0" at bounding box center [415, 230] width 239 height 17
click at [335, 302] on input "수학" at bounding box center [334, 296] width 18 height 18
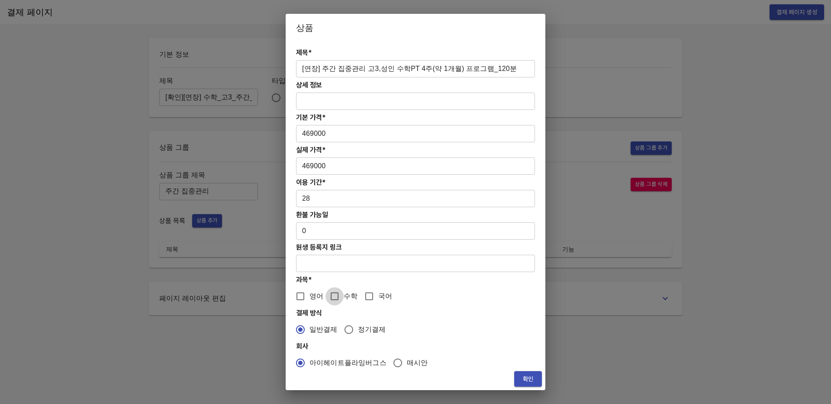
checkbox input "true"
click at [527, 383] on span "확인" at bounding box center [528, 379] width 14 height 11
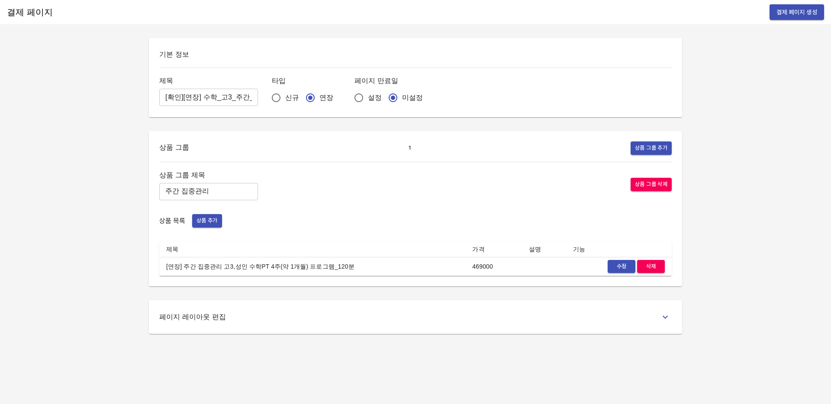
click at [410, 360] on div "결제 페이지 결제 페이지 생성 기본 정보 제목 [확인][연장] 수학_고3_주간_4w ​ 타입 신규 연장 페이지 만료일 설정 미설정 상품 그룹 …" at bounding box center [415, 202] width 831 height 404
click at [789, 16] on span "결제 페이지 생성" at bounding box center [796, 12] width 41 height 11
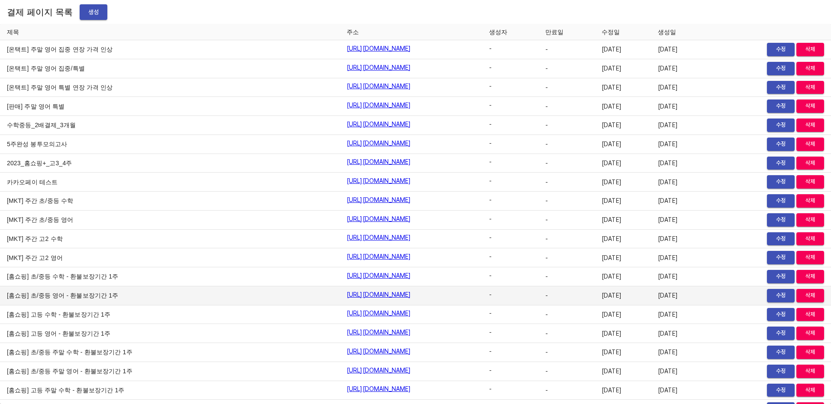
drag, startPoint x: 0, startPoint y: 0, endPoint x: 120, endPoint y: 292, distance: 315.3
click at [120, 292] on td "[홈쇼핑] 초/중등 영어 - 환불보장기간 1주" at bounding box center [170, 295] width 340 height 19
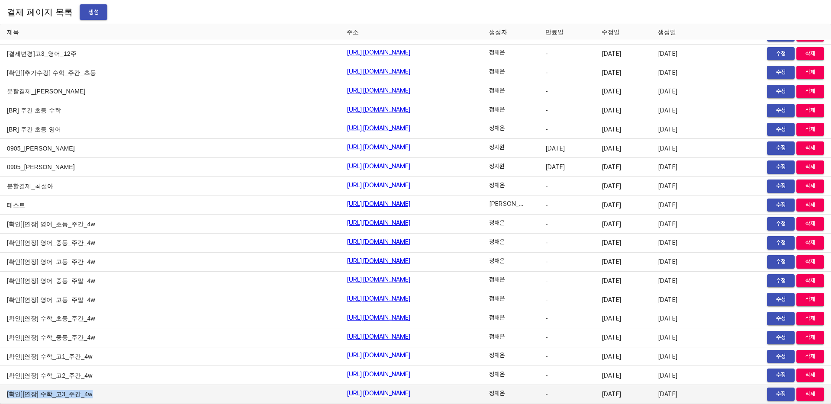
drag, startPoint x: 77, startPoint y: 393, endPoint x: 6, endPoint y: 393, distance: 71.8
click at [6, 393] on td "[확인][연장] 수학_고3_주간_4w" at bounding box center [170, 394] width 340 height 19
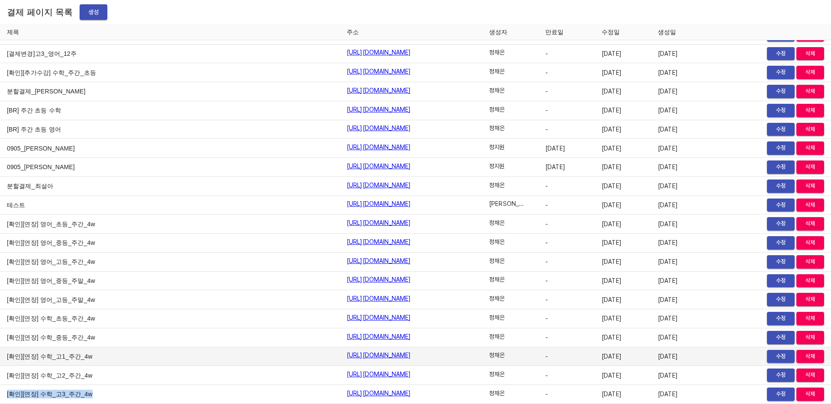
copy td "[확인][연장] 수학_고3_주간_4w"
click at [100, 360] on td "[확인][연장] 수학_고1_주간_4w" at bounding box center [170, 356] width 340 height 19
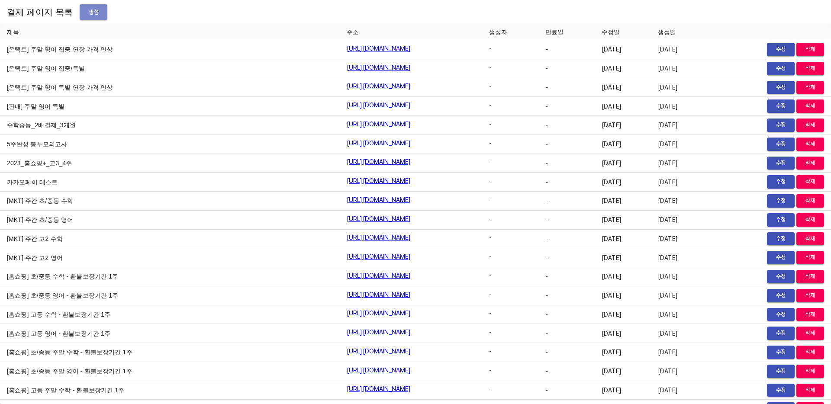
click at [87, 12] on span "생성" at bounding box center [94, 12] width 14 height 11
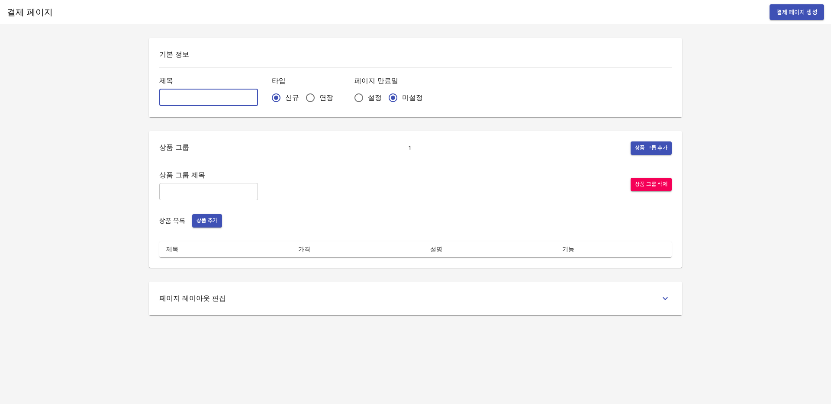
click at [178, 93] on input "text" at bounding box center [208, 97] width 99 height 17
paste input "[확인][연장] 수학_고3_주간_4w"
click at [208, 97] on input "[확인][연장] 수학_고3_주간_4w" at bounding box center [208, 97] width 99 height 17
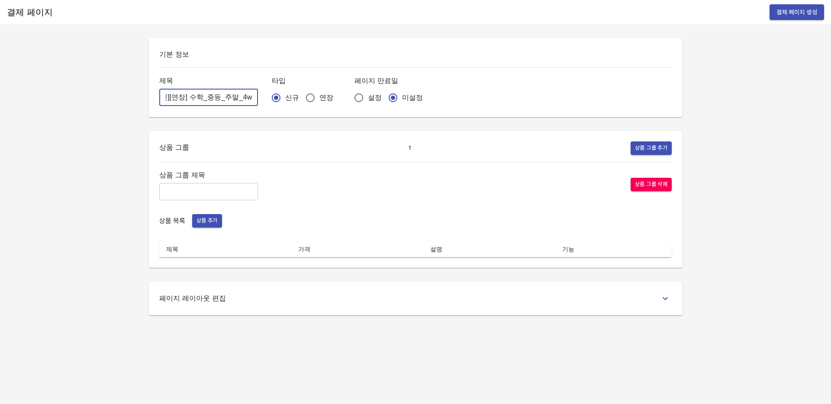
type input "[확인][연장] 수학_중등_주말_4w"
click at [301, 99] on input "연장" at bounding box center [310, 98] width 18 height 18
radio input "true"
click at [210, 181] on div "상품 그룹 제목 ​" at bounding box center [208, 184] width 99 height 31
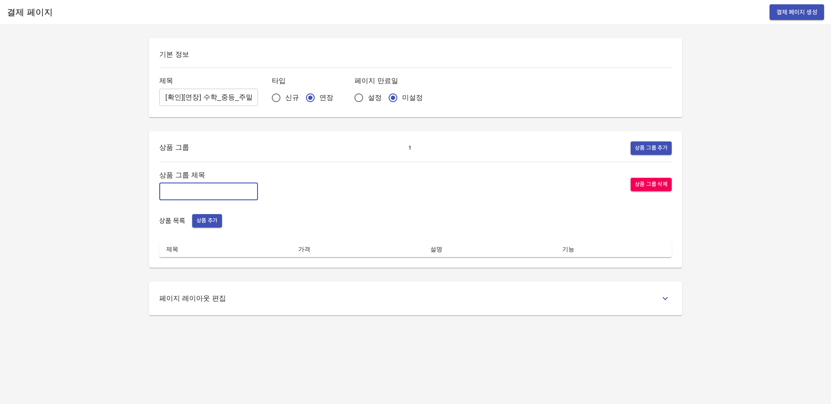
click at [210, 183] on input "text" at bounding box center [208, 191] width 99 height 17
type input "주말 특별PT"
click at [215, 219] on span "상품 추가" at bounding box center [206, 221] width 21 height 10
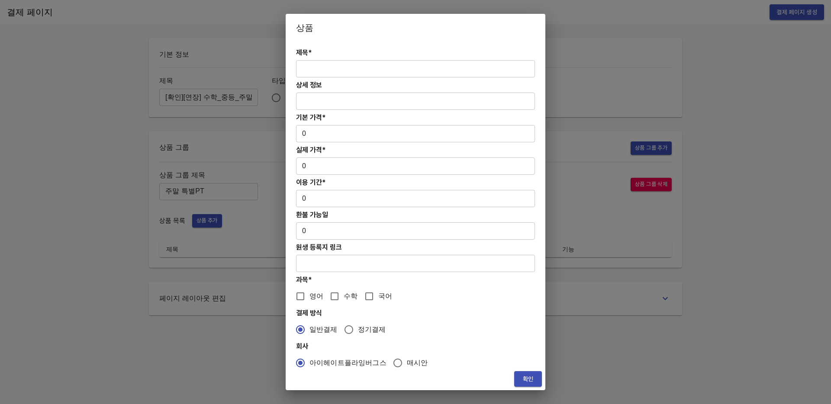
click at [331, 75] on input "text" at bounding box center [415, 68] width 239 height 17
paste input "[연장] 주말 중등 6시간 수학 4주(약 1개월) 특별PT"
type input "[연장] 주말 중등 6시간 수학 4주(약 1개월) 특별PT"
drag, startPoint x: 325, startPoint y: 142, endPoint x: 295, endPoint y: 129, distance: 32.7
click at [295, 129] on div "제목* [연장] 주말 중등 6시간 수학 4주(약 1개월) 특별PT ​ 상세 정보 ​ 기본 가격* 0 ​ 실제 가격* 0 ​ 이용 기간* 0 ​…" at bounding box center [416, 205] width 260 height 326
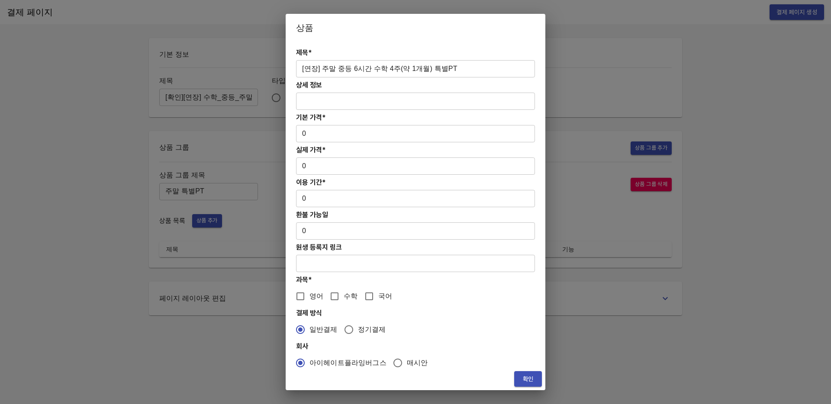
drag, startPoint x: 296, startPoint y: 129, endPoint x: 305, endPoint y: 130, distance: 9.1
click at [305, 130] on input "0" at bounding box center [415, 133] width 239 height 17
drag, startPoint x: 308, startPoint y: 131, endPoint x: 281, endPoint y: 135, distance: 28.0
click at [281, 135] on div "상품 제목* [연장] 주말 중등 6시간 수학 4주(약 1개월) 특별PT ​ 상세 정보 ​ 기본 가격* 0 ​ 실제 가격* 0 ​ 이용 기간* …" at bounding box center [415, 202] width 831 height 404
paste input "27800"
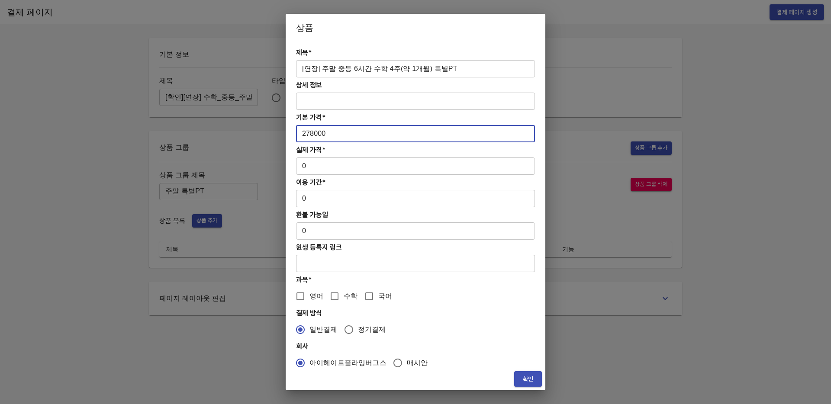
type input "278000"
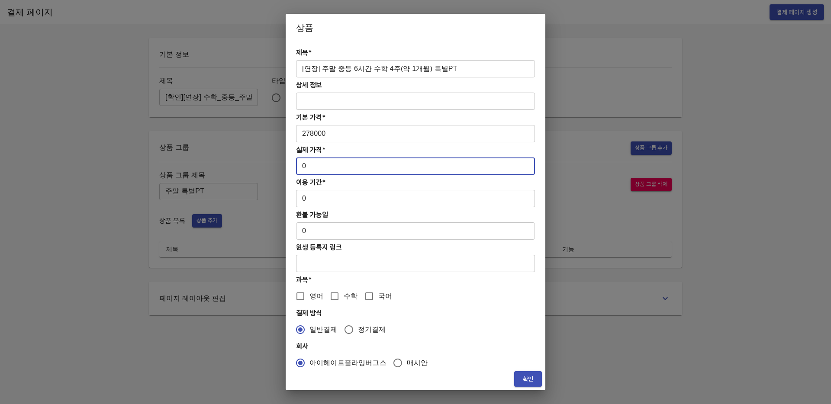
drag, startPoint x: 310, startPoint y: 174, endPoint x: 295, endPoint y: 171, distance: 15.4
click at [295, 171] on div "제목* [연장] 주말 중등 6시간 수학 4주(약 1개월) 특별PT ​ 상세 정보 ​ 기본 가격* 278000 ​ 실제 가격* 0 ​ 이용 기간…" at bounding box center [416, 205] width 260 height 326
drag, startPoint x: 304, startPoint y: 167, endPoint x: 325, endPoint y: 168, distance: 21.2
click at [325, 168] on input "0" at bounding box center [415, 165] width 239 height 17
paste input "27800"
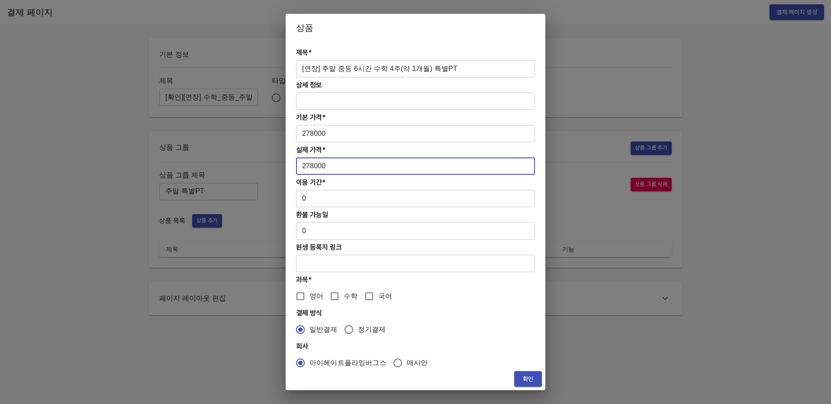
type input "278000"
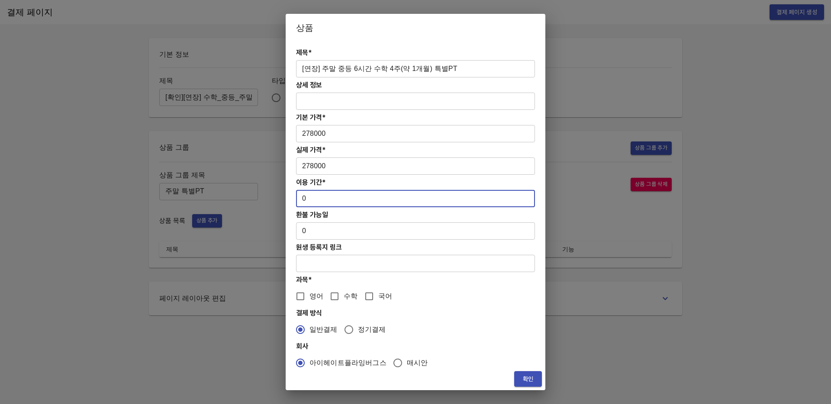
drag, startPoint x: 305, startPoint y: 203, endPoint x: 297, endPoint y: 198, distance: 10.0
click at [297, 198] on input "0" at bounding box center [415, 198] width 239 height 17
type input "28"
click at [339, 295] on input "수학" at bounding box center [334, 296] width 18 height 18
checkbox input "true"
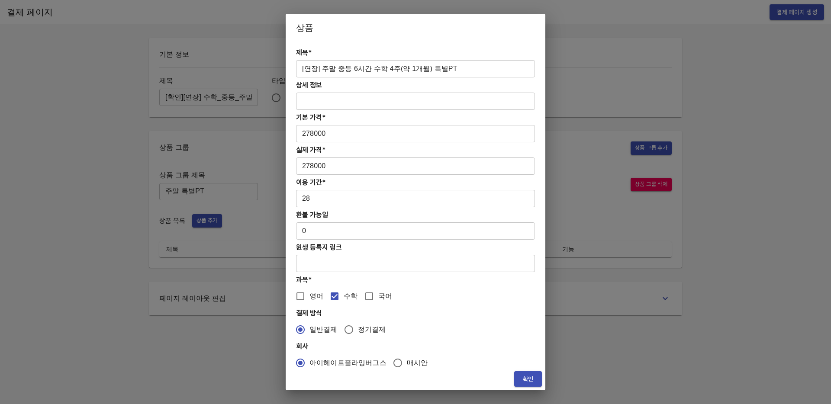
click at [525, 376] on span "확인" at bounding box center [528, 379] width 14 height 11
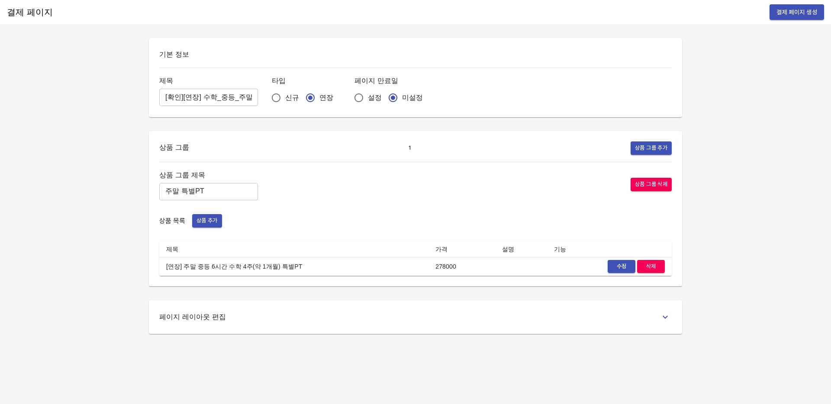
drag, startPoint x: 341, startPoint y: 231, endPoint x: 326, endPoint y: 226, distance: 16.0
click at [341, 231] on div "상품 그룹 제목 주말 특별PT ​ 상품 그룹 삭제 상품 목록 상품 추가 제목 가격 설명 기능 [연장] 주말 중등 6시간 수학 4주(약 1개월)…" at bounding box center [415, 222] width 512 height 107
click at [793, 10] on span "결제 페이지 생성" at bounding box center [796, 12] width 41 height 11
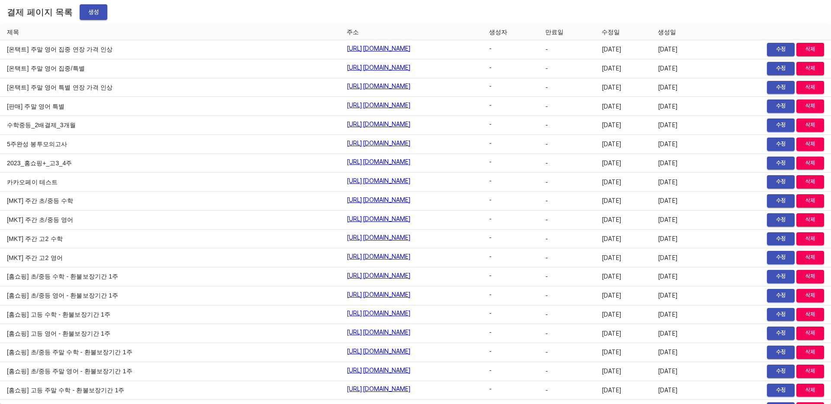
click at [105, 230] on td "[MKT] 주간 고2 수학" at bounding box center [170, 239] width 340 height 19
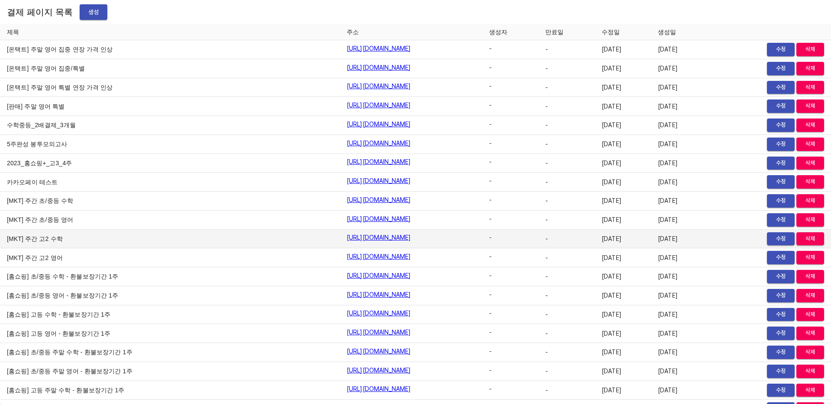
scroll to position [10048, 0]
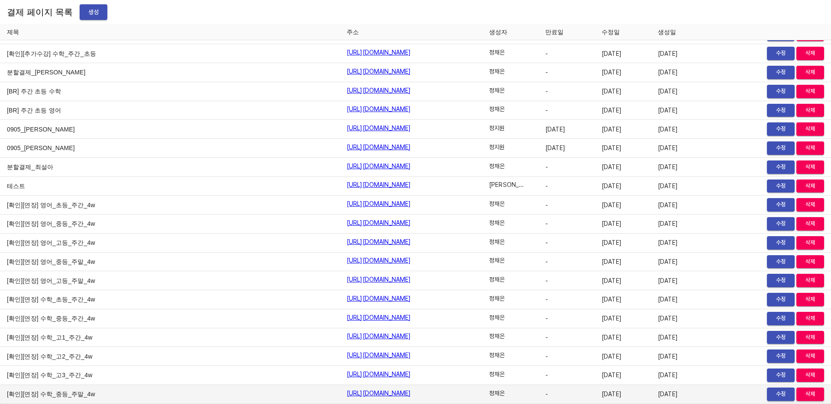
click at [22, 397] on td "[확인][연장] 수학_중등_주말_4w" at bounding box center [170, 394] width 340 height 19
drag, startPoint x: 2, startPoint y: 395, endPoint x: 113, endPoint y: 395, distance: 110.8
click at [113, 395] on td "[확인][연장] 수학_중등_주말_4w" at bounding box center [170, 394] width 340 height 19
copy td "[확인][연장] 수학_중등_주말_4w"
click at [113, 395] on td "[확인][연장] 수학_중등_주말_4w" at bounding box center [170, 394] width 340 height 19
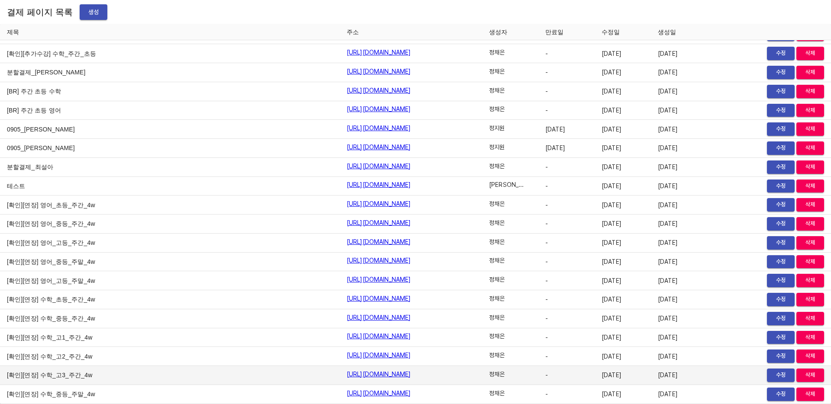
scroll to position [0, 0]
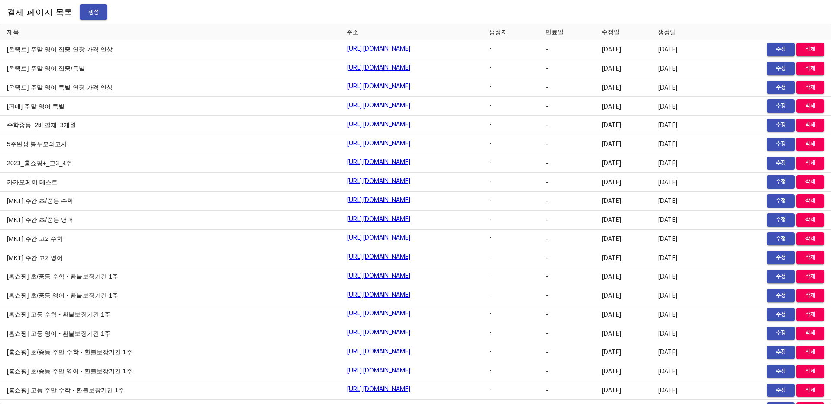
click at [65, 15] on div "결제 페이지 목록 생성" at bounding box center [415, 12] width 831 height 24
click at [87, 14] on span "생성" at bounding box center [94, 12] width 14 height 11
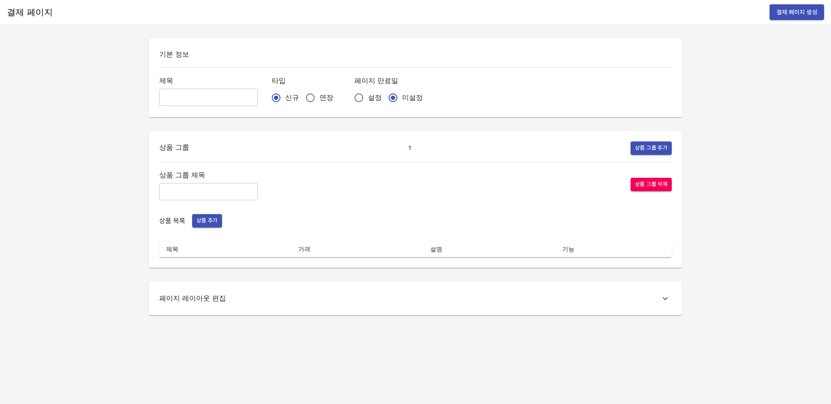
click at [176, 97] on input "text" at bounding box center [208, 97] width 99 height 17
paste input "[확인][연장] 수학_중등_주말_4w"
drag, startPoint x: 206, startPoint y: 103, endPoint x: 212, endPoint y: 98, distance: 7.1
click at [208, 102] on input "[확인][연장] 수학_중등_주말_4w" at bounding box center [208, 97] width 99 height 17
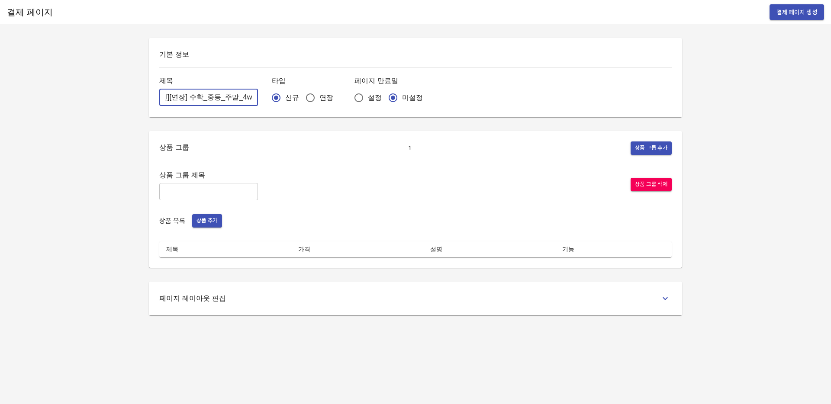
click at [210, 98] on input "[확인][연장] 수학_중등_주말_4w" at bounding box center [208, 97] width 99 height 17
type input "[확인][연장] 수학_고등_주말_4w"
click at [301, 97] on input "연장" at bounding box center [310, 98] width 18 height 18
radio input "true"
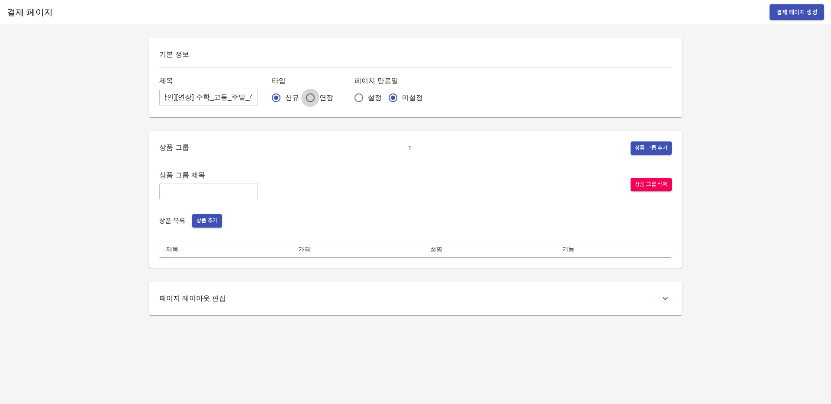
scroll to position [0, 0]
click at [197, 192] on input "text" at bounding box center [208, 191] width 99 height 17
type input "주말 특별PT"
click at [206, 223] on span "상품 추가" at bounding box center [206, 221] width 21 height 10
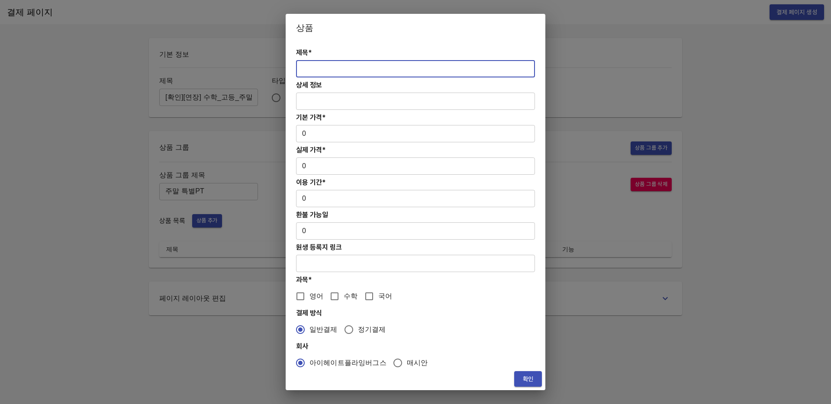
click at [328, 70] on input "text" at bounding box center [415, 68] width 239 height 17
paste input "[연장] 주말 고등 6시간 수학 4주(약 1개월) 특별PT"
type input "[연장] 주말 고등 6시간 수학 4주(약 1개월) 특별PT"
drag, startPoint x: 313, startPoint y: 151, endPoint x: 308, endPoint y: 138, distance: 13.8
click at [313, 150] on h4 "실제 가격*" at bounding box center [415, 150] width 239 height 8
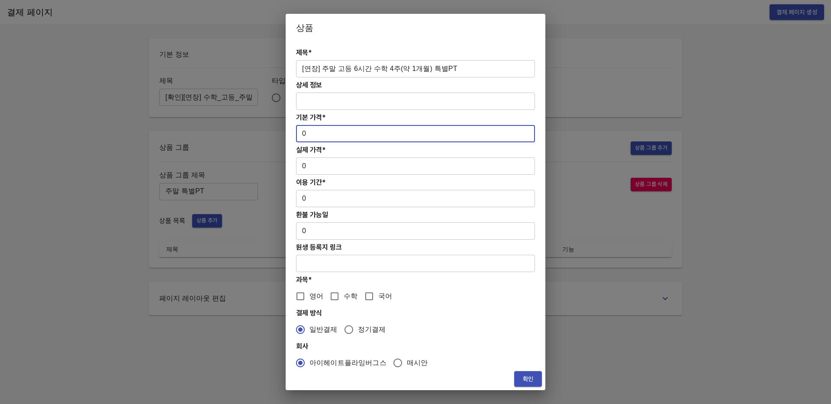
drag, startPoint x: 308, startPoint y: 138, endPoint x: 294, endPoint y: 138, distance: 14.7
click at [295, 138] on div "제목* [연장] 주말 고등 6시간 수학 4주(약 1개월) 특별PT ​ 상세 정보 ​ 기본 가격* 0 ​ 실제 가격* 0 ​ 이용 기간* 0 ​…" at bounding box center [416, 205] width 260 height 326
drag, startPoint x: 308, startPoint y: 132, endPoint x: 283, endPoint y: 132, distance: 25.1
click at [283, 132] on div "상품 제목* [연장] 주말 고등 6시간 수학 4주(약 1개월) 특별PT ​ 상세 정보 ​ 기본 가격* 0 ​ 실제 가격* 0 ​ 이용 기간* …" at bounding box center [415, 202] width 831 height 404
paste input "31300"
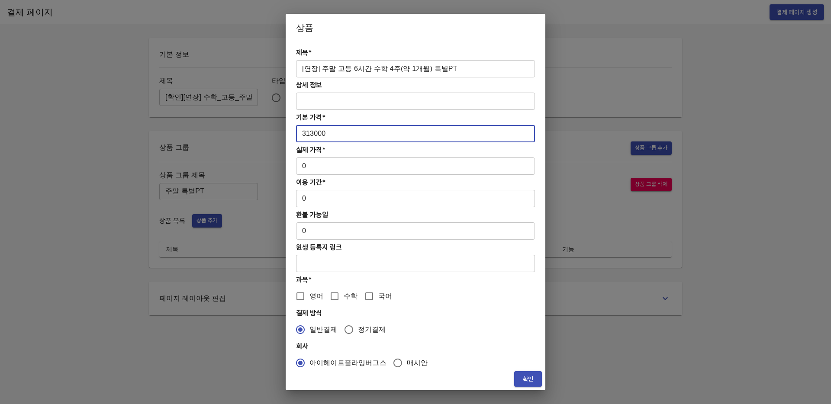
type input "313000"
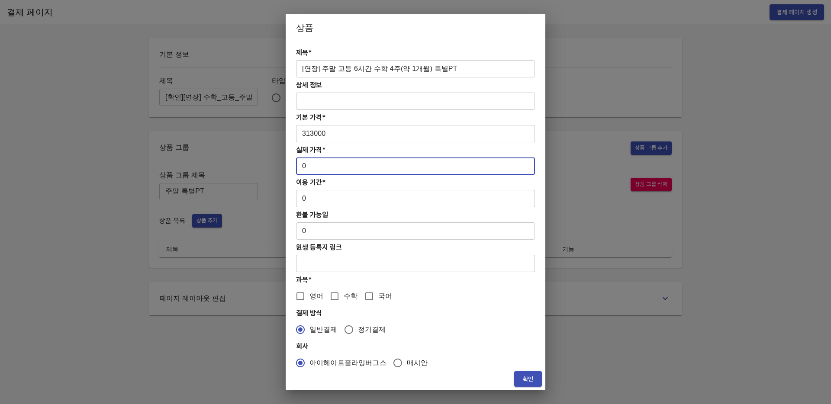
drag, startPoint x: 315, startPoint y: 167, endPoint x: 282, endPoint y: 165, distance: 33.4
click at [282, 165] on div "상품 제목* [연장] 주말 고등 6시간 수학 4주(약 1개월) 특별PT ​ 상세 정보 ​ 기본 가격* 313000 ​ 실제 가격* 0 ​ 이용…" at bounding box center [415, 202] width 831 height 404
paste input "31300"
type input "313000"
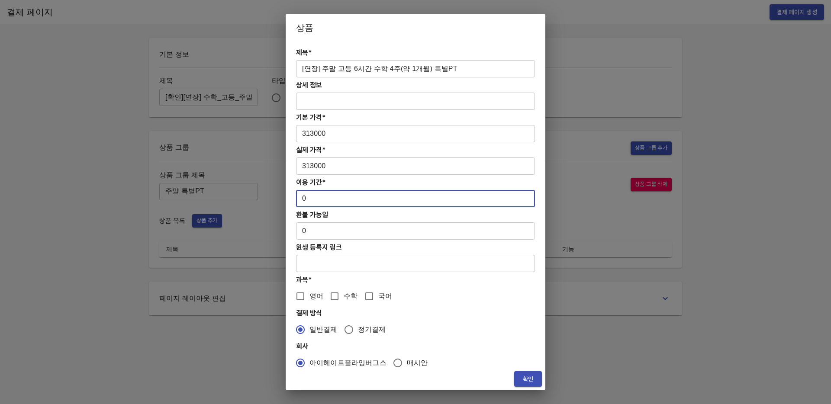
drag, startPoint x: 312, startPoint y: 206, endPoint x: 301, endPoint y: 203, distance: 10.7
click at [301, 203] on input "0" at bounding box center [415, 198] width 239 height 17
drag, startPoint x: 299, startPoint y: 201, endPoint x: 313, endPoint y: 202, distance: 14.8
click at [313, 202] on input "0" at bounding box center [415, 198] width 239 height 17
type input "28"
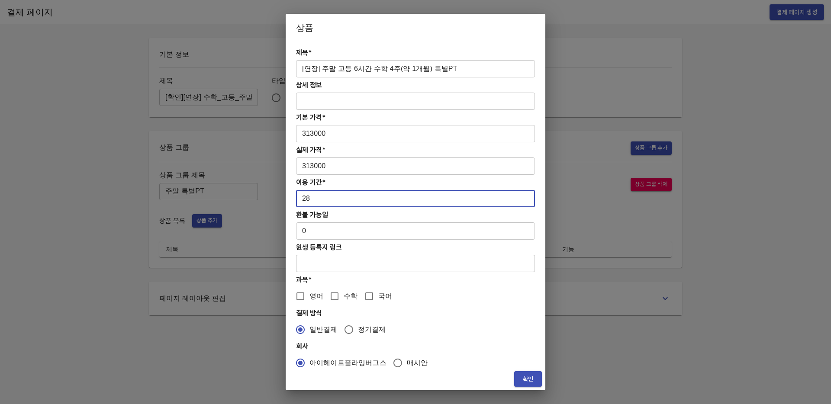
click at [331, 293] on input "수학" at bounding box center [334, 296] width 18 height 18
checkbox input "true"
click at [535, 376] on button "확인" at bounding box center [528, 379] width 28 height 16
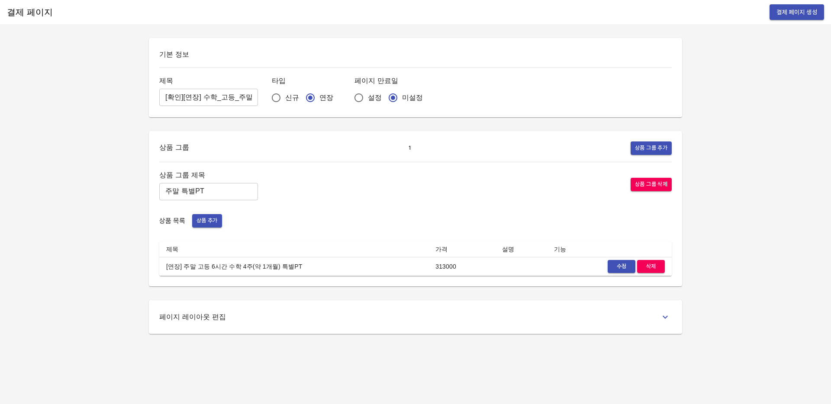
click at [394, 288] on div "기본 정보 제목 [확인][연장] 수학_고등_주말_4w ​ 타입 신규 연장 페이지 만료일 설정 미설정 상품 그룹 1 상품 그룹 추가 상품 그룹 …" at bounding box center [415, 186] width 554 height 296
click at [786, 9] on span "결제 페이지 생성" at bounding box center [796, 12] width 41 height 11
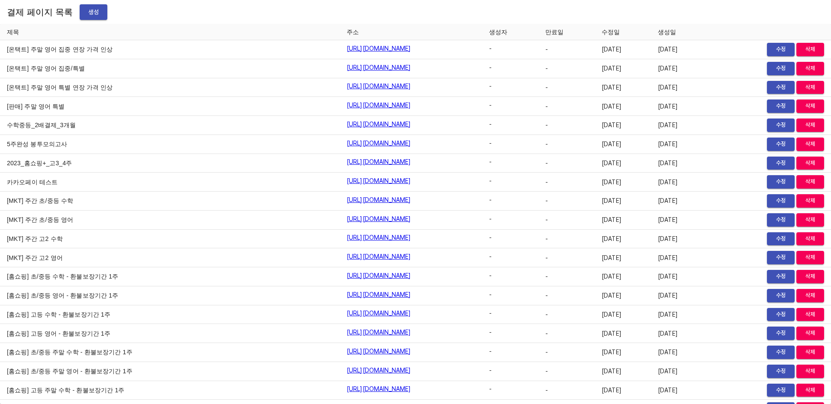
click at [205, 197] on td "[MKT] 주간 초/중등 수학" at bounding box center [170, 201] width 340 height 19
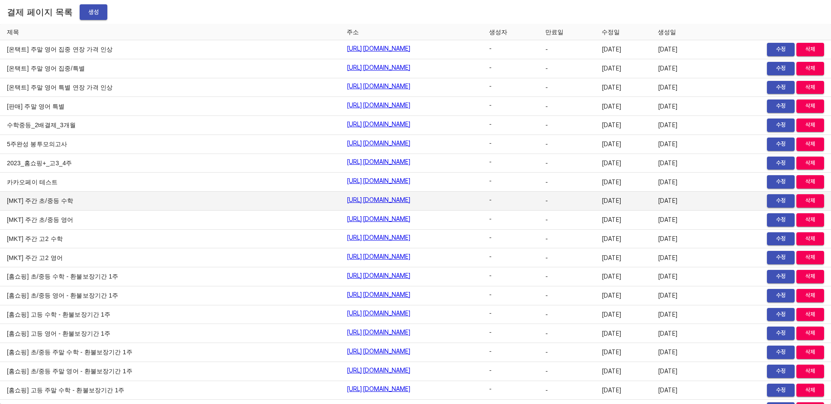
click at [99, 196] on td "[MKT] 주간 초/중등 수학" at bounding box center [170, 201] width 340 height 19
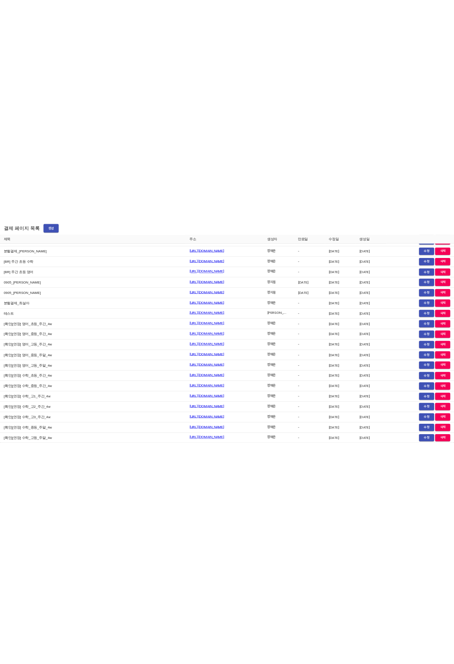
scroll to position [10066, 0]
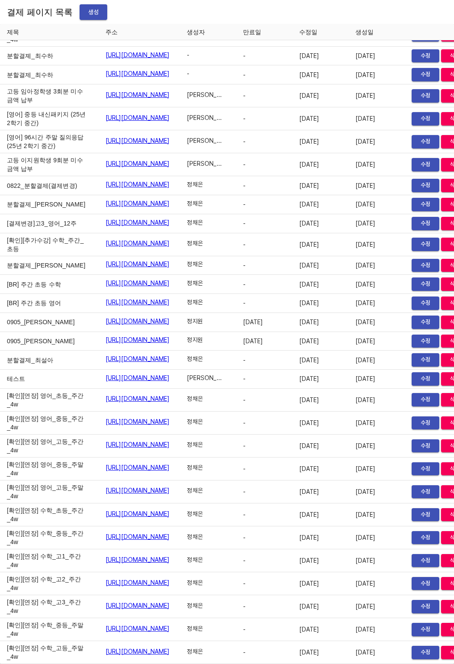
scroll to position [13742, 0]
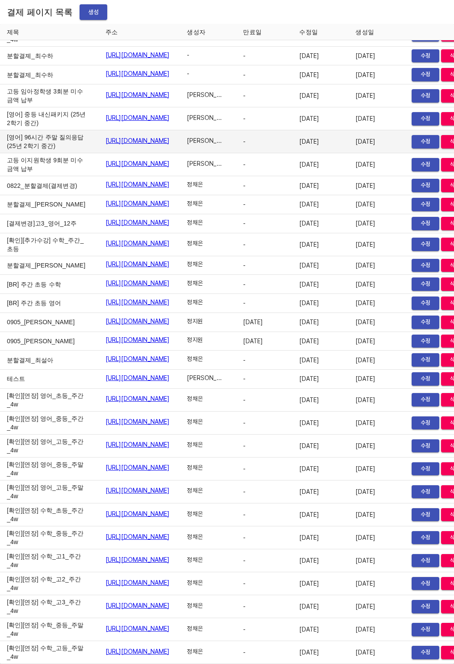
click at [48, 130] on td "[영어] 96시간 주말 질의응답 (25년 2학기 중간)" at bounding box center [49, 141] width 99 height 23
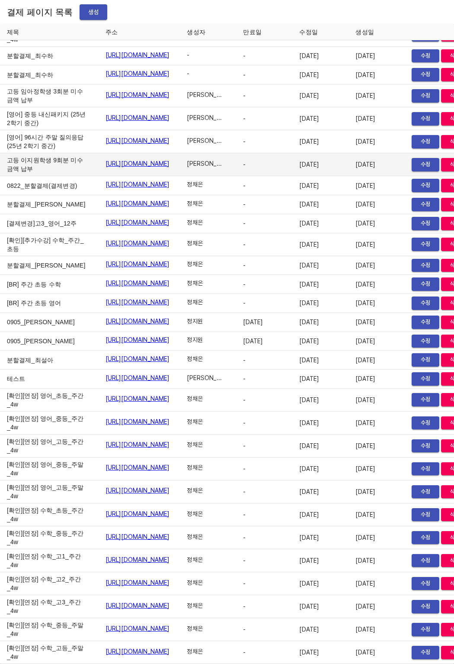
click at [236, 153] on td "이시은" at bounding box center [208, 164] width 56 height 23
click at [283, 153] on td "-" at bounding box center [264, 164] width 56 height 23
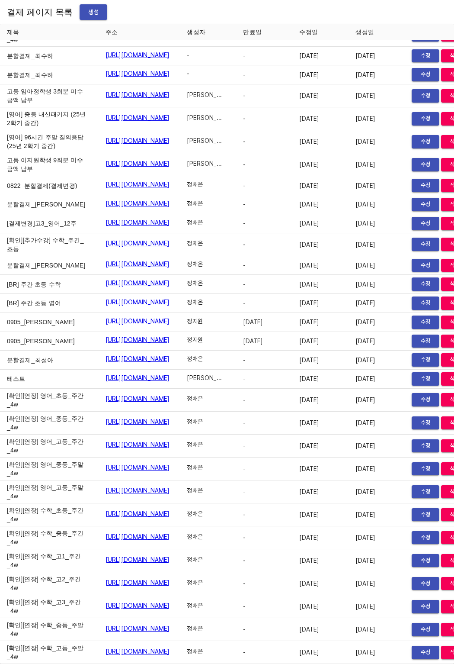
drag, startPoint x: 317, startPoint y: 45, endPoint x: 321, endPoint y: 32, distance: 12.9
click at [292, 40] on th "만료일" at bounding box center [264, 32] width 56 height 16
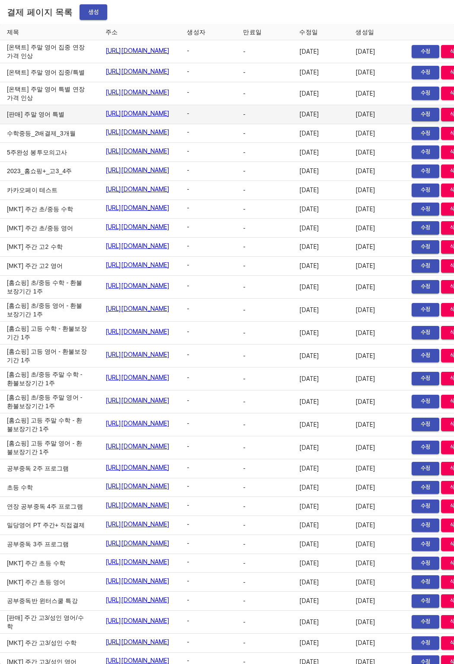
click at [236, 124] on td "-" at bounding box center [208, 114] width 56 height 19
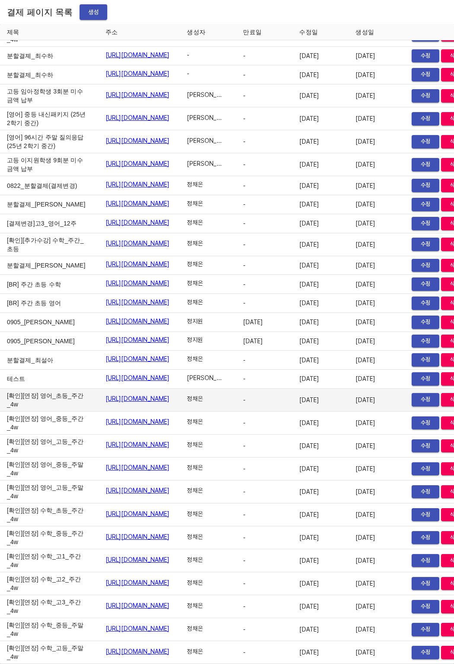
click at [170, 394] on link "[URL][DOMAIN_NAME]" at bounding box center [138, 398] width 64 height 9
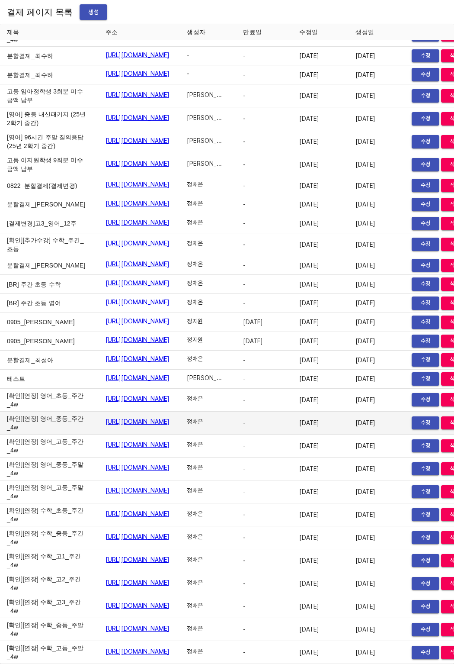
click at [106, 417] on link "[URL][DOMAIN_NAME]" at bounding box center [138, 421] width 64 height 9
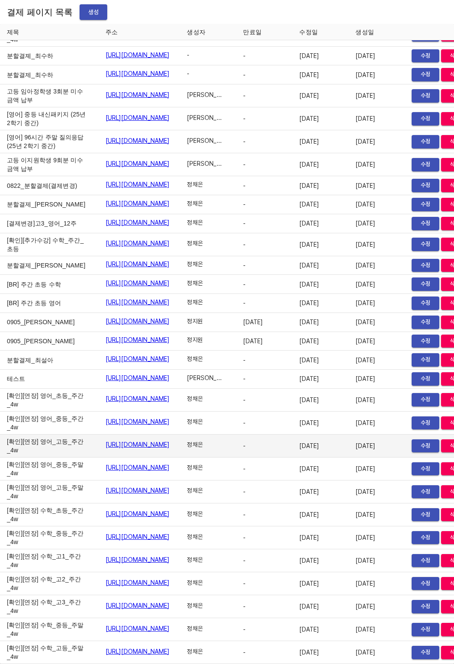
click at [106, 440] on link "[URL][DOMAIN_NAME]" at bounding box center [138, 444] width 64 height 9
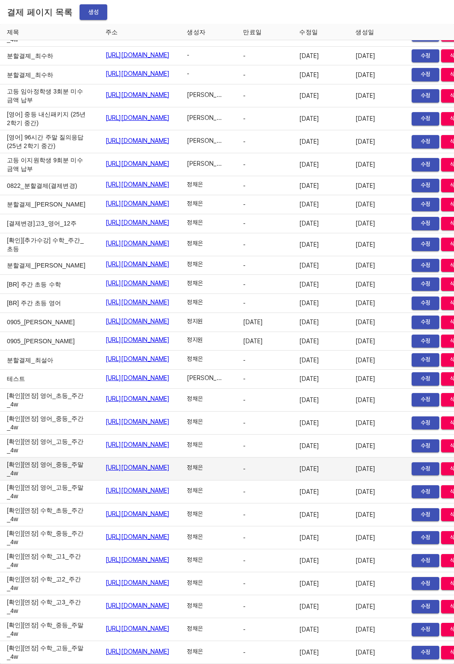
click at [119, 463] on link "https://payment.mildang.kr/5oaOpSu4CKvnAWT6WsAAq" at bounding box center [138, 467] width 64 height 9
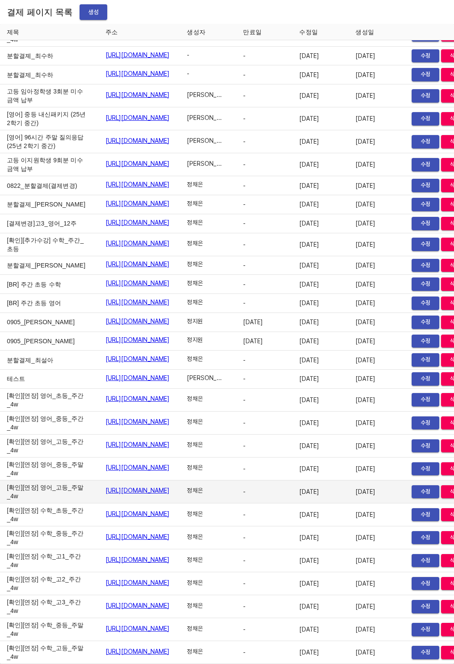
click at [151, 486] on link "https://payment.mildang.kr/zskwWaWCr0S_PXwGhov79" at bounding box center [138, 490] width 64 height 9
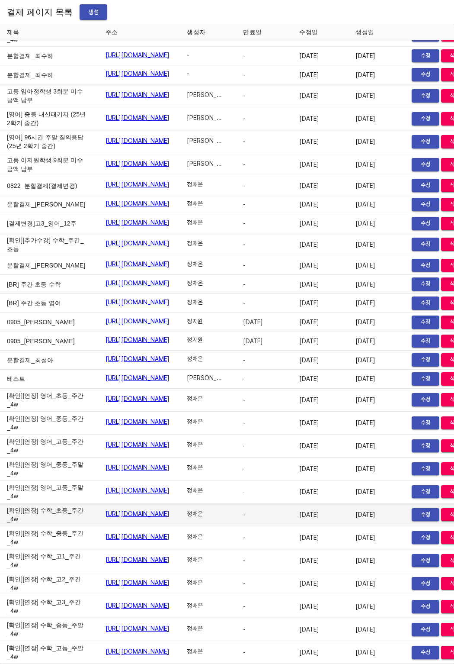
click at [106, 509] on link "https://payment.mildang.kr/L-bZSH0Zb4AuzjLV6yHmx" at bounding box center [138, 513] width 64 height 9
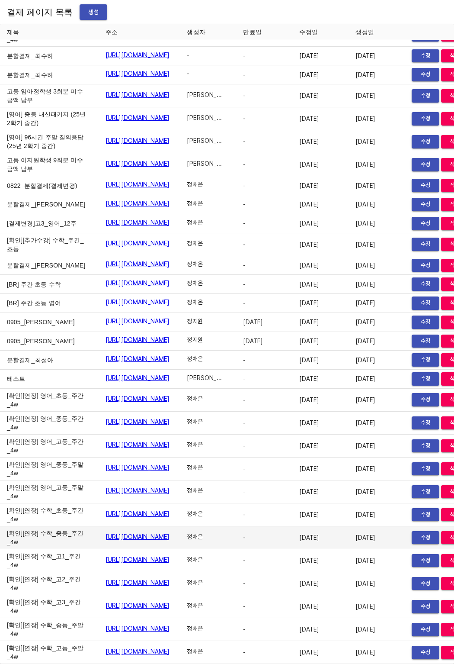
click at [106, 532] on link "https://payment.mildang.kr/-EdeGdcjjyPvXXhiAyNhN" at bounding box center [138, 536] width 64 height 9
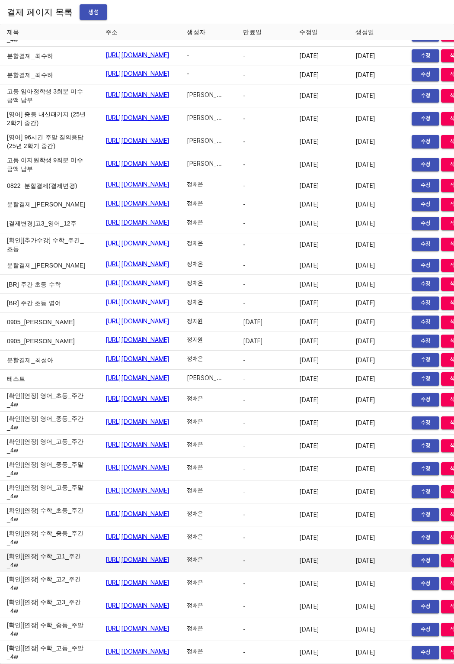
click at [128, 555] on link "https://payment.mildang.kr/jPN5I3QojID14yd9G7MGe" at bounding box center [138, 559] width 64 height 9
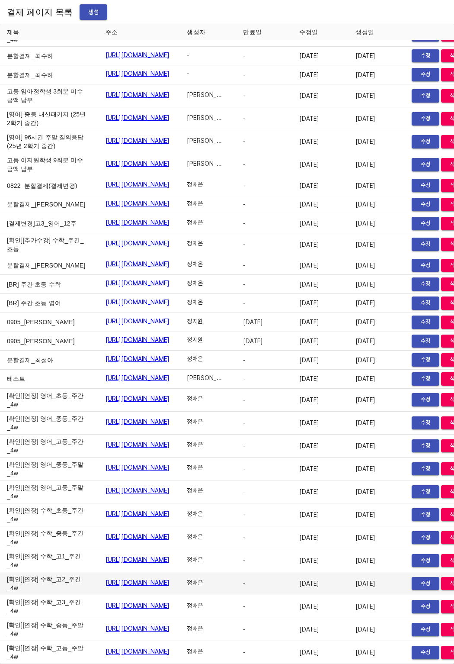
click at [106, 578] on link "https://payment.mildang.kr/yU1meCuCa-pUmIrnuhnJ7" at bounding box center [138, 582] width 64 height 9
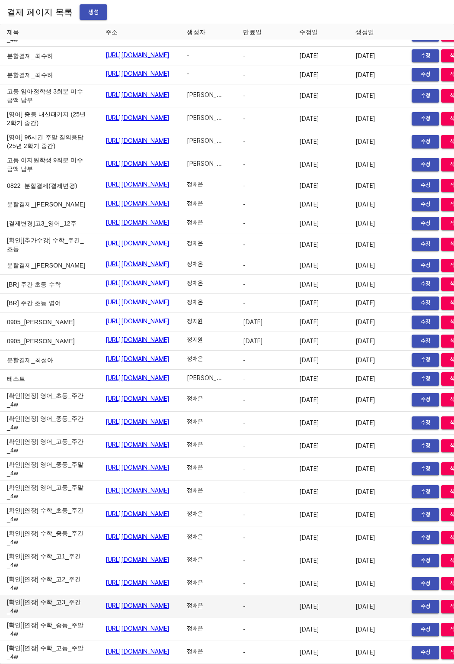
click at [107, 601] on link "https://payment.mildang.kr/fvqSreKHYCRNgJluj1zU5" at bounding box center [138, 605] width 64 height 9
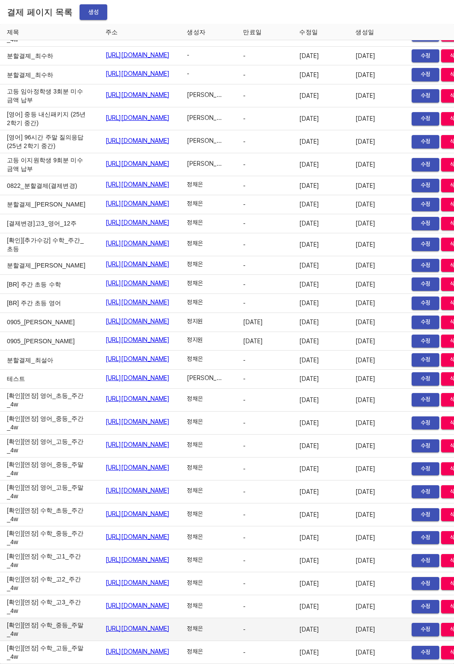
click at [110, 618] on td "https://payment.mildang.kr/9n6aCqr206RiS7JCoVgNd" at bounding box center [140, 629] width 82 height 23
click at [111, 624] on link "https://payment.mildang.kr/9n6aCqr206RiS7JCoVgNd" at bounding box center [138, 628] width 64 height 9
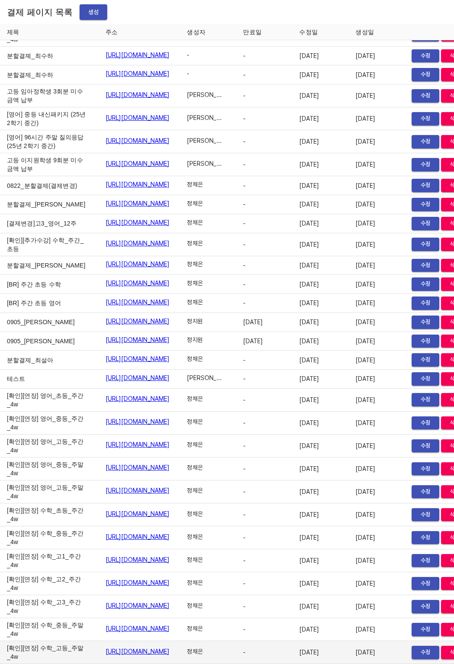
click at [170, 647] on link "https://payment.mildang.kr/HWqUxoRx_8hy6fT5L0xmy" at bounding box center [138, 651] width 64 height 9
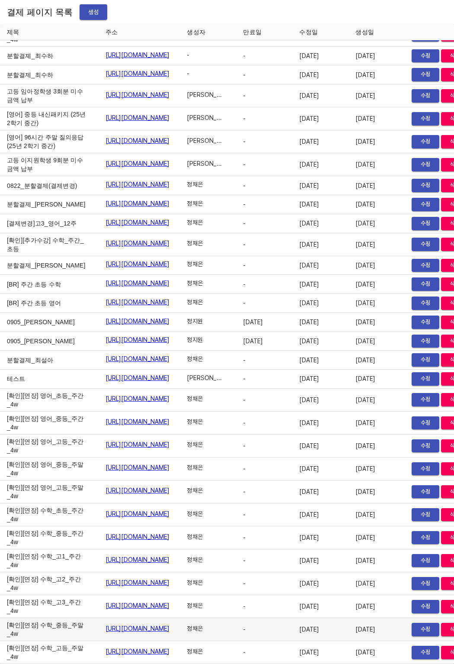
click at [106, 624] on link "https://payment.mildang.kr/9n6aCqr206RiS7JCoVgNd" at bounding box center [138, 628] width 64 height 9
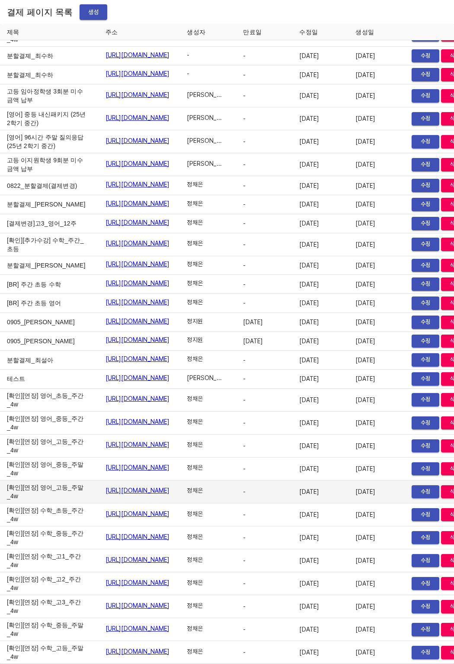
click at [106, 486] on link "https://payment.mildang.kr/zskwWaWCr0S_PXwGhov79" at bounding box center [138, 490] width 64 height 9
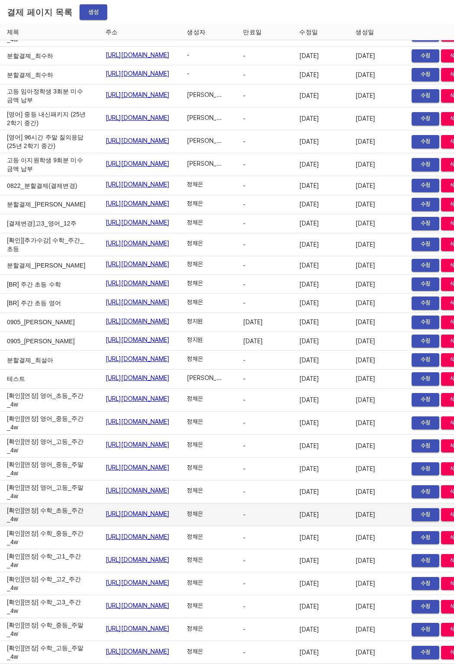
click at [122, 509] on link "https://payment.mildang.kr/L-bZSH0Zb4AuzjLV6yHmx" at bounding box center [138, 513] width 64 height 9
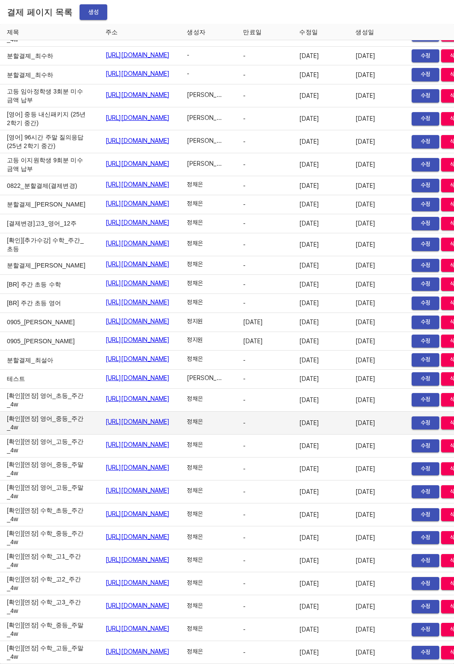
click at [106, 417] on link "https://payment.mildang.kr/Fi5uwPqxQymMXg4wSN5hY" at bounding box center [138, 421] width 64 height 9
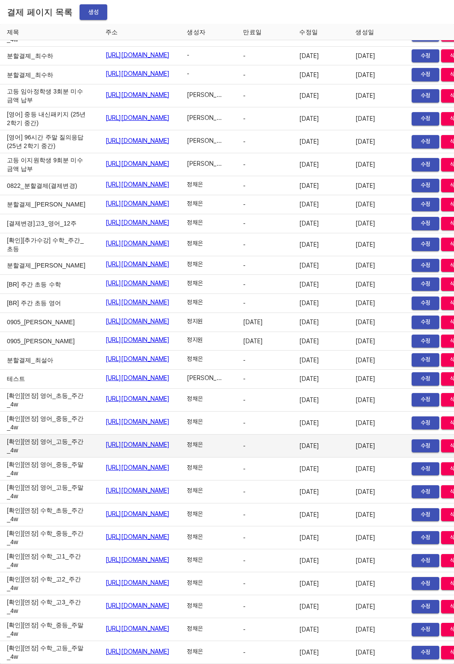
click at [106, 440] on link "https://payment.mildang.kr/aKM76L6fPy-1IUexWdmFI" at bounding box center [138, 444] width 64 height 9
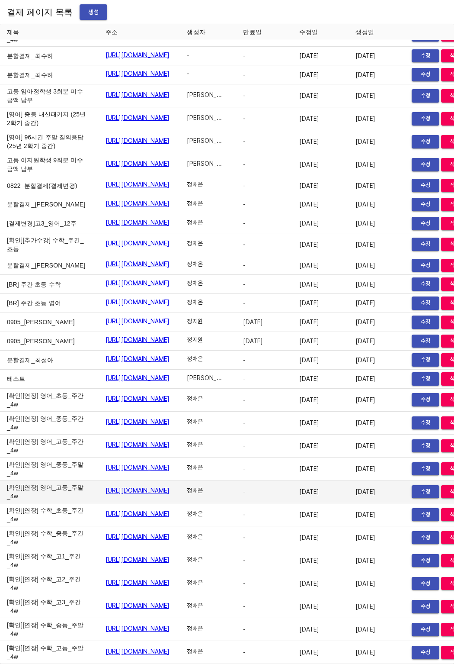
click at [116, 486] on link "https://payment.mildang.kr/zskwWaWCr0S_PXwGhov79" at bounding box center [138, 490] width 64 height 9
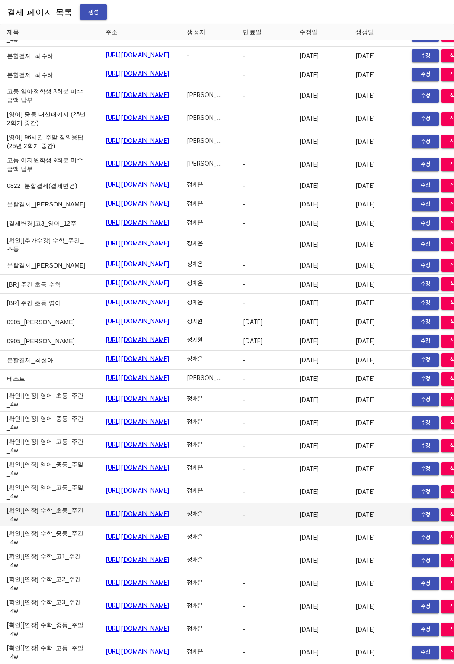
click at [110, 509] on link "https://payment.mildang.kr/L-bZSH0Zb4AuzjLV6yHmx" at bounding box center [138, 513] width 64 height 9
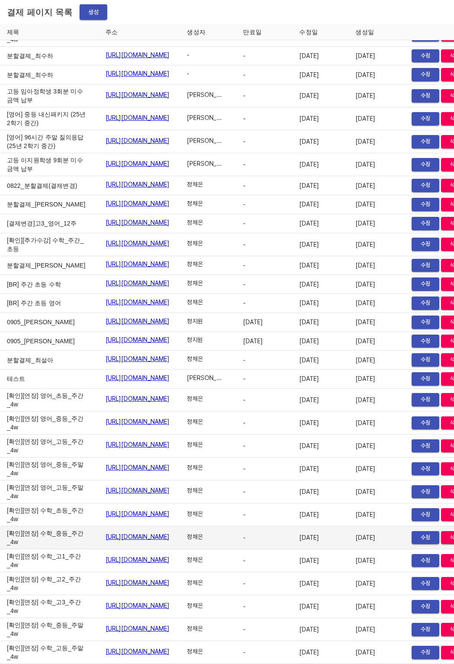
click at [106, 532] on link "https://payment.mildang.kr/-EdeGdcjjyPvXXhiAyNhN" at bounding box center [138, 536] width 64 height 9
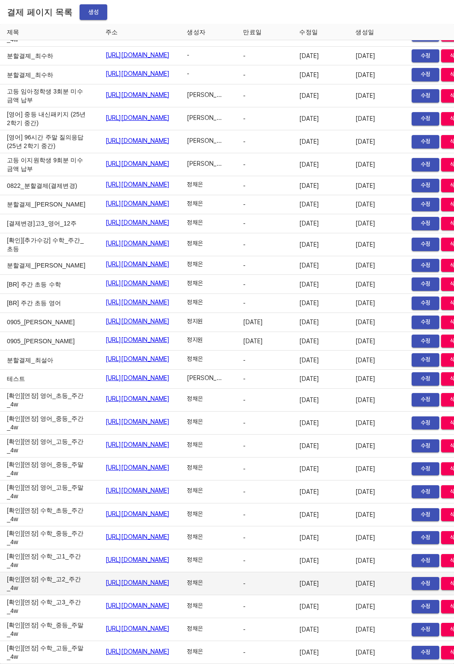
click at [106, 578] on link "https://payment.mildang.kr/yU1meCuCa-pUmIrnuhnJ7" at bounding box center [138, 582] width 64 height 9
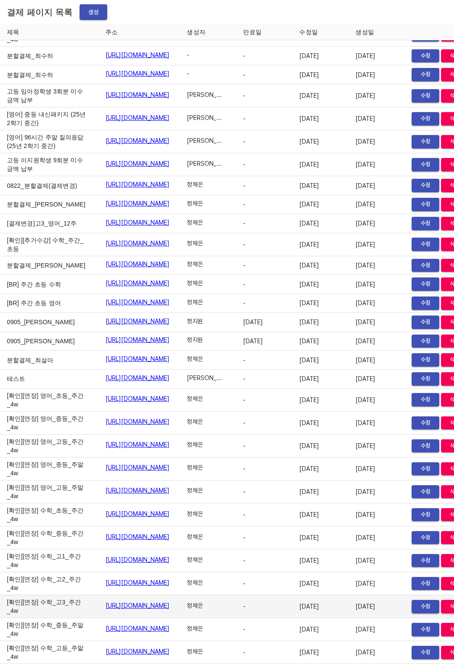
click at [115, 601] on link "https://payment.mildang.kr/fvqSreKHYCRNgJluj1zU5" at bounding box center [138, 605] width 64 height 9
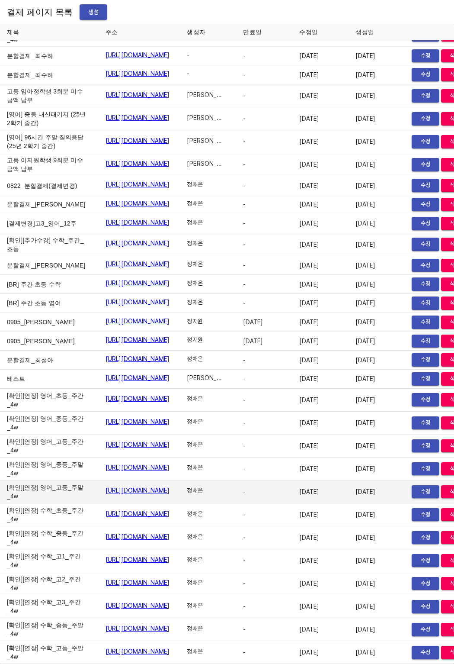
click at [292, 494] on td "-" at bounding box center [264, 491] width 56 height 23
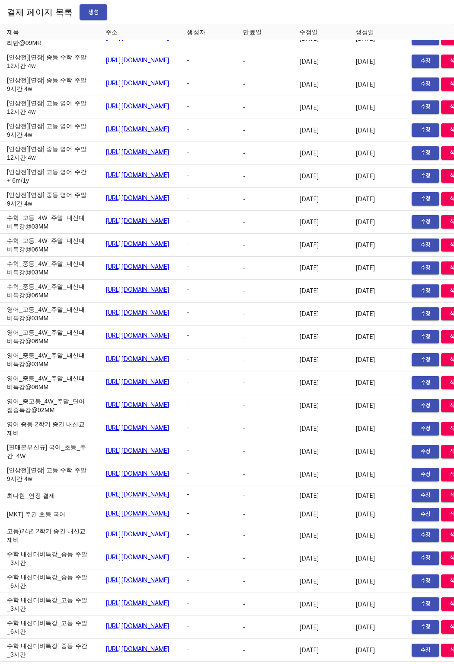
scroll to position [4606, 0]
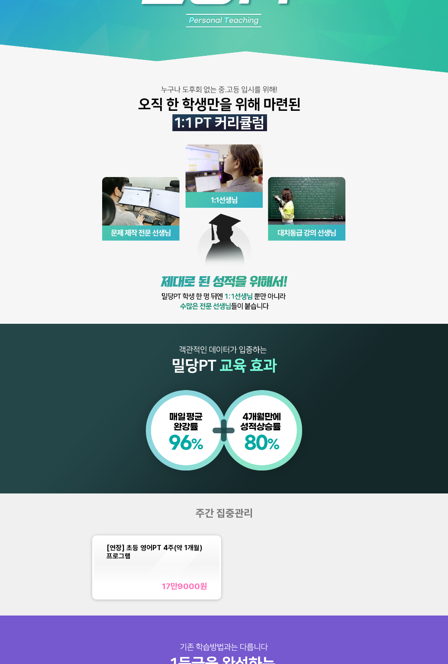
scroll to position [208, 0]
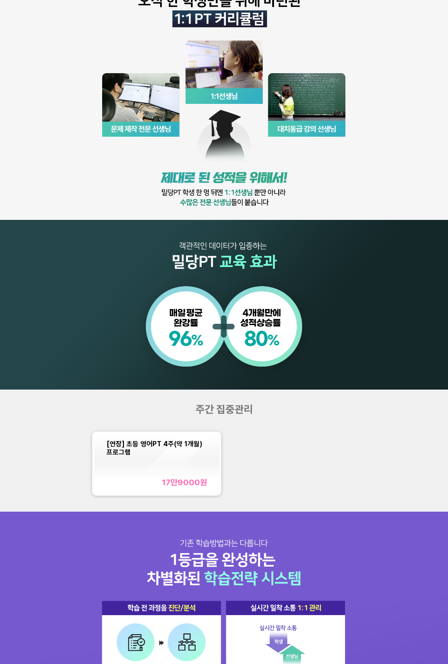
click at [157, 463] on div "[연장] 초등 영어PT 4주(약 1개월) 프로그램 17만9000 원" at bounding box center [156, 464] width 100 height 48
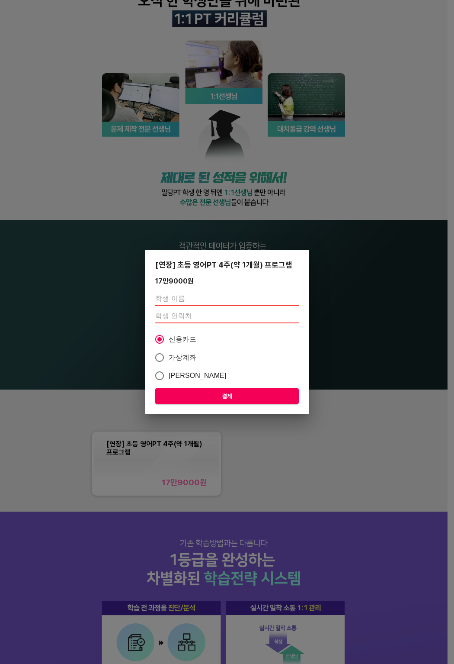
click at [80, 397] on div "[연장] 초등 영어PT 4주(약 1개월) 프로그램 17만9000 원 신용카드 가상계좌 카카오페이 결제" at bounding box center [227, 332] width 454 height 664
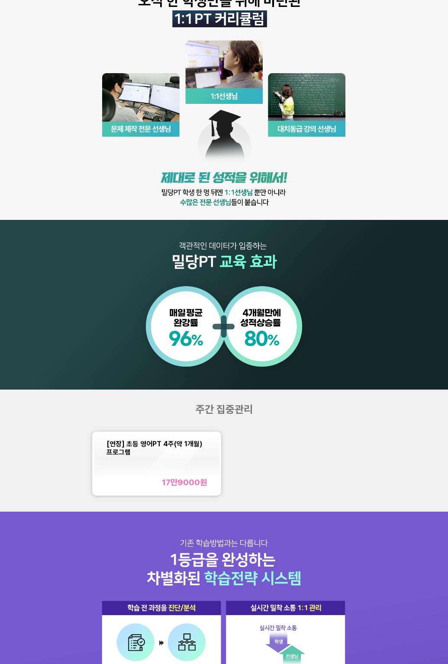
click at [79, 316] on img at bounding box center [224, 90] width 448 height 597
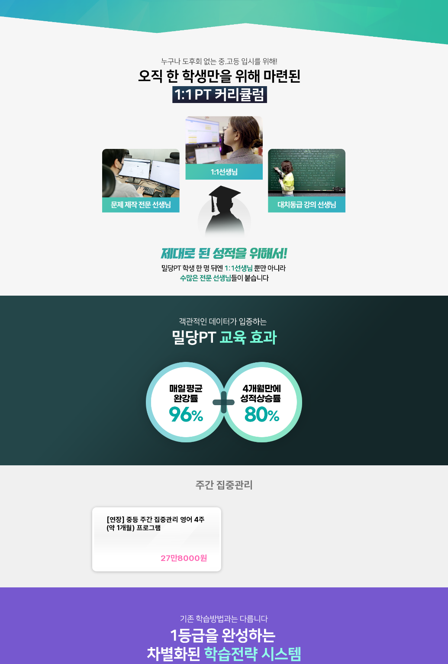
scroll to position [193, 0]
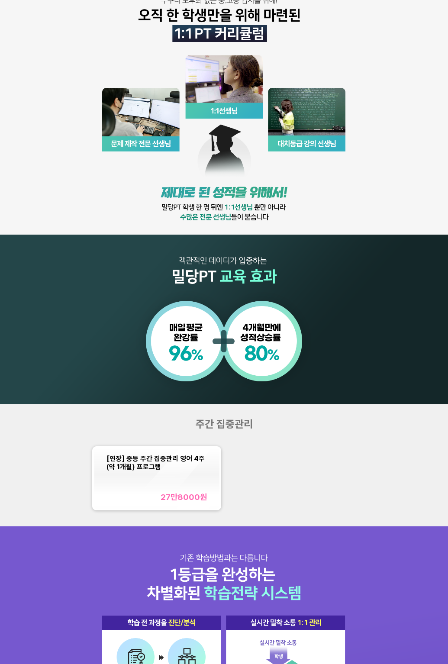
click at [163, 466] on div "[연장] 중등 주간 집중관리 영어 4주(약 1개월) 프로그램" at bounding box center [156, 462] width 100 height 16
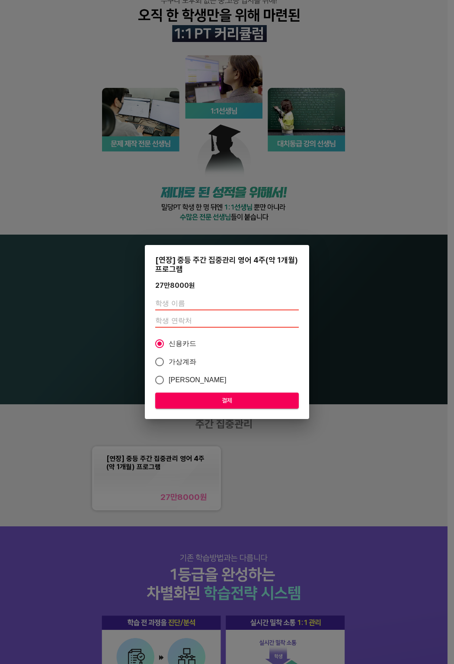
click at [103, 422] on div "[연장] 중등 주간 집중관리 영어 4주(약 1개월) 프로그램 27만8000 원 신용카드 가상계좌 카카오페이 결제" at bounding box center [227, 332] width 454 height 664
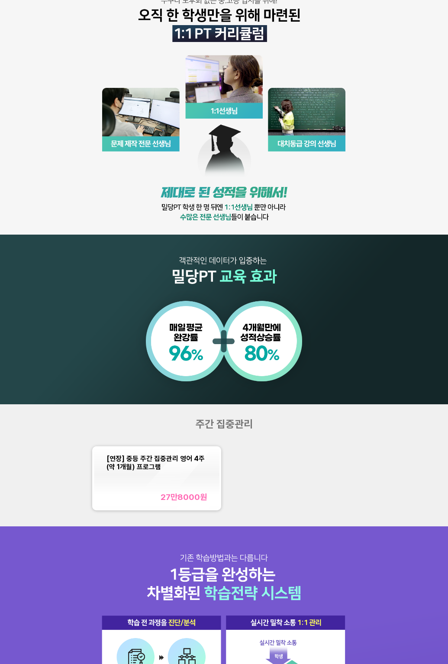
drag, startPoint x: 87, startPoint y: 365, endPoint x: 450, endPoint y: 245, distance: 382.7
click at [87, 365] on img at bounding box center [224, 105] width 448 height 597
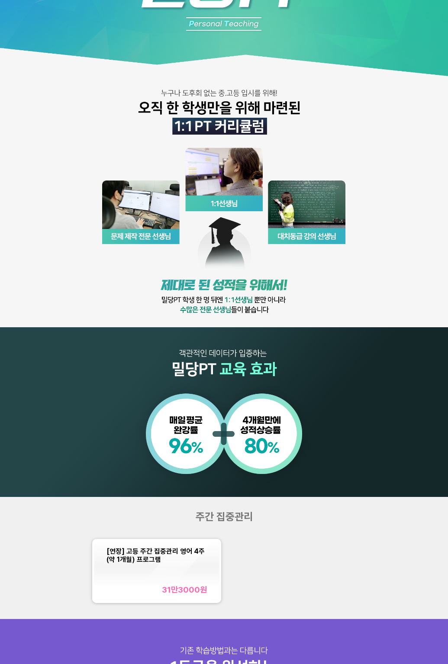
scroll to position [104, 0]
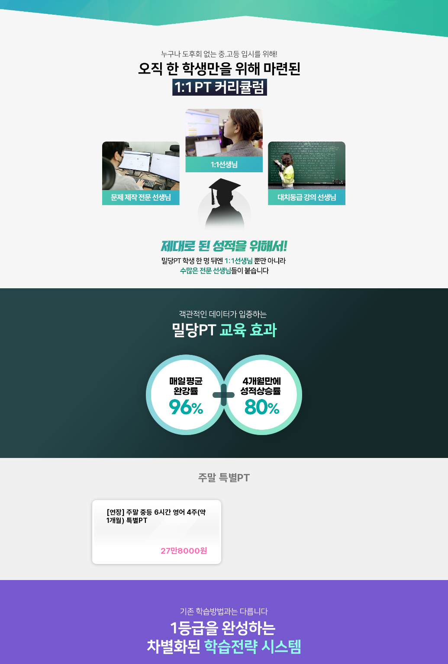
scroll to position [208, 0]
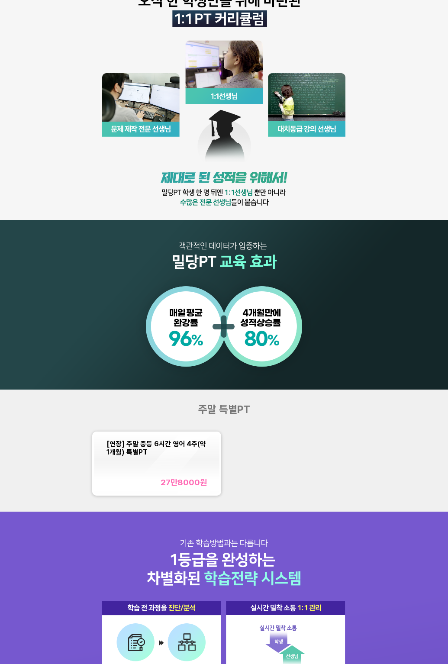
click at [289, 274] on img at bounding box center [224, 90] width 448 height 597
click at [225, 190] on img at bounding box center [224, 90] width 448 height 597
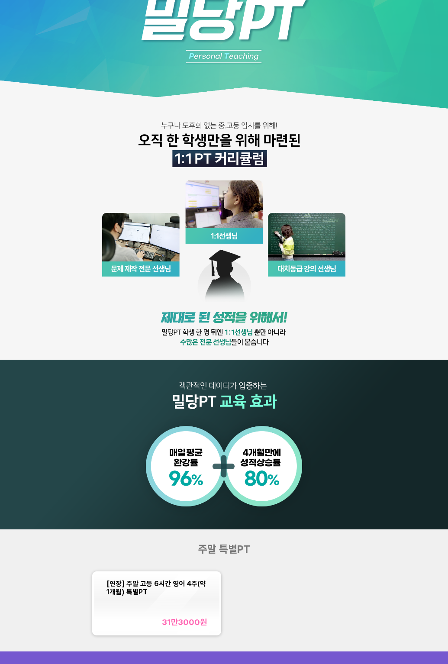
scroll to position [280, 0]
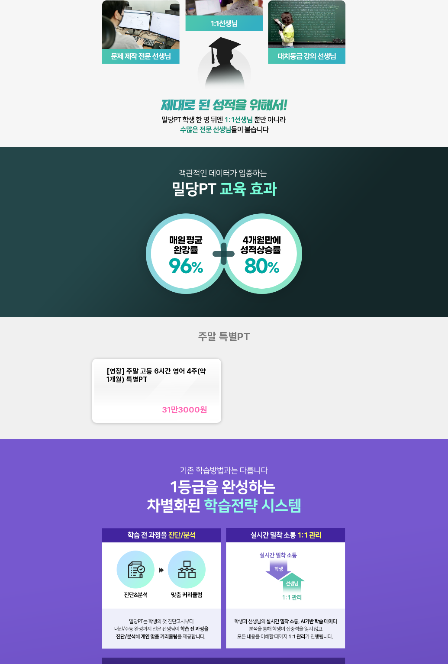
drag, startPoint x: 56, startPoint y: 272, endPoint x: 71, endPoint y: 226, distance: 48.2
click at [56, 272] on img at bounding box center [224, 18] width 448 height 597
click at [139, 215] on img at bounding box center [224, 18] width 448 height 597
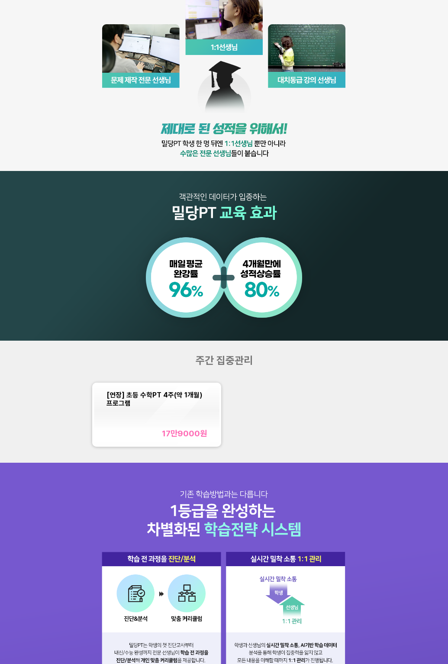
scroll to position [283, 0]
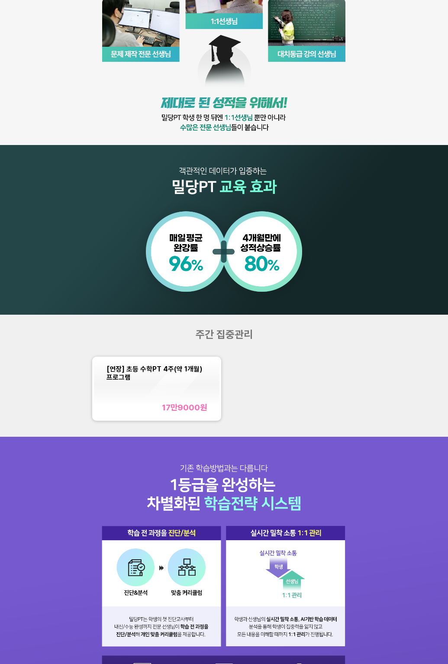
click at [145, 400] on div "[연장] 초등 수학PT 4주(약 1개월) 프로그램 17만9000 원" at bounding box center [156, 389] width 100 height 48
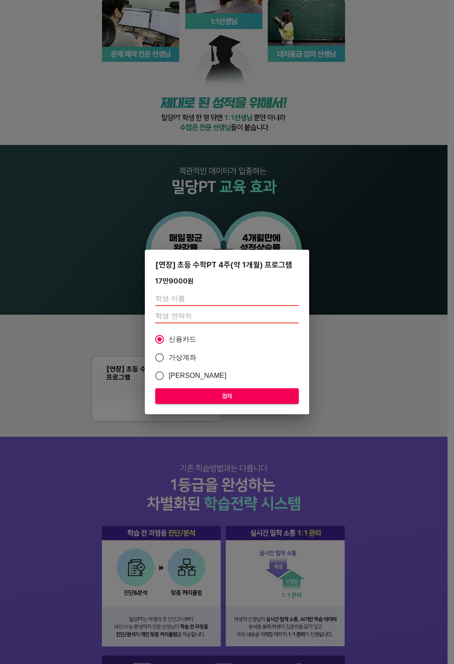
click at [65, 267] on div "[연장] 초등 수학PT 4주(약 1개월) 프로그램 17만9000 원 신용카드 가상계좌 카카오페이 결제" at bounding box center [227, 332] width 454 height 664
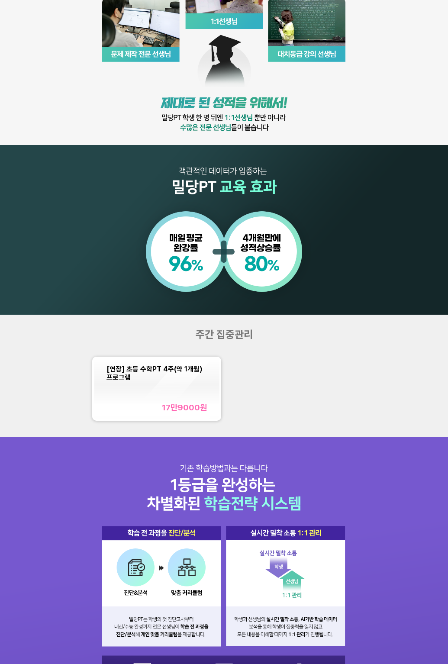
drag, startPoint x: 146, startPoint y: 318, endPoint x: 74, endPoint y: 381, distance: 95.7
click at [146, 318] on div "주간 집중관리 [연장] 초등 수학PT 4주(약 1개월) 프로그램 17만9000 원" at bounding box center [224, 376] width 448 height 122
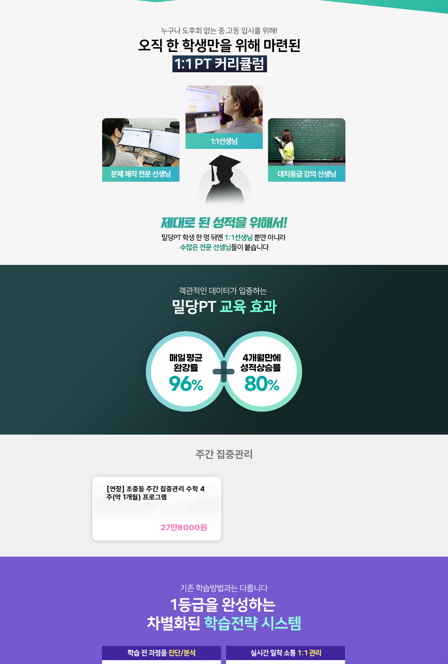
scroll to position [208, 0]
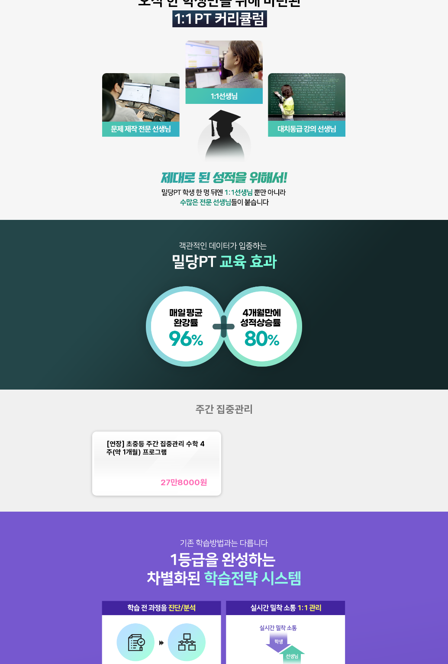
click at [132, 469] on div "[연장] 초중등 주간 집중관리 수학 4주(약 1개월) 프로그램 27만8000 원" at bounding box center [156, 464] width 100 height 48
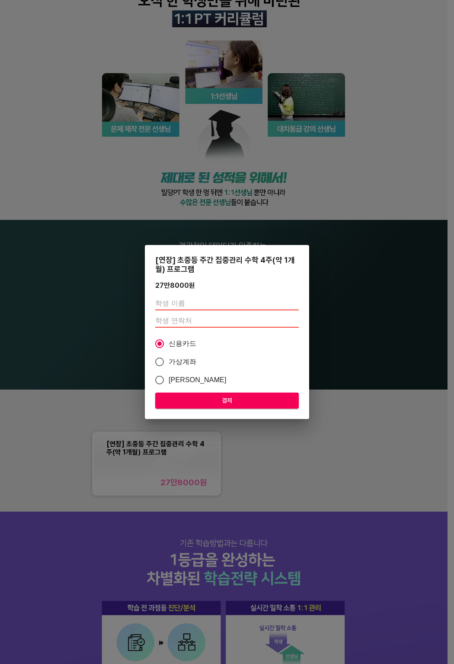
click at [45, 447] on div "[연장] 초중등 주간 집중관리 수학 4주(약 1개월) 프로그램 27만8000 원 신용카드 가상계좌 카카오페이 결제" at bounding box center [227, 332] width 454 height 664
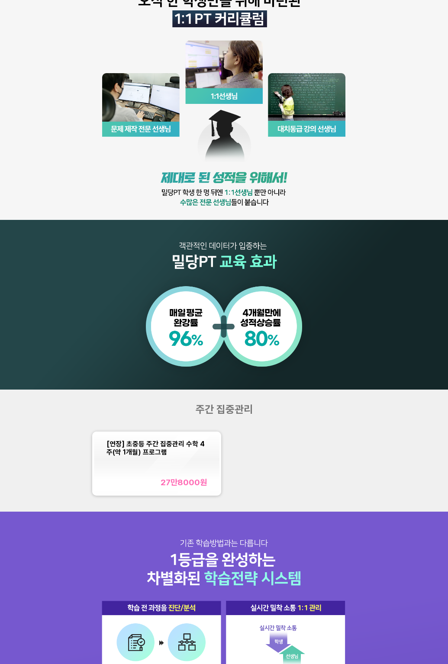
click at [80, 208] on img at bounding box center [224, 90] width 448 height 597
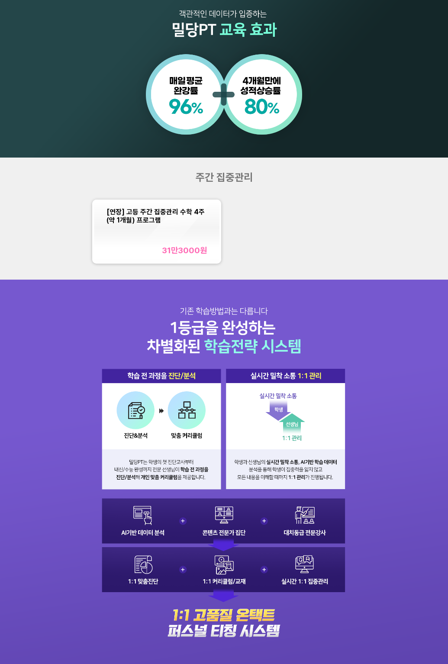
scroll to position [421, 0]
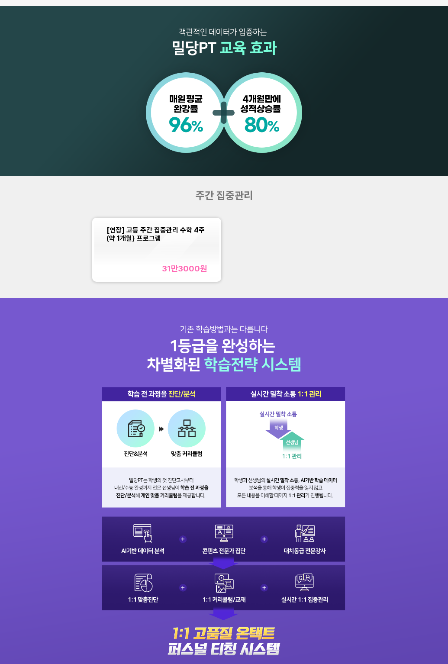
click at [139, 252] on div "[연장] 고등 주간 집중관리 수학 4주(약 1개월) 프로그램 31만3000 원" at bounding box center [156, 250] width 100 height 48
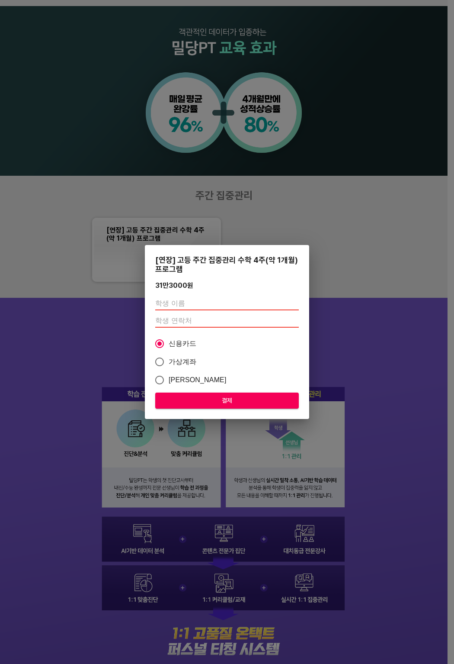
click at [39, 235] on div "[연장] 고등 주간 집중관리 수학 4주(약 1개월) 프로그램 31만3000 원 신용카드 가상계좌 카카오페이 결제" at bounding box center [227, 332] width 454 height 664
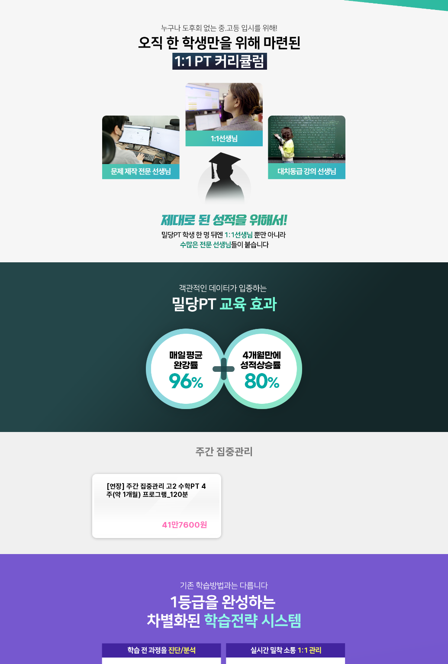
scroll to position [262, 0]
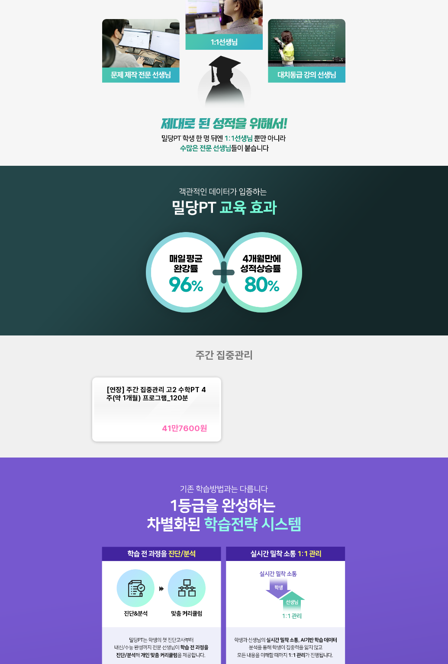
click at [137, 407] on div "[연장] 주간 집중관리 고2 수학PT 4주(약 1개월) 프로그램_120분 41만7600 원" at bounding box center [156, 410] width 100 height 48
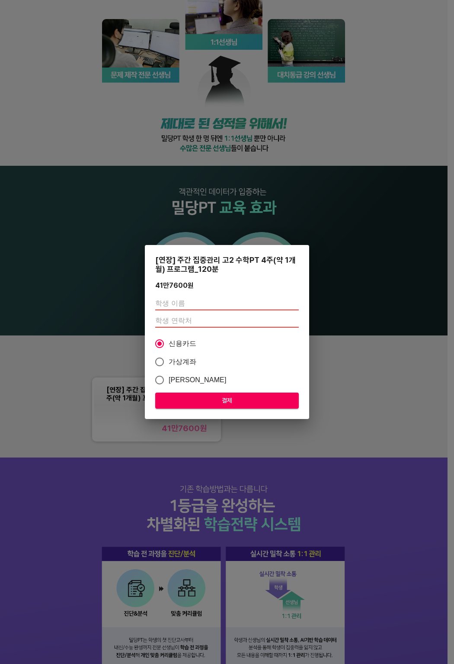
click at [67, 389] on div "[연장] 주간 집중관리 고2 수학PT 4주(약 1개월) 프로그램_120분 41만7600 원 신용카드 가상계좌 카카오페이 결제" at bounding box center [227, 332] width 454 height 664
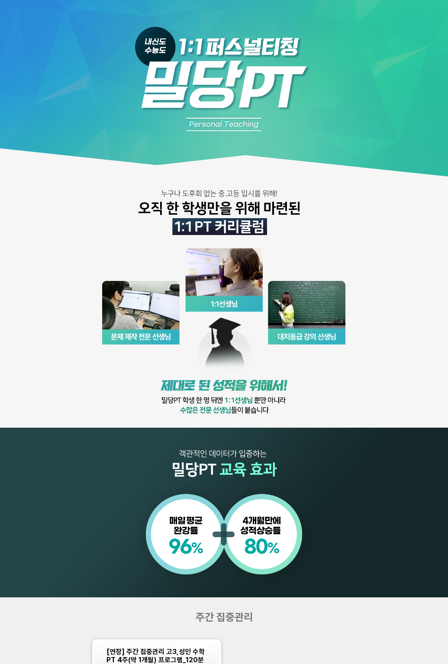
scroll to position [495, 0]
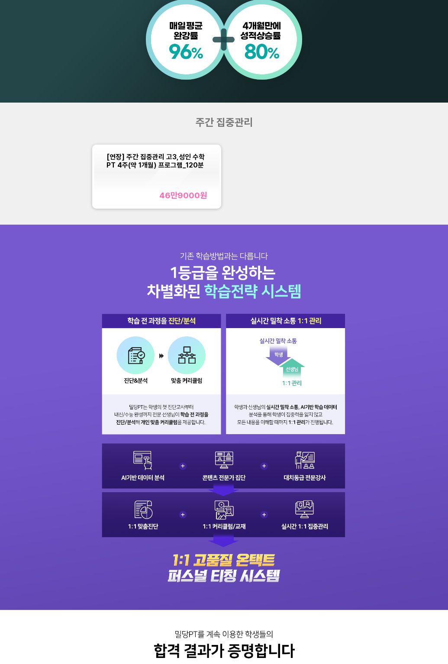
click at [210, 121] on span "주간 집중관리" at bounding box center [224, 122] width 57 height 13
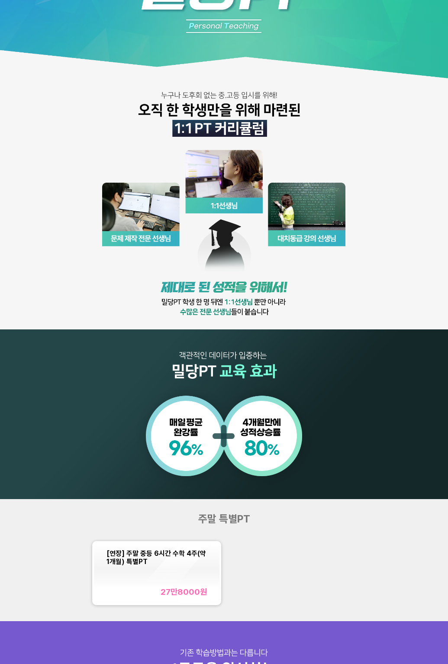
scroll to position [241, 0]
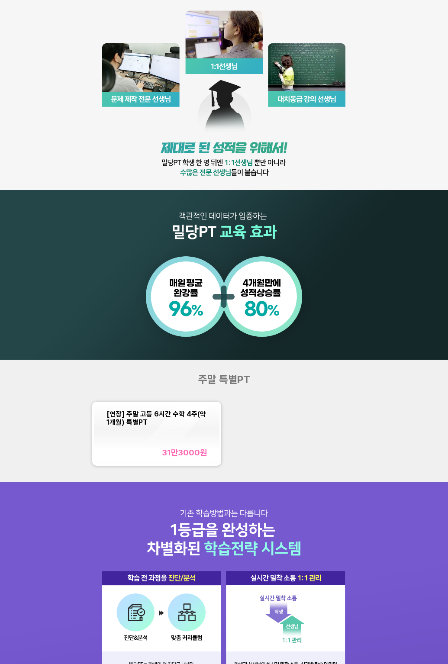
scroll to position [239, 0]
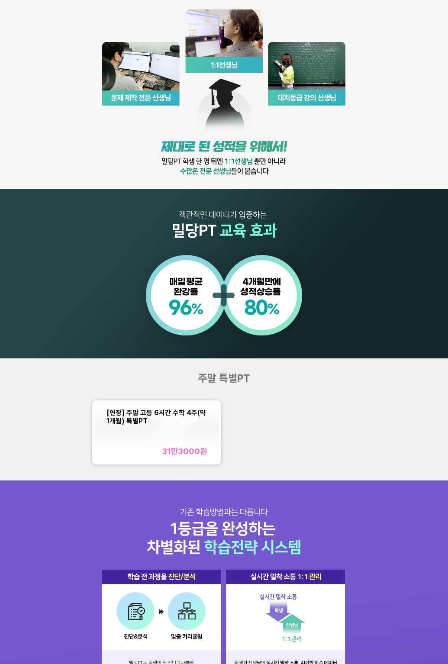
click at [160, 436] on div "[연장] 주말 고등 6시간 수학 4주(약 1개월) 특별PT 31만3000 원" at bounding box center [156, 432] width 100 height 48
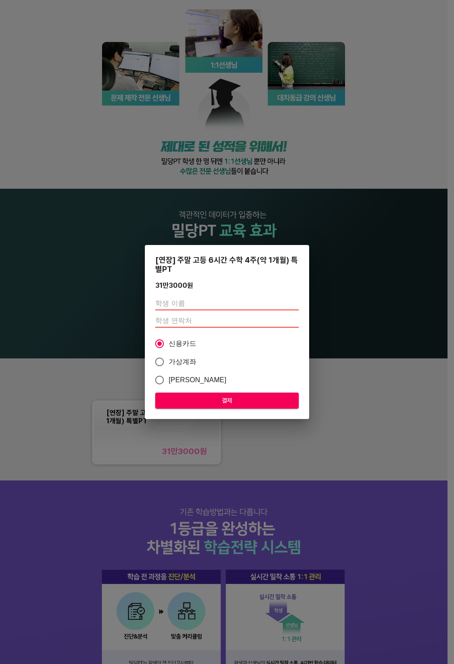
click at [59, 368] on div "[연장] 주말 고등 6시간 수학 4주(약 1개월) 특별PT 31만3000 원 신용카드 가상계좌 카카오페이 결제" at bounding box center [227, 332] width 454 height 664
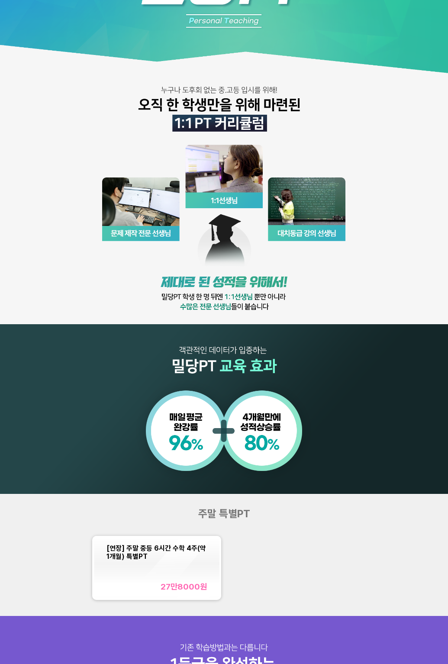
scroll to position [104, 0]
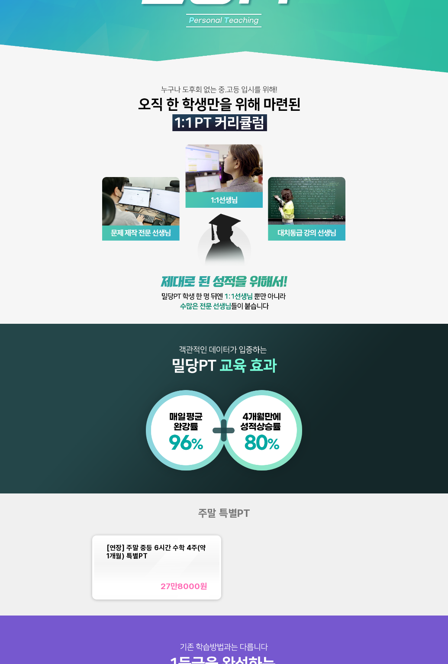
click at [119, 586] on div "27만8000 원" at bounding box center [156, 586] width 100 height 10
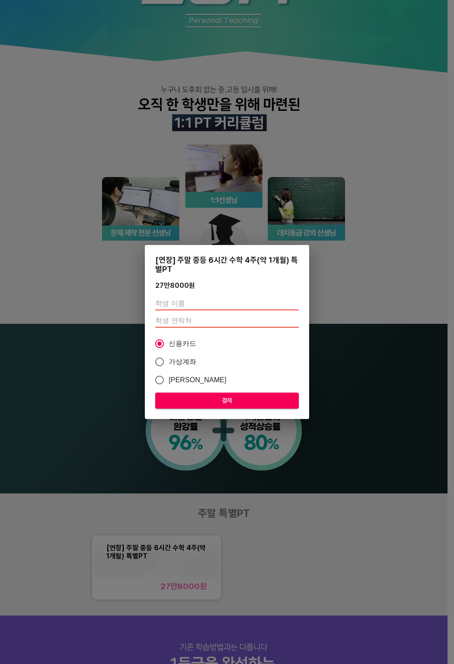
click at [51, 550] on div "[연장] 주말 중등 6시간 수학 4주(약 1개월) 특별PT 27만8000 원 신용카드 가상계좌 카카오페이 결제" at bounding box center [227, 332] width 454 height 664
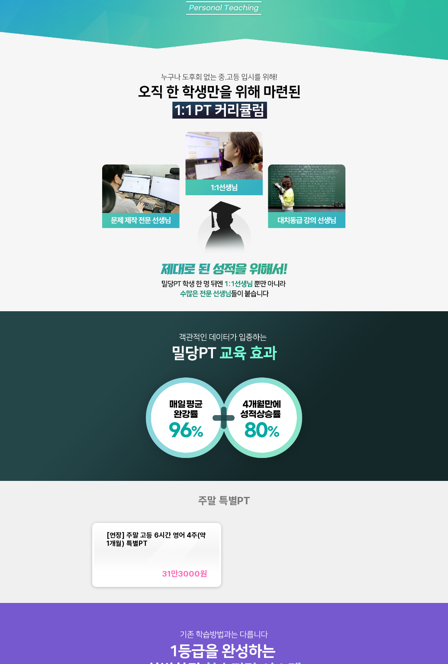
scroll to position [231, 0]
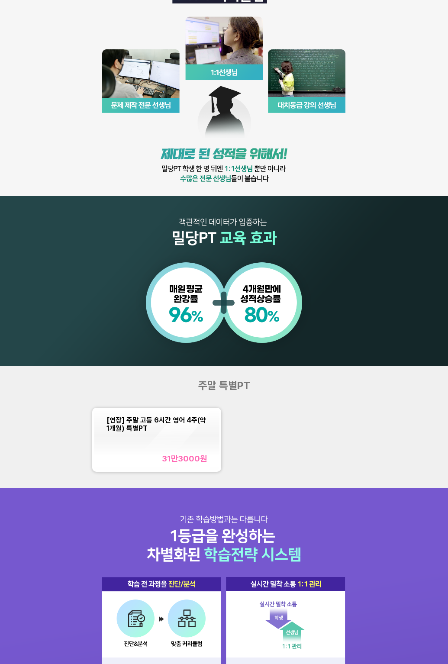
click at [142, 459] on div "31만3000 원" at bounding box center [156, 458] width 100 height 10
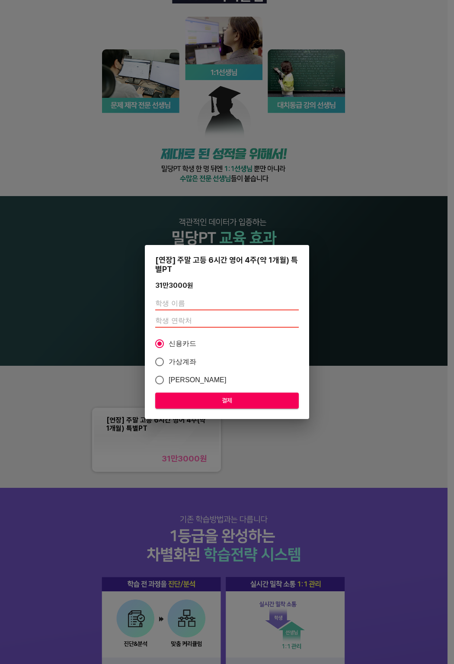
click at [88, 350] on div "[연장] 주말 고등 6시간 영어 4주(약 1개월) 특별PT 31만3000 원 신용카드 가상계좌 카카오페이 결제" at bounding box center [227, 332] width 454 height 664
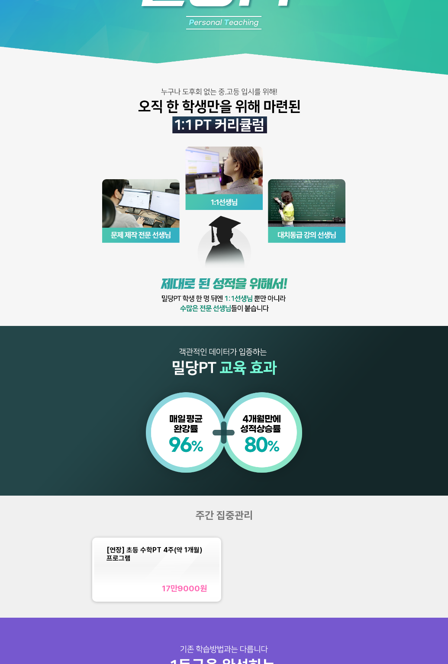
scroll to position [104, 0]
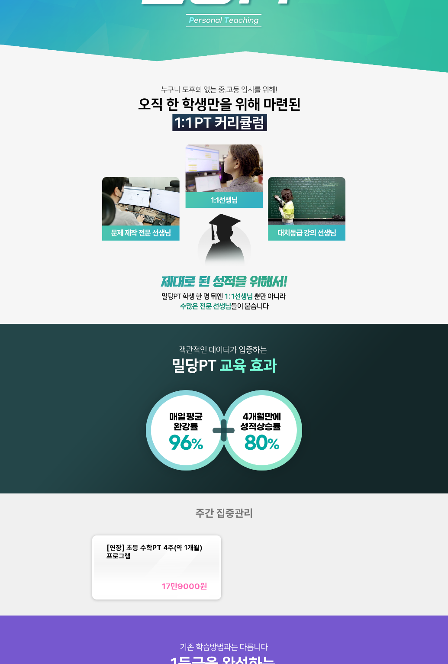
click at [152, 581] on div "17만9000 원" at bounding box center [156, 586] width 100 height 10
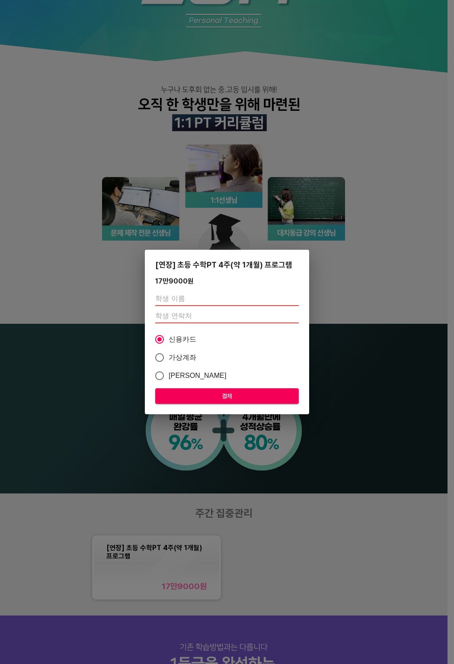
click at [59, 510] on div "[연장] 초등 수학PT 4주(약 1개월) 프로그램 17만9000 원 신용카드 가상계좌 카카오페이 결제" at bounding box center [227, 332] width 454 height 664
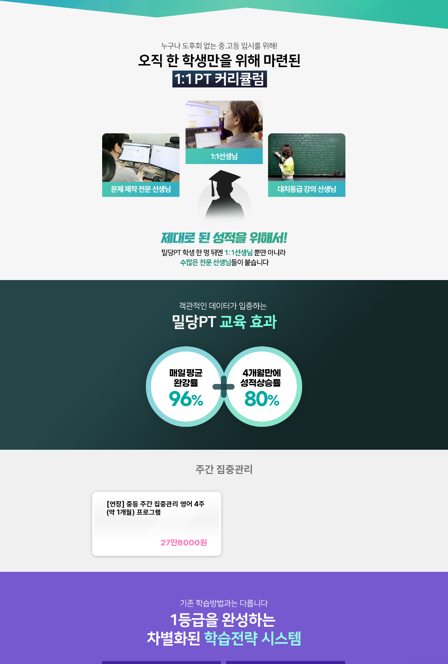
scroll to position [264, 0]
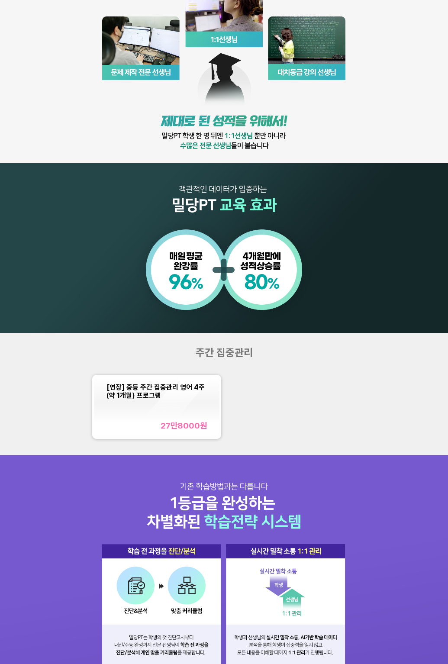
click at [161, 409] on div "[연장] 중등 주간 집중관리 영어 4주(약 1개월) 프로그램 27만8000 원" at bounding box center [156, 407] width 100 height 48
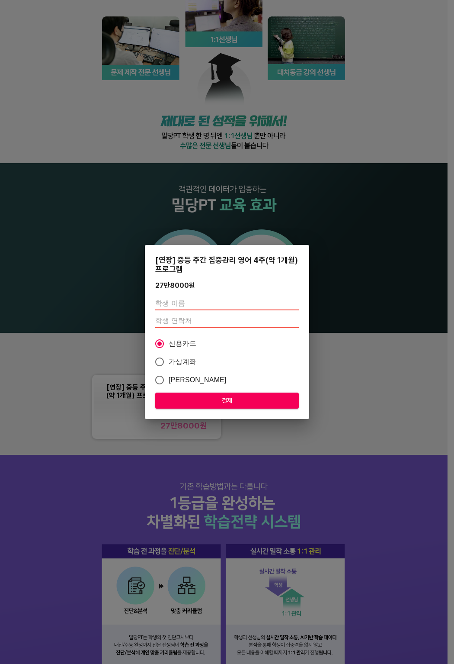
click at [51, 382] on div "[연장] 중등 주간 집중관리 영어 4주(약 1개월) 프로그램 27만8000 원 신용카드 가상계좌 카카오페이 결제" at bounding box center [227, 332] width 454 height 664
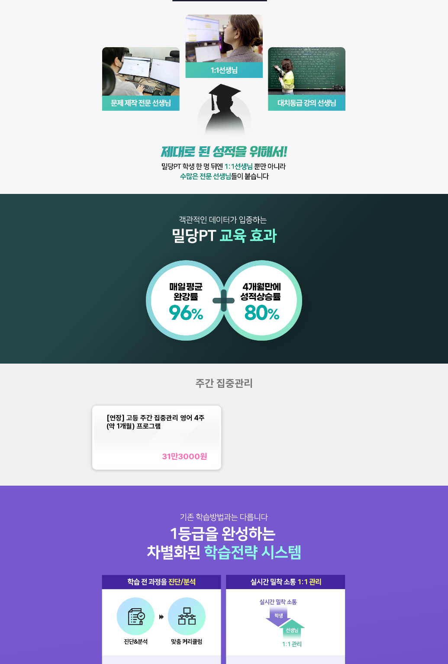
scroll to position [264, 0]
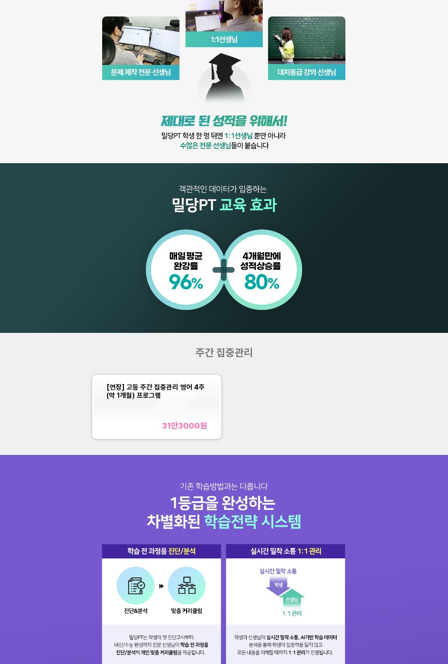
click at [122, 376] on div "[연장] 고등 주간 집중관리 영어 4주(약 1개월) 프로그램 31만3000 원" at bounding box center [156, 407] width 129 height 64
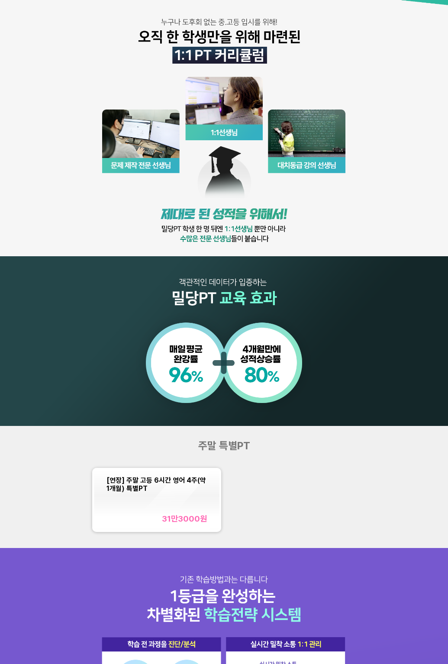
scroll to position [178, 0]
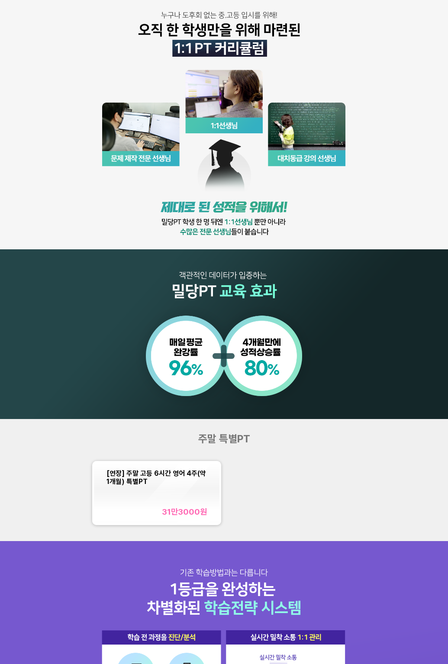
click at [133, 510] on div "31만3000 원" at bounding box center [156, 512] width 100 height 10
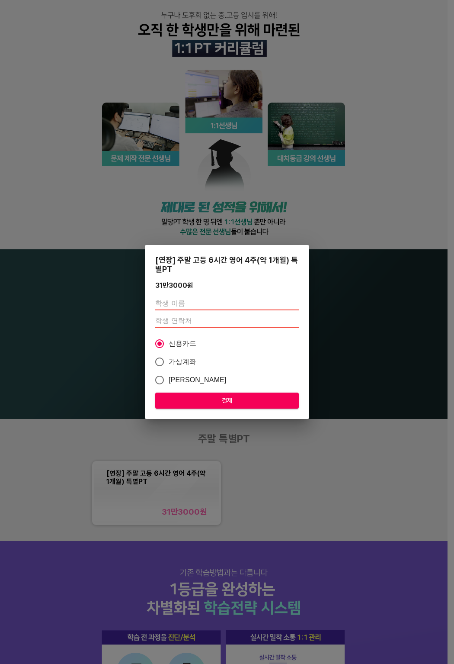
click at [70, 446] on div "[연장] 주말 고등 6시간 영어 4주(약 1개월) 특별PT 31만3000 원 신용카드 가상계좌 카카오페이 결제" at bounding box center [227, 332] width 454 height 664
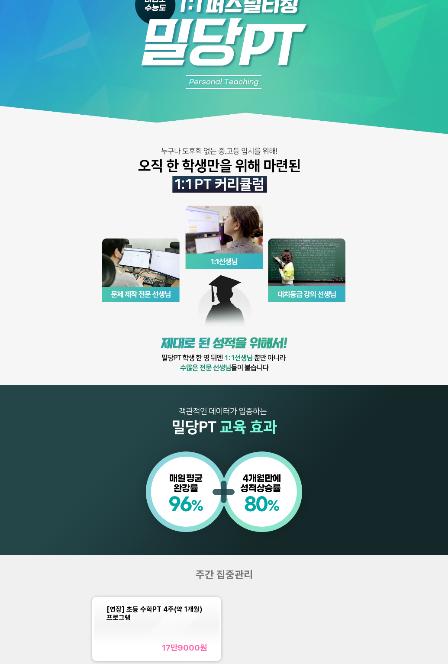
scroll to position [104, 0]
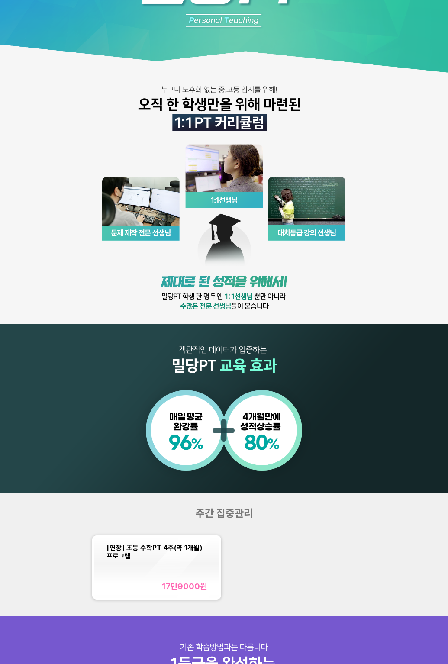
click at [117, 533] on div "[연장] 초등 수학PT 4주(약 1개월) 프로그램 17만9000 원" at bounding box center [224, 567] width 269 height 69
click at [120, 541] on div "[연장] 초등 수학PT 4주(약 1개월) 프로그램 17만9000 원" at bounding box center [156, 567] width 125 height 60
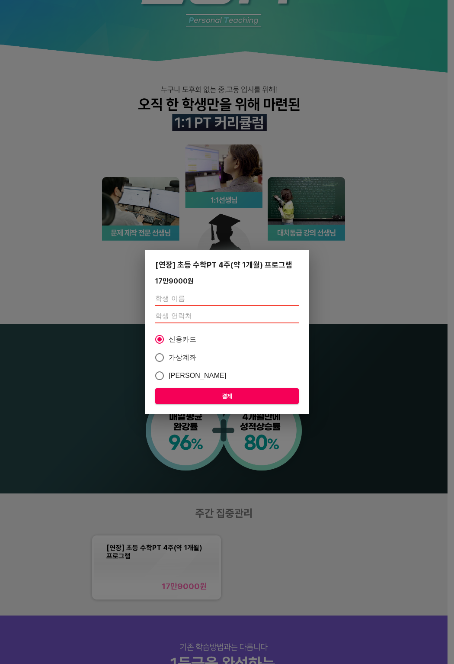
drag, startPoint x: 93, startPoint y: 497, endPoint x: 70, endPoint y: 314, distance: 184.9
click at [93, 497] on div "[연장] 초등 수학PT 4주(약 1개월) 프로그램 17만9000 원 신용카드 가상계좌 카카오페이 결제" at bounding box center [227, 332] width 454 height 664
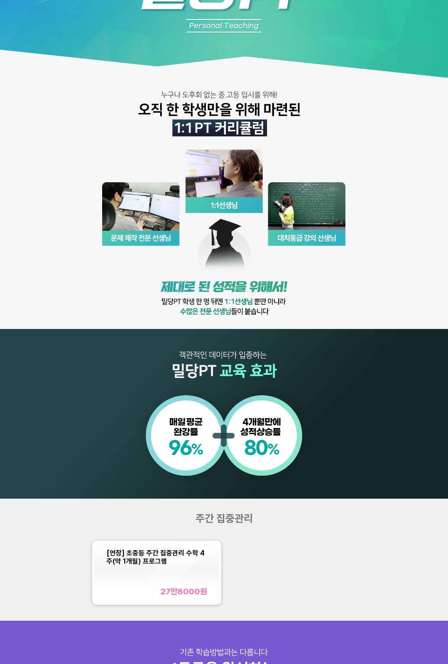
scroll to position [104, 0]
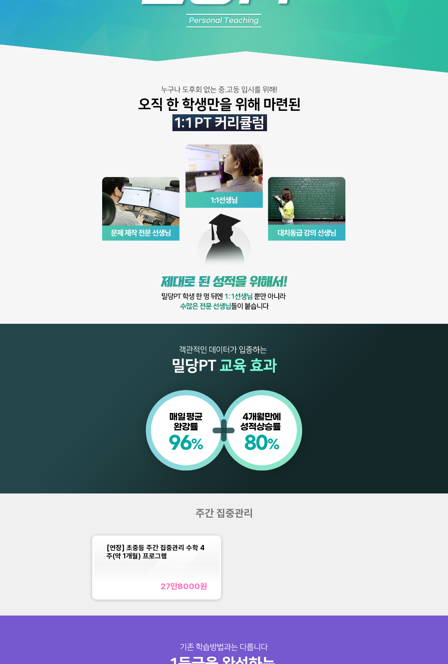
click at [137, 543] on span "[연장] 초중등 주간 집중관리 수학 4주(약 1개월) 프로그램" at bounding box center [155, 551] width 98 height 16
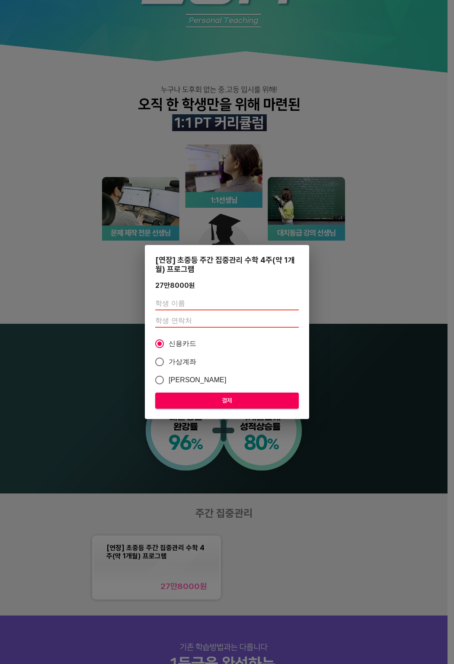
click at [87, 508] on div "[연장] 초중등 주간 집중관리 수학 4주(약 1개월) 프로그램 27만8000 원 신용카드 가상계좌 카카오페이 결제" at bounding box center [227, 332] width 454 height 664
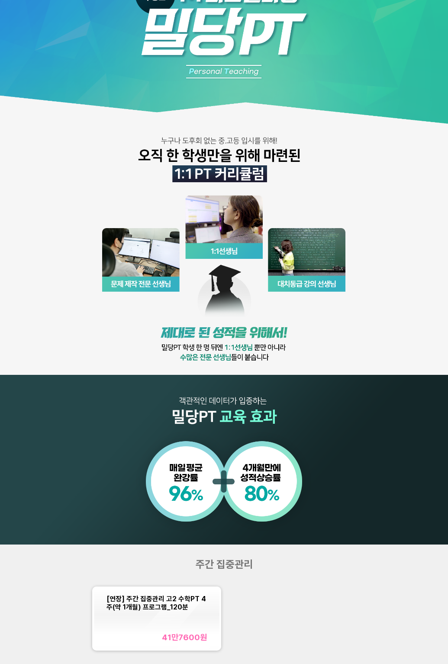
scroll to position [104, 0]
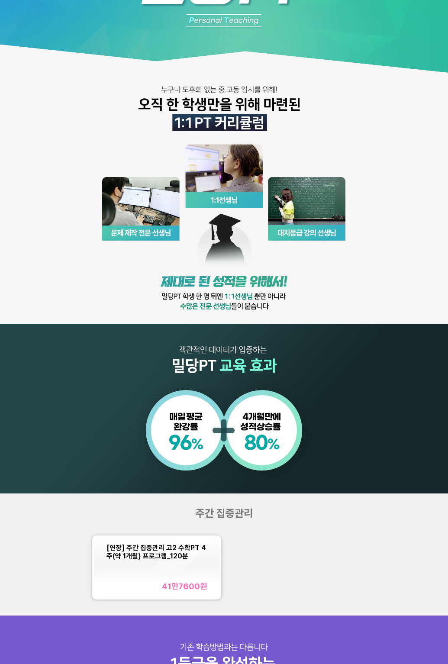
click at [138, 581] on div "41만7600 원" at bounding box center [156, 586] width 100 height 10
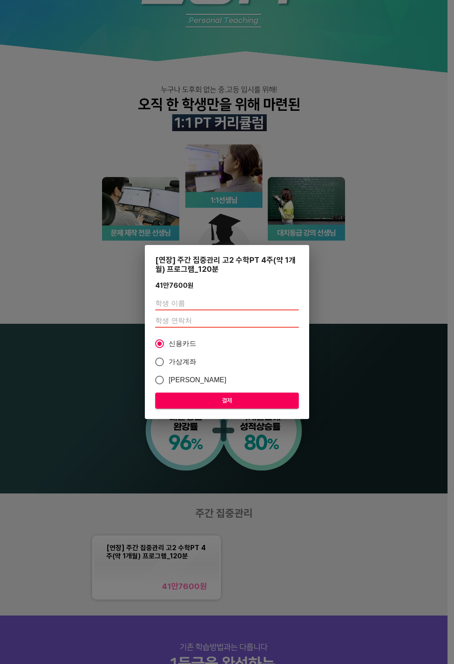
click at [68, 533] on div "[연장] 주간 집중관리 고2 수학PT 4주(약 1개월) 프로그램_120분 41만7600 원 신용카드 가상계좌 카카오페이 결제" at bounding box center [227, 332] width 454 height 664
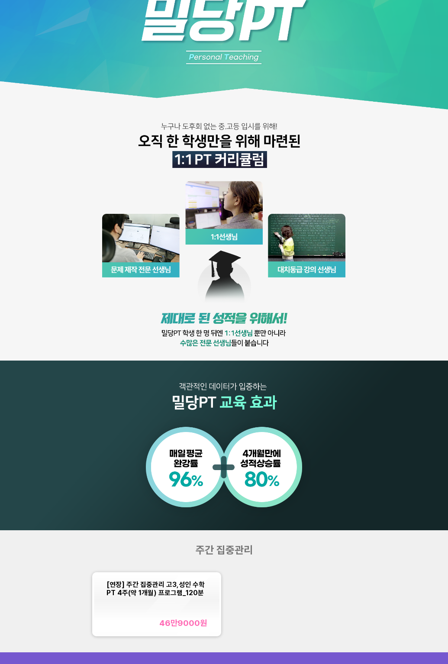
scroll to position [93, 0]
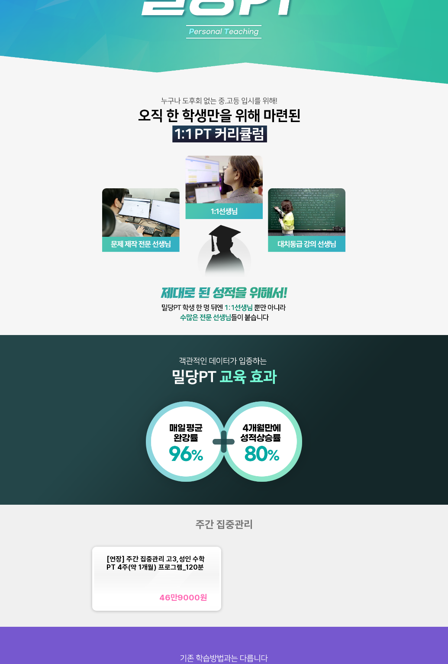
click at [135, 572] on div "[연장] 주간 집중관리 고3,성인 수학PT 4주(약 1개월) 프로그램_120분 46만9000 원" at bounding box center [156, 579] width 100 height 48
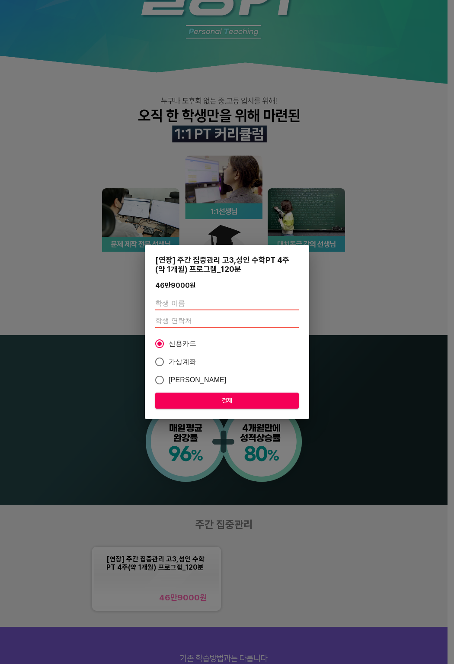
click at [58, 426] on div "[연장] 주간 집중관리 고3,성인 수학PT 4주(약 1개월) 프로그램_120분 46만9000 원 신용카드 가상계좌 카카오페이 결제" at bounding box center [227, 332] width 454 height 664
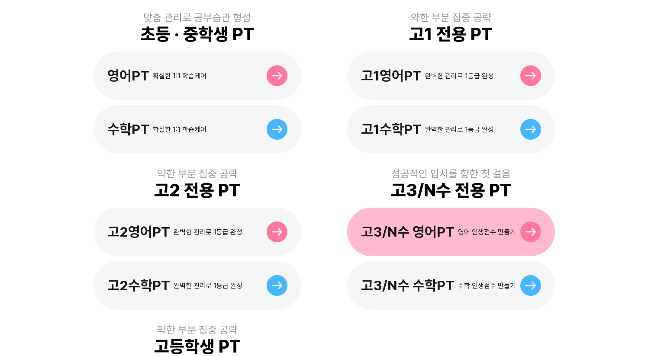
scroll to position [336, 0]
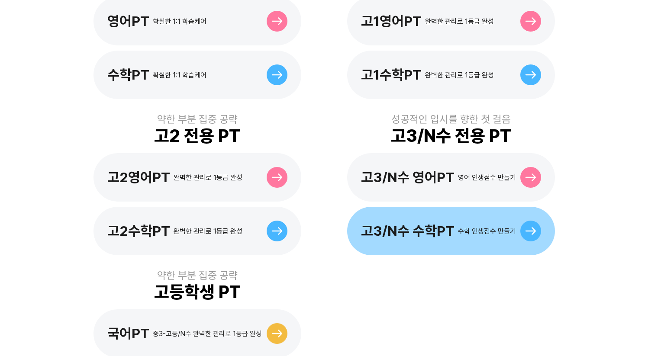
click at [403, 207] on div "고3/N수 수학PT 수학 인생점수 만들기" at bounding box center [451, 231] width 208 height 48
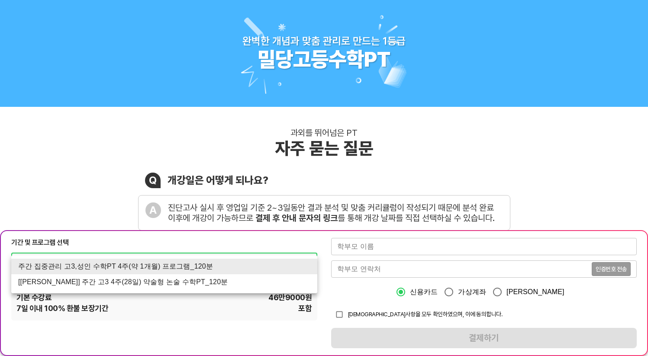
click at [187, 194] on div at bounding box center [324, 178] width 648 height 356
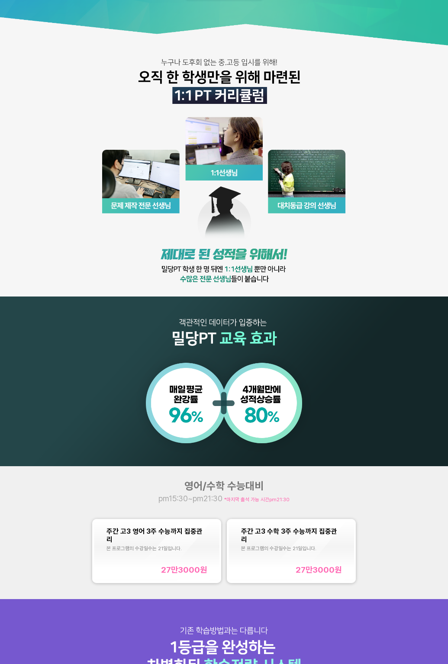
scroll to position [156, 0]
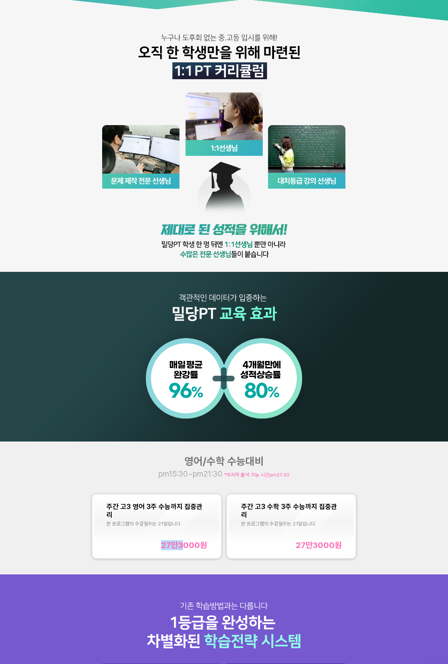
drag, startPoint x: 160, startPoint y: 544, endPoint x: 182, endPoint y: 548, distance: 22.0
click at [182, 548] on div "27만3000 원" at bounding box center [156, 545] width 100 height 10
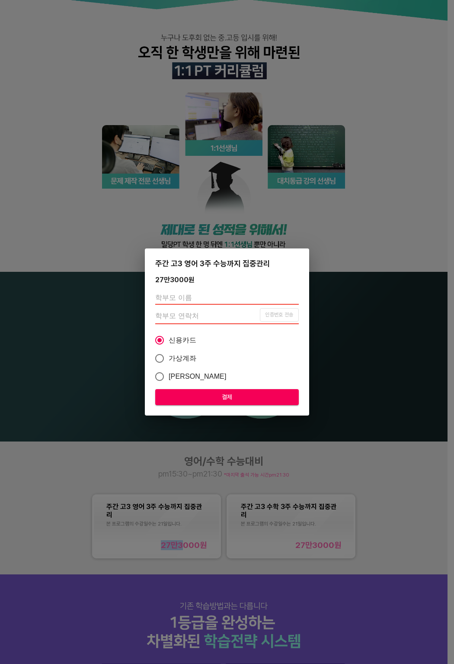
click at [169, 179] on div "주간 고3 영어 3주 수능까지 집중관리 27만3000 원 인증번호 전송 신용카드 가상계좌 카카오페이 결제" at bounding box center [227, 332] width 454 height 664
click at [169, 180] on div "주간 고3 영어 3주 수능까지 집중관리 27만3000 원 인증번호 전송 신용카드 가상계좌 카카오페이 결제" at bounding box center [227, 332] width 454 height 664
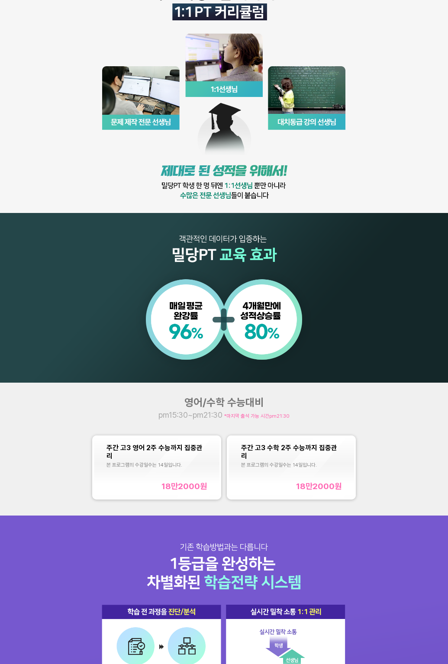
scroll to position [263, 0]
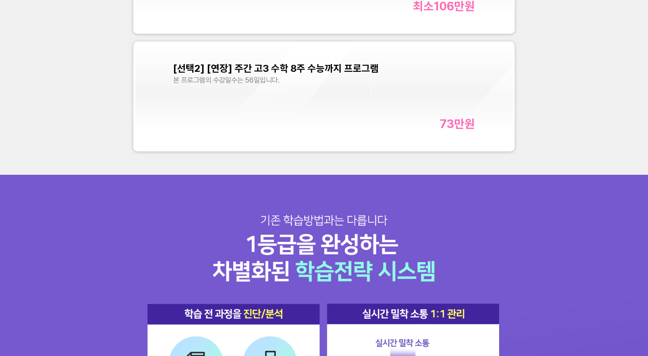
scroll to position [2865, 0]
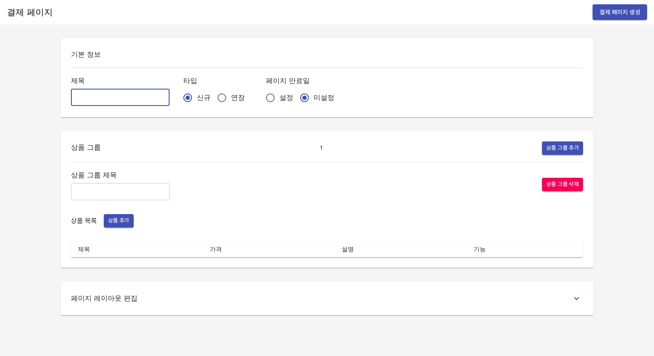
click at [179, 97] on input "신규" at bounding box center [188, 98] width 18 height 18
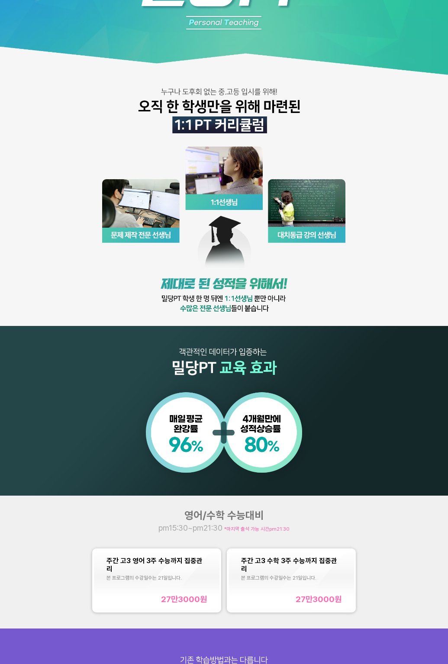
scroll to position [224, 0]
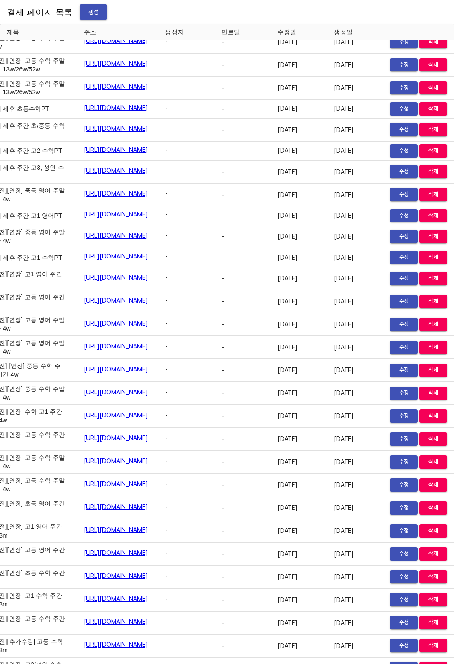
scroll to position [4732, 60]
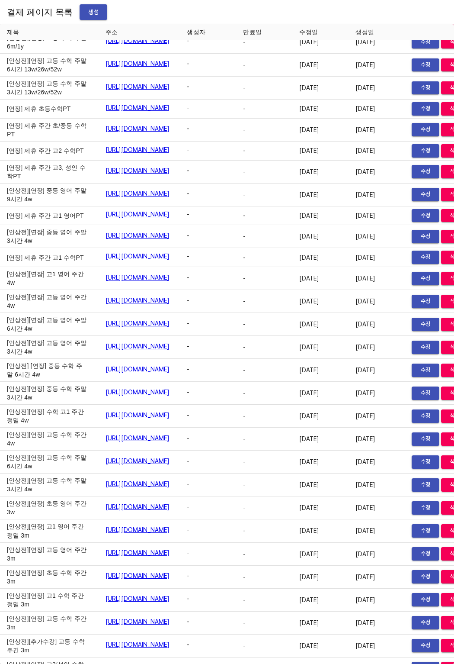
drag, startPoint x: 16, startPoint y: 378, endPoint x: 6, endPoint y: 368, distance: 14.1
drag, startPoint x: 67, startPoint y: 370, endPoint x: 280, endPoint y: 374, distance: 213.8
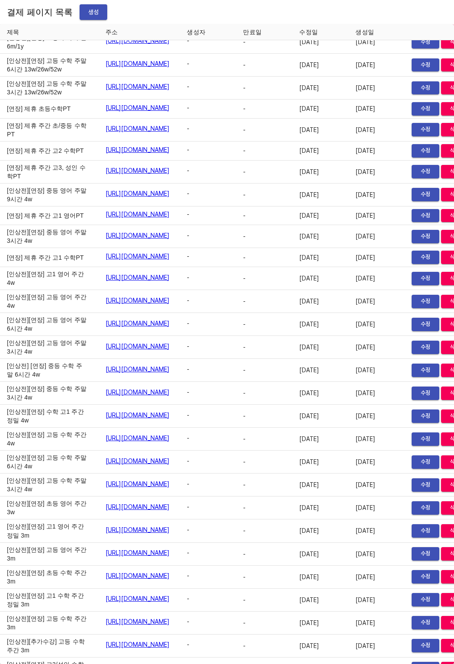
copy tr "https://payment.mildang.kr/htRGEXFgoAqWTGLxNa28j -"
drag, startPoint x: 188, startPoint y: 375, endPoint x: 66, endPoint y: 376, distance: 122.0
click at [292, 32] on th "만료일" at bounding box center [264, 32] width 56 height 16
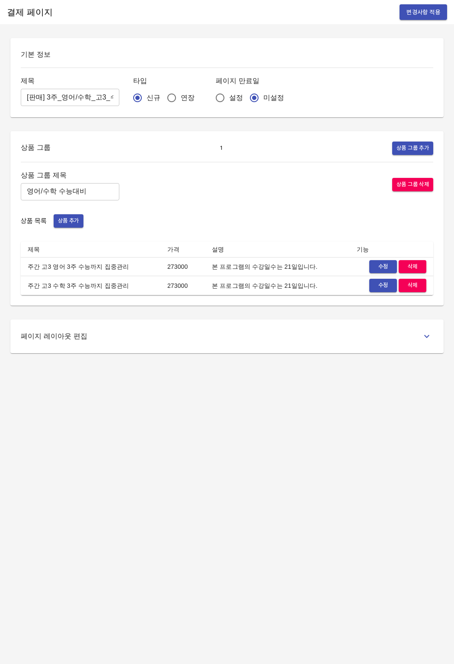
click at [242, 221] on div "상품 목록 상품 추가" at bounding box center [227, 220] width 413 height 13
click at [370, 263] on button "수정" at bounding box center [384, 266] width 28 height 13
click at [454, 336] on html "결제 페이지 변경사항 적용 기본 정보 제목 [판매] 3주_영어/수학_고3_수능대비반 ​ 타입 신규 연장 페이지 만료일 설정 미설정 상품 그룹 …" at bounding box center [227, 332] width 454 height 664
drag, startPoint x: 245, startPoint y: 155, endPoint x: 90, endPoint y: 31, distance: 199.1
click at [238, 144] on div "상품 그룹 1 상품 그룹 추가 상품 그룹 제목 영어/수학 수능대비 ​ 상품 그룹 삭제 상품 목록 상품 추가 제목 가격 설명 기능 주간 고3 영…" at bounding box center [227, 218] width 413 height 154
